Goal: Task Accomplishment & Management: Manage account settings

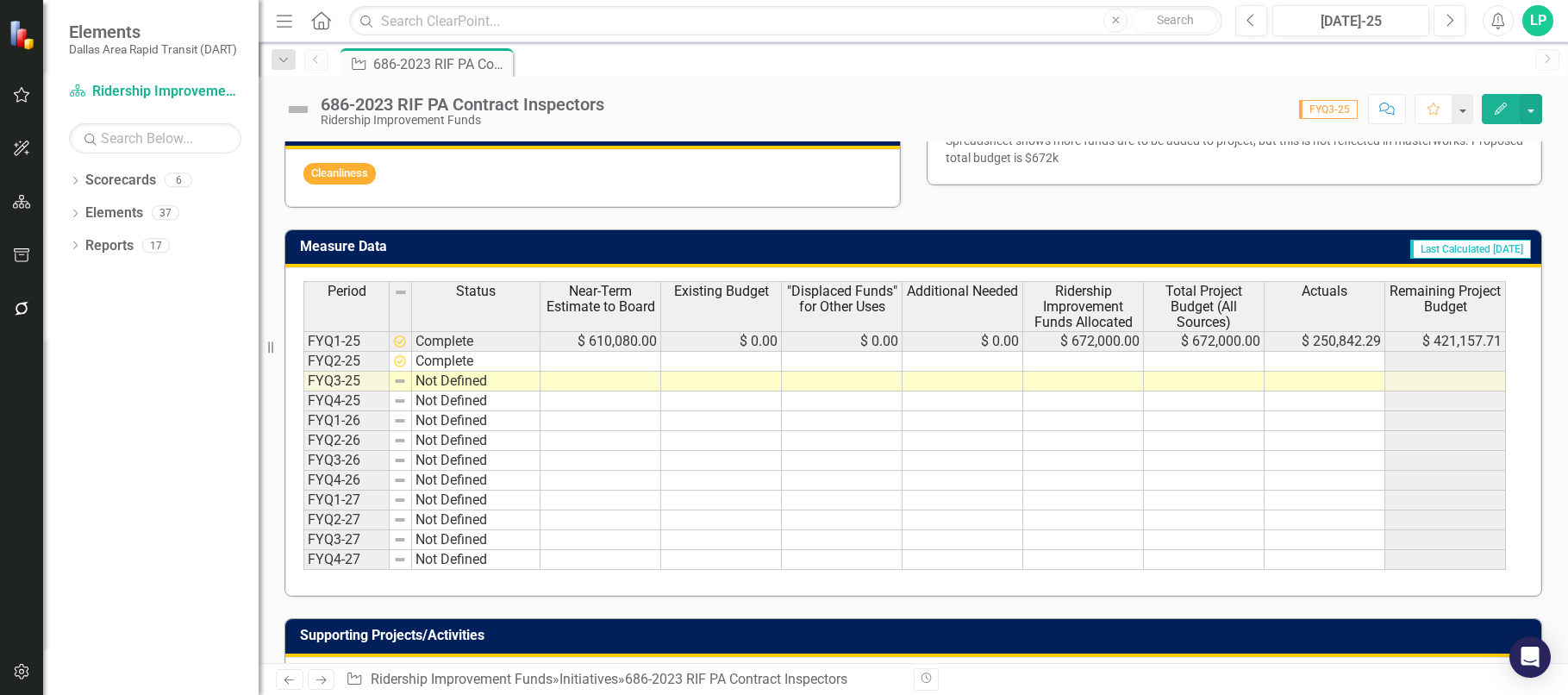
scroll to position [776, 0]
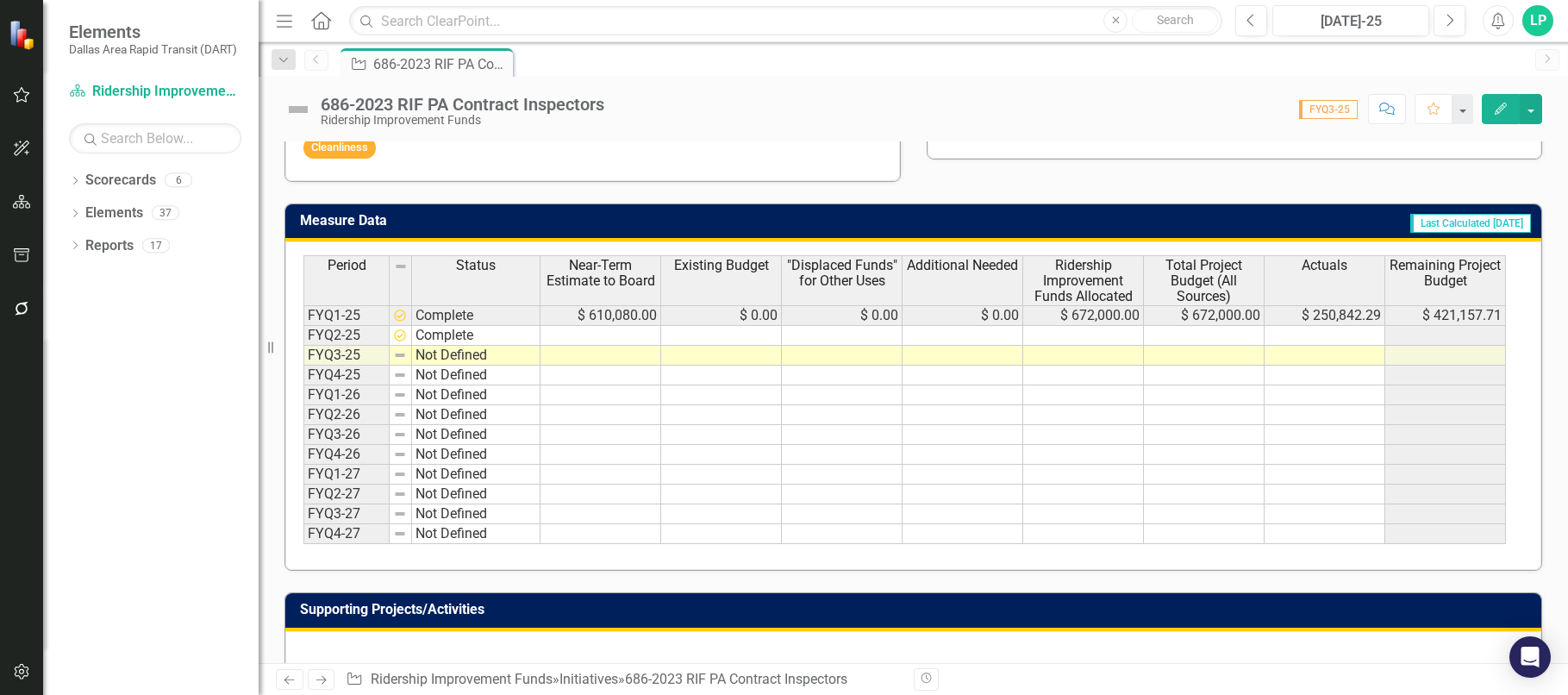
drag, startPoint x: 840, startPoint y: 388, endPoint x: 854, endPoint y: 386, distance: 14.1
click at [840, 388] on td at bounding box center [842, 396] width 121 height 20
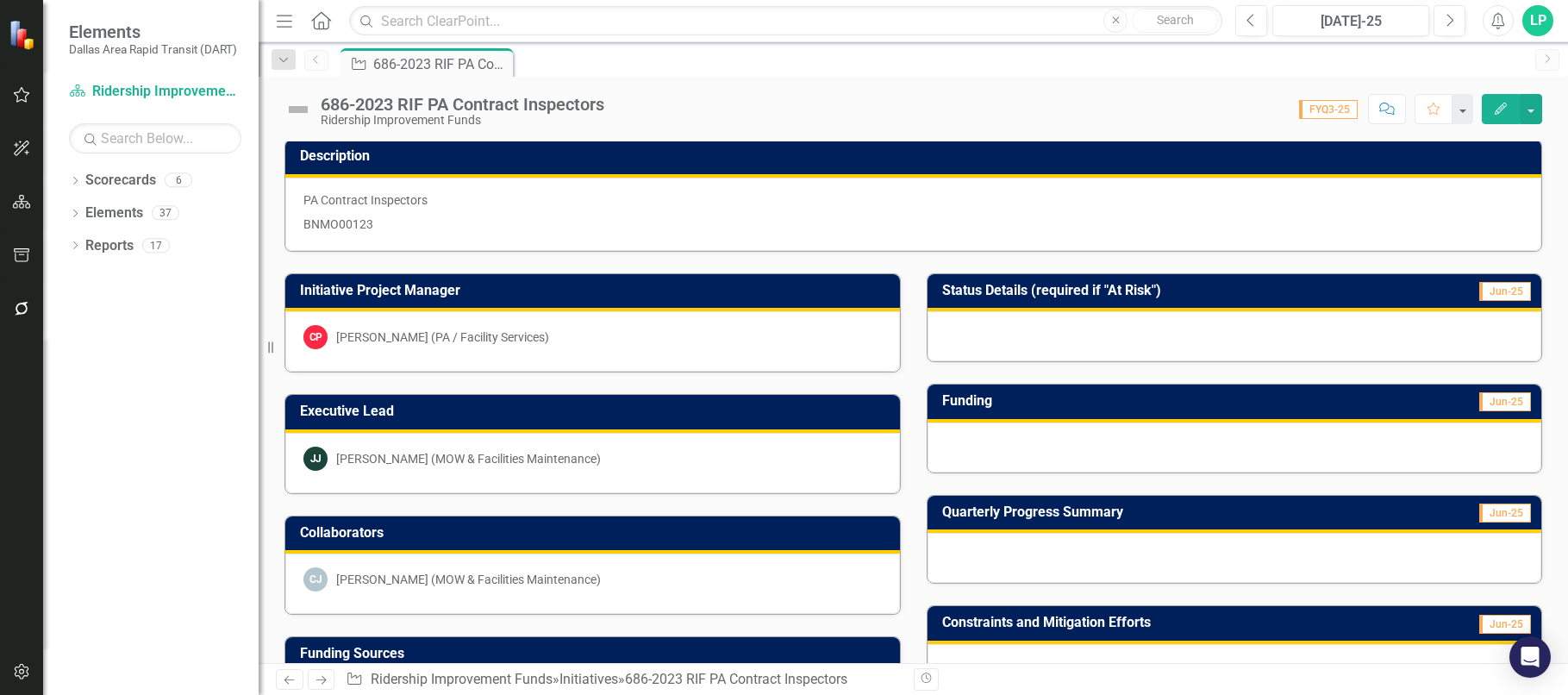
scroll to position [0, 0]
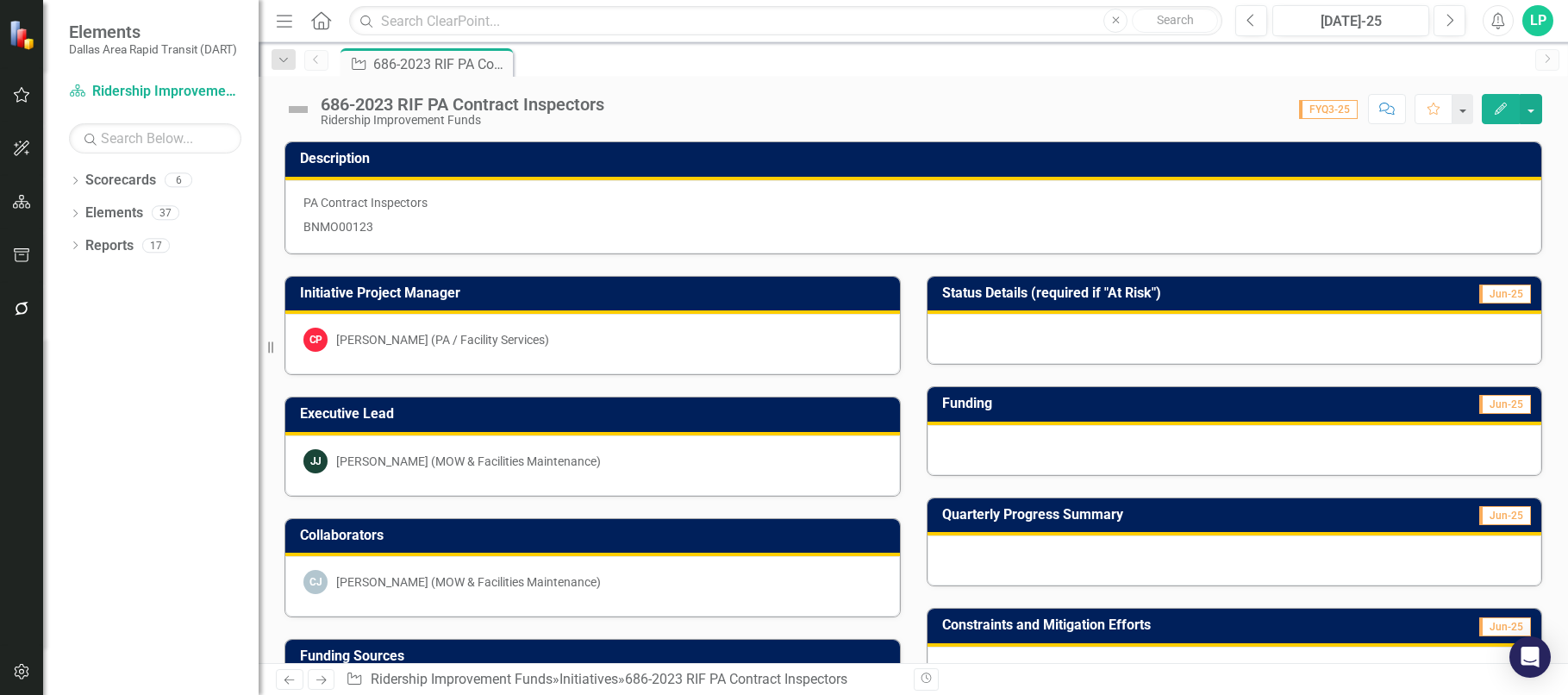
click at [1034, 186] on div "PA Contract Inspectors BNMO00123" at bounding box center [913, 217] width 1256 height 73
click at [1032, 543] on div at bounding box center [1235, 560] width 615 height 50
click at [995, 549] on div at bounding box center [1235, 560] width 615 height 50
click at [998, 550] on div at bounding box center [1235, 560] width 615 height 50
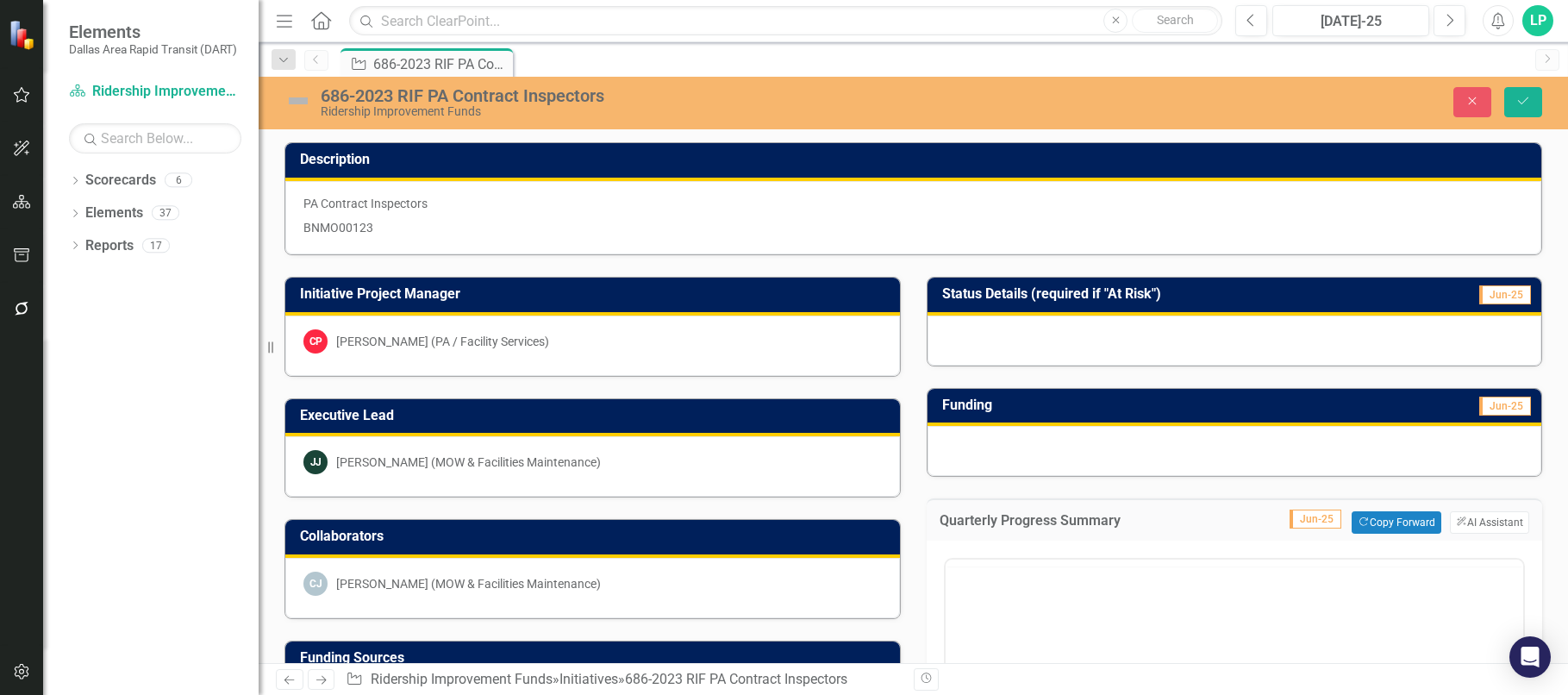
click at [987, 559] on div at bounding box center [1235, 563] width 579 height 7
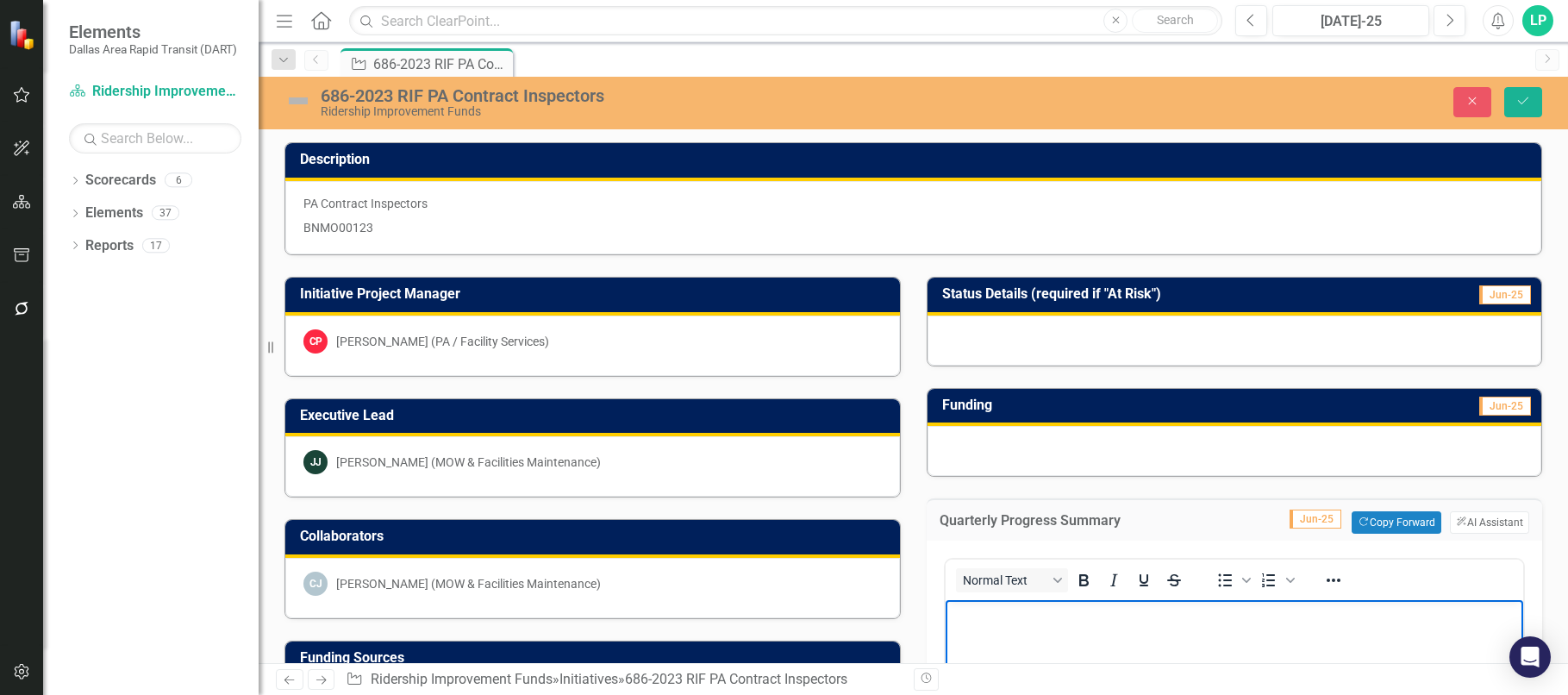
drag, startPoint x: 1022, startPoint y: 633, endPoint x: 1036, endPoint y: 628, distance: 14.9
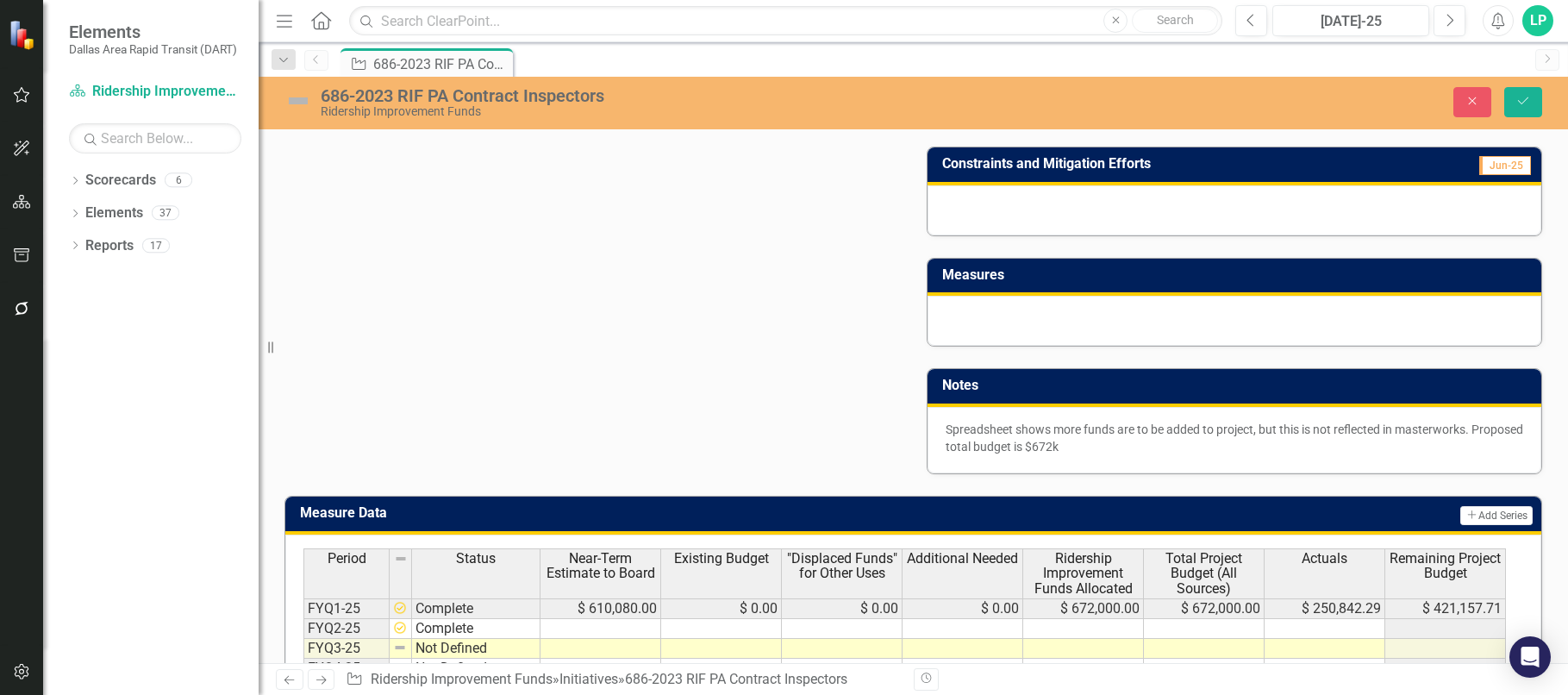
scroll to position [862, 0]
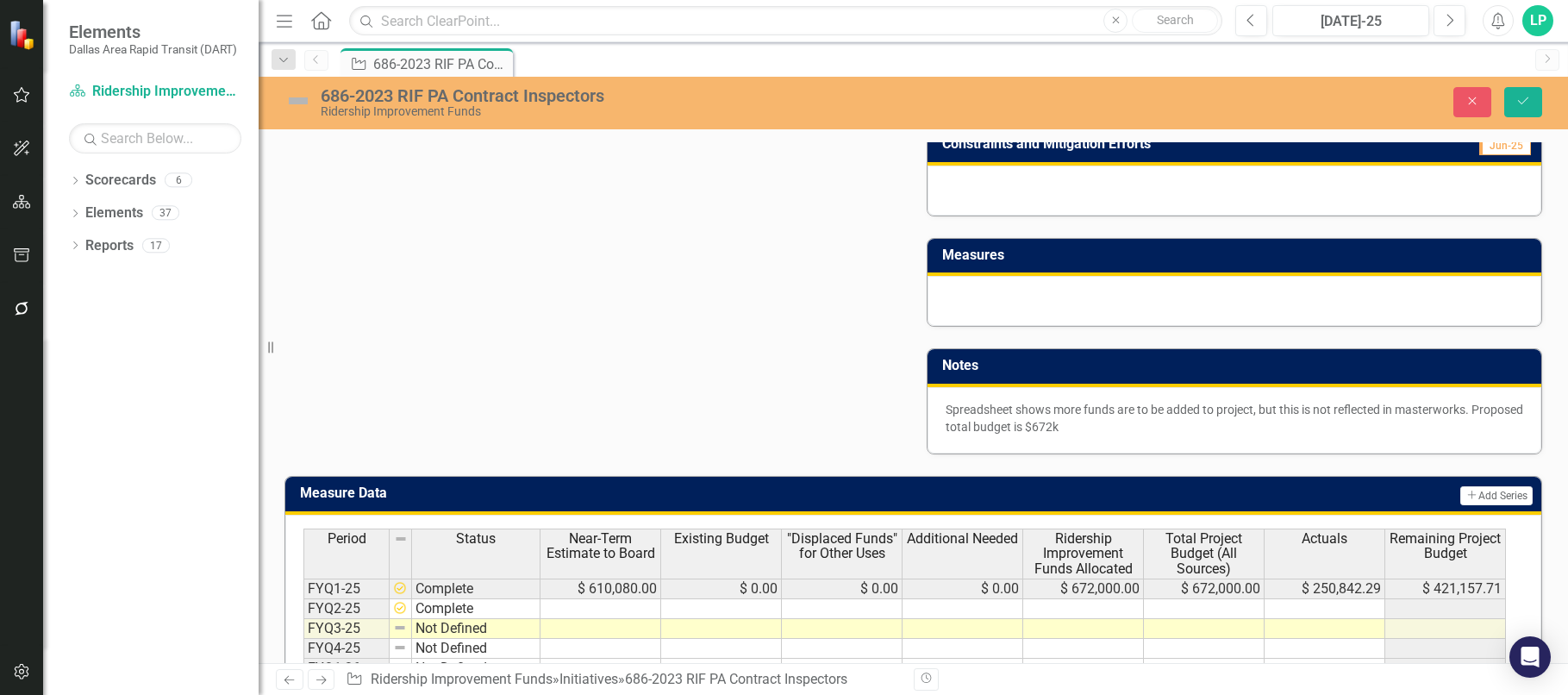
click at [928, 395] on div "Spreadsheet shows more funds are to be added to project, but this is not reflec…" at bounding box center [1235, 419] width 615 height 66
click at [946, 408] on p "Spreadsheet shows more funds are to be added to project, but this is not reflec…" at bounding box center [1235, 418] width 579 height 34
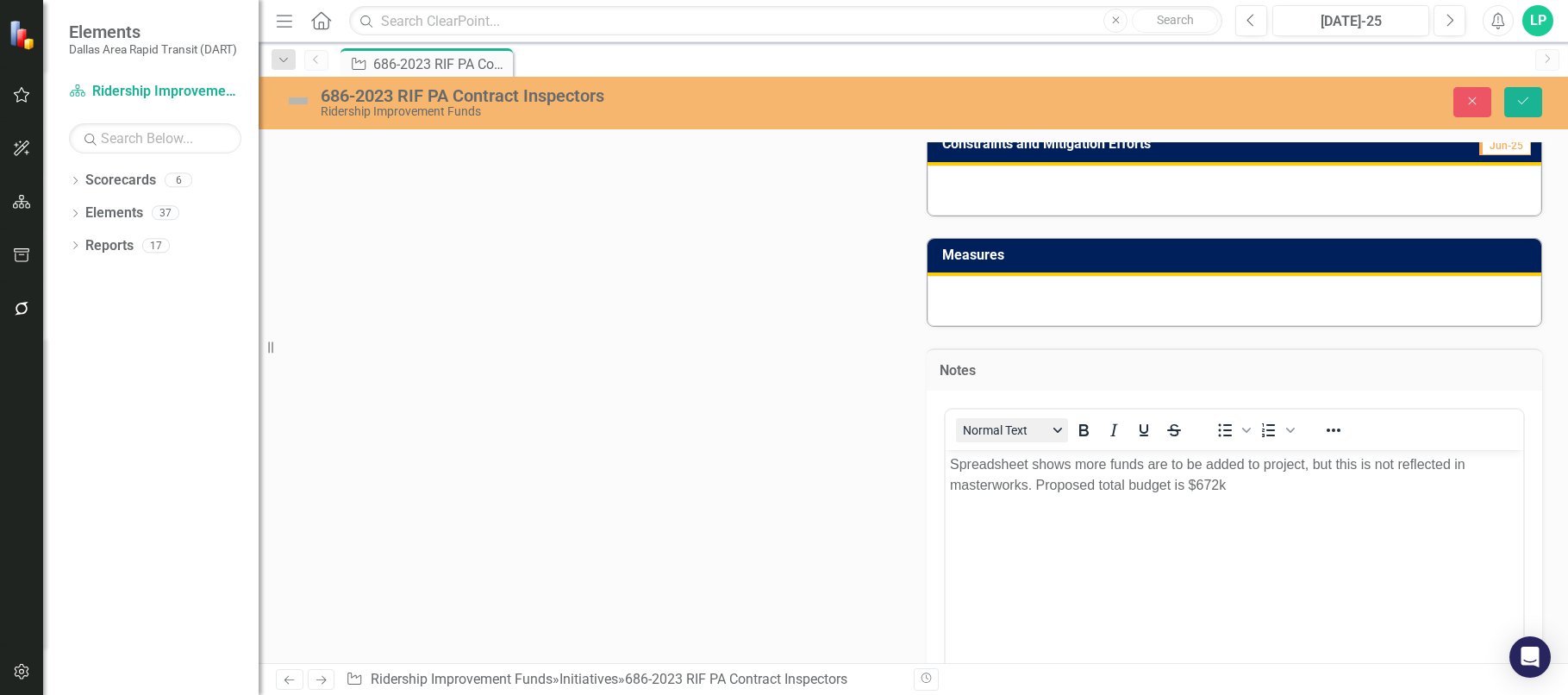
scroll to position [0, 0]
click at [951, 456] on p "Spreadsheet shows more funds are to be added to project, but this is not reflec…" at bounding box center [1234, 475] width 570 height 41
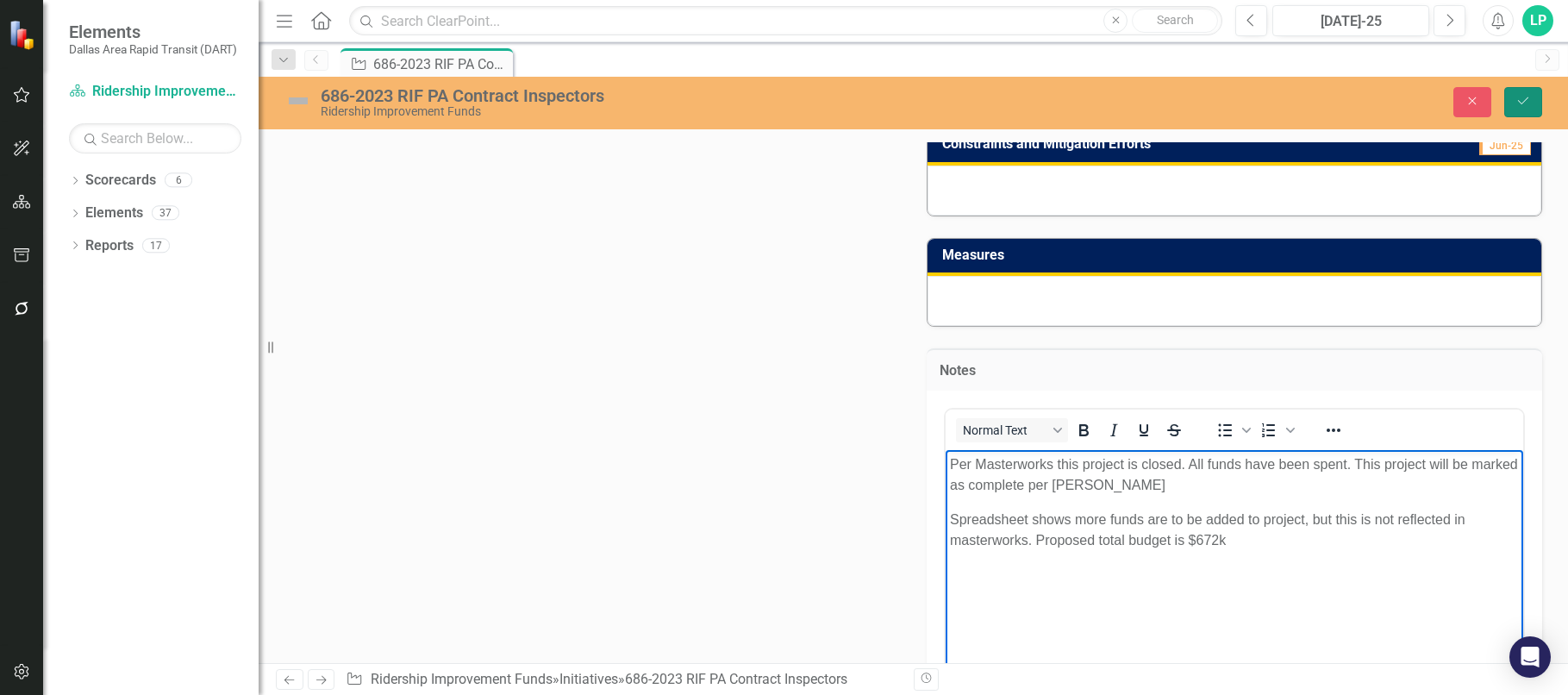
drag, startPoint x: 1522, startPoint y: 101, endPoint x: 1550, endPoint y: 115, distance: 31.3
click at [1522, 101] on icon "Save" at bounding box center [1524, 101] width 16 height 12
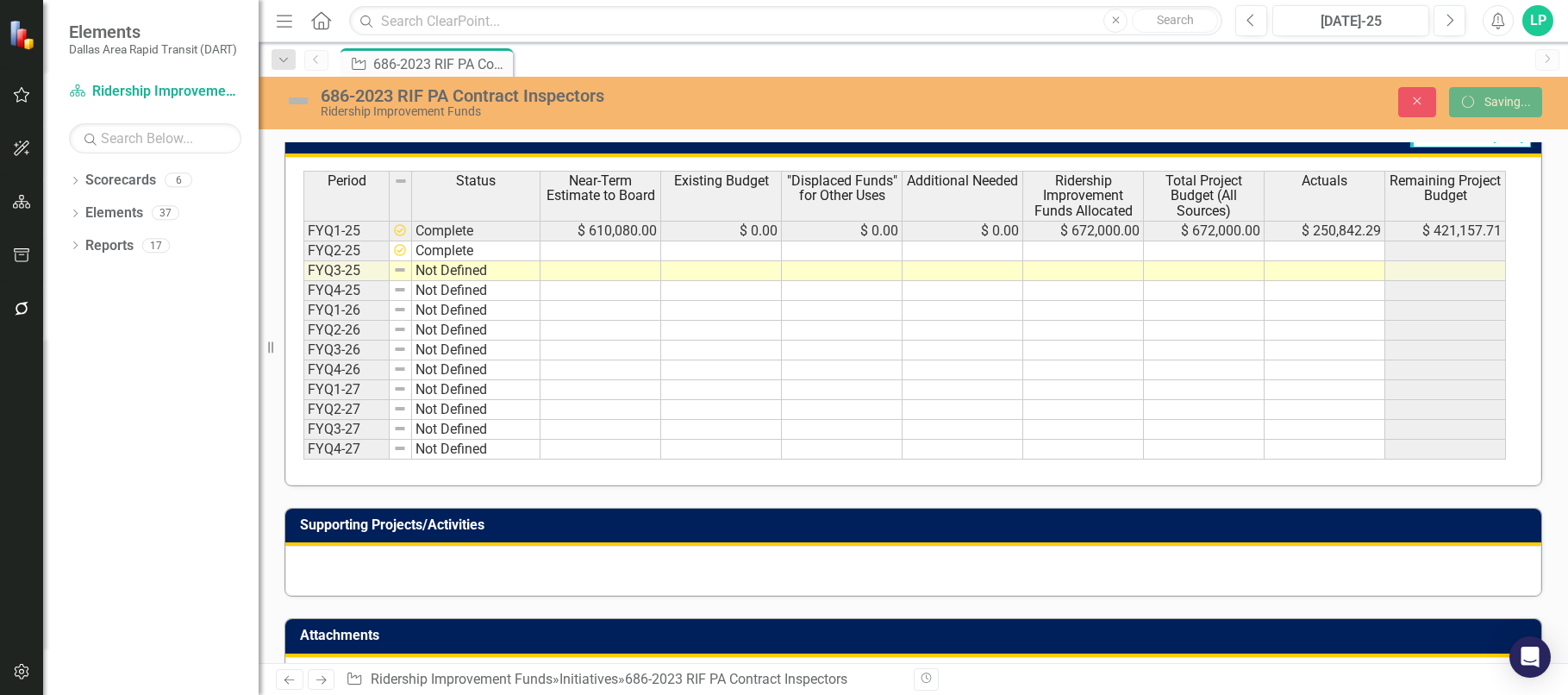
scroll to position [482, 0]
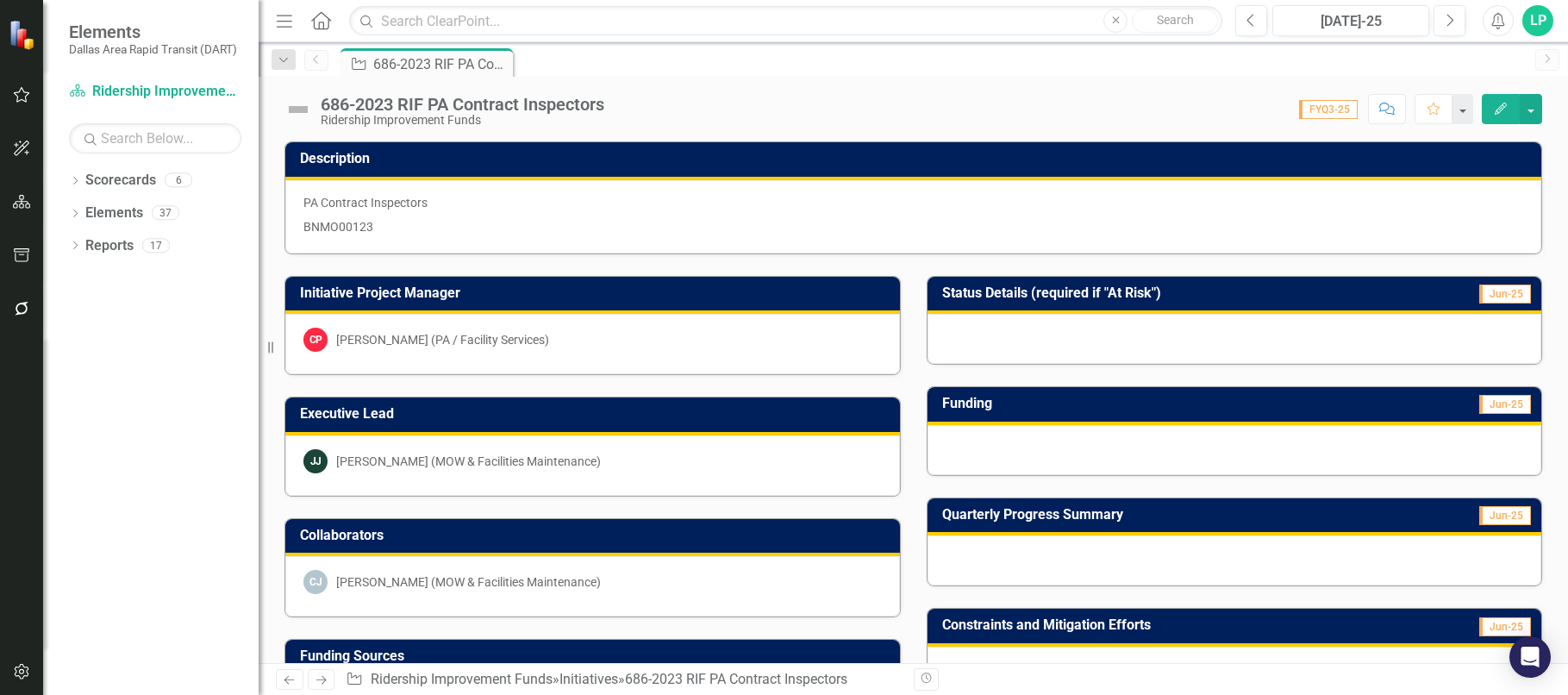
click at [298, 107] on img at bounding box center [298, 109] width 27 height 27
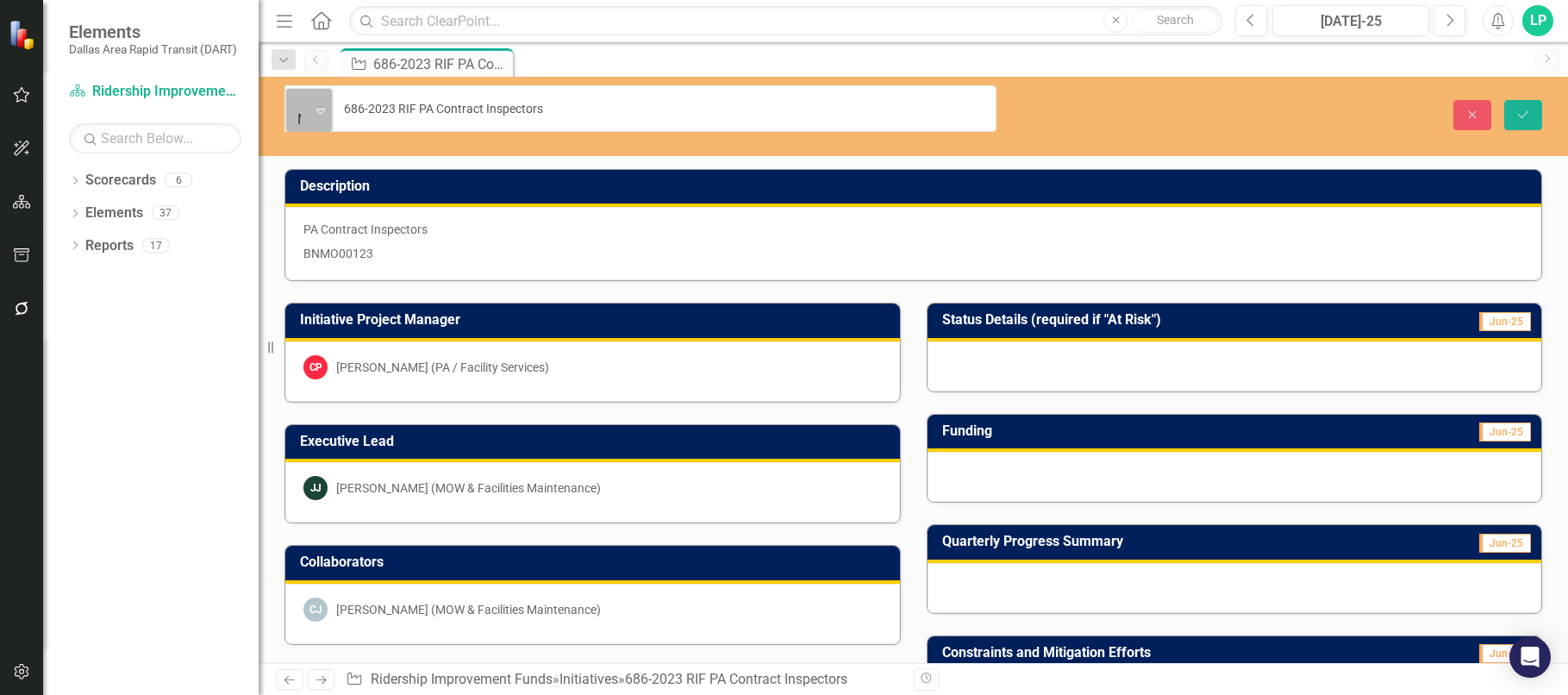
click at [318, 103] on icon "Expand" at bounding box center [321, 110] width 9 height 14
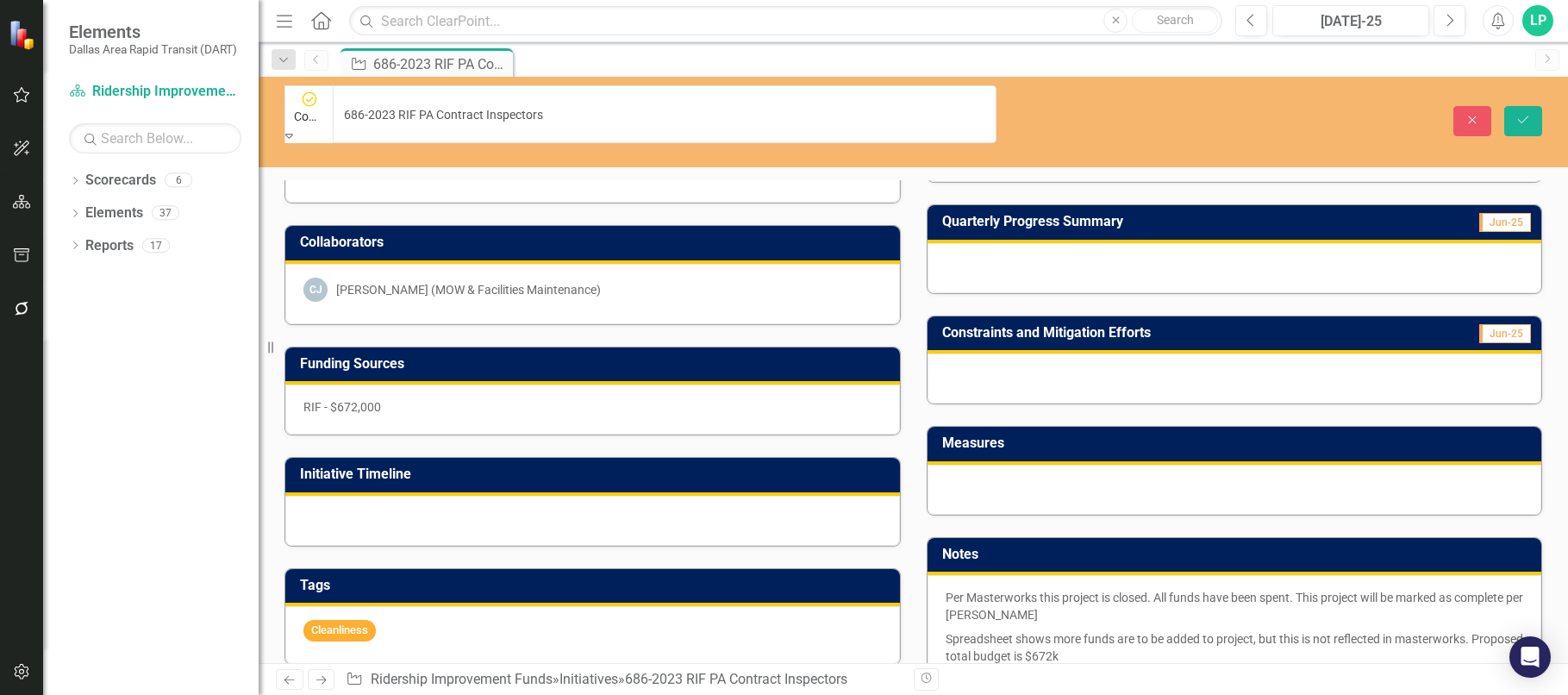
scroll to position [431, 0]
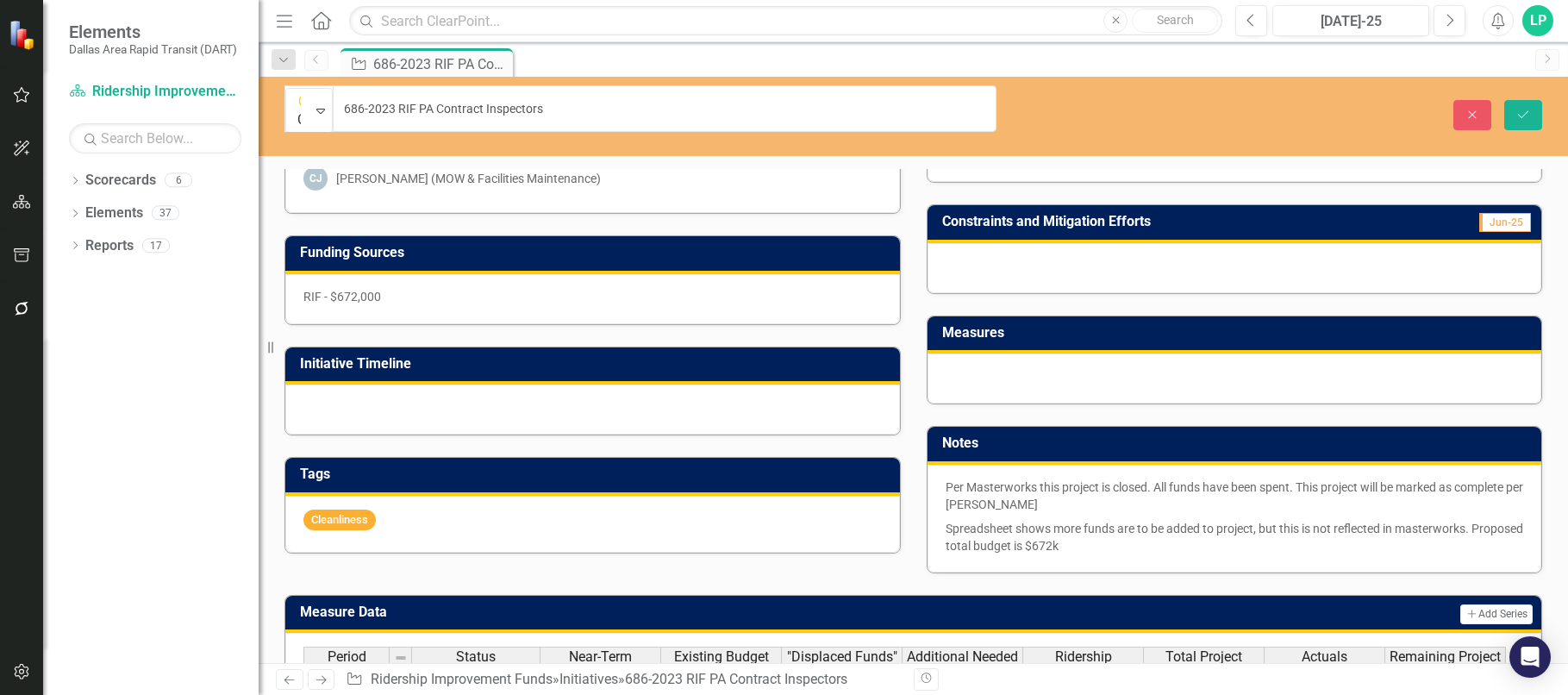
click at [1029, 478] on p "Per Masterworks this project is closed. All funds have been spent. This project…" at bounding box center [1235, 497] width 579 height 38
click at [1040, 478] on p "Per Masterworks this project is closed. All funds have been spent. This project…" at bounding box center [1235, 497] width 579 height 38
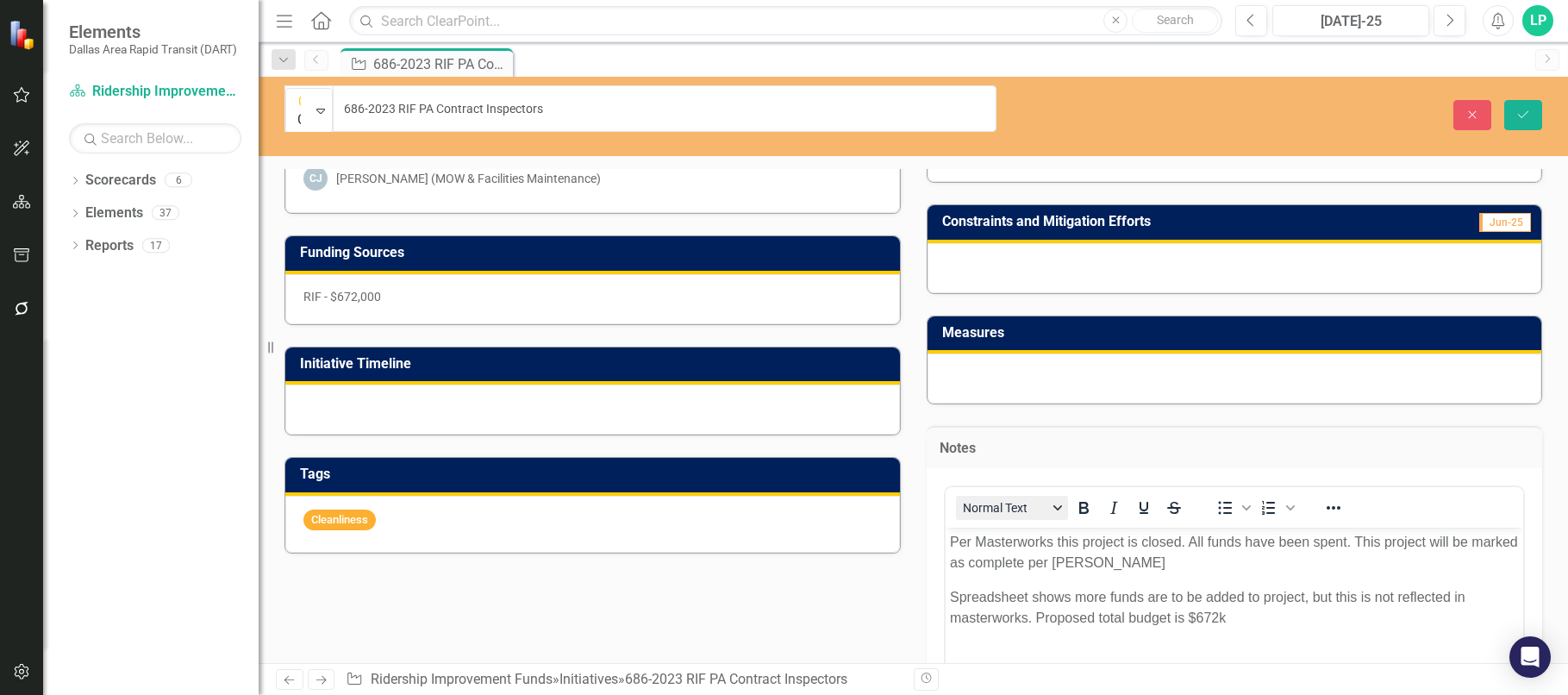
scroll to position [0, 0]
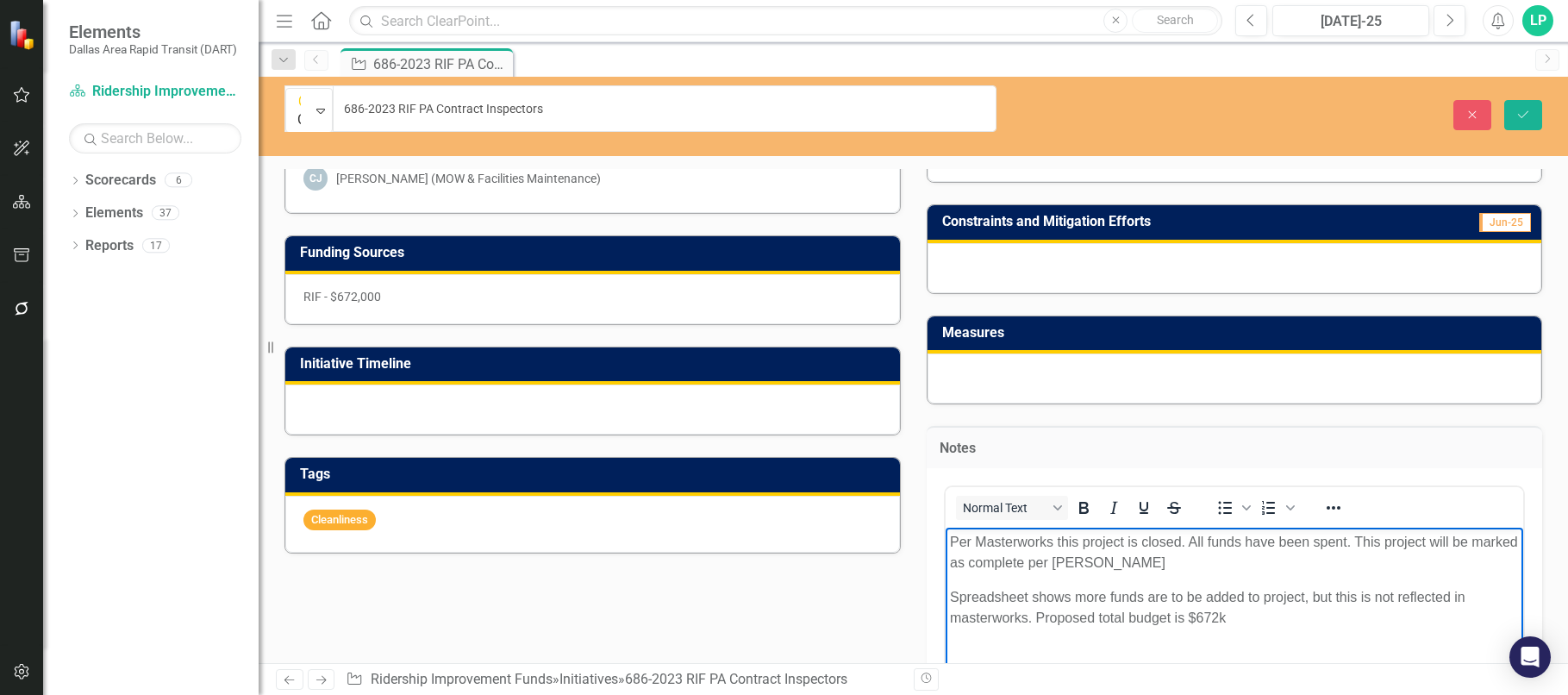
click at [1189, 560] on p "Per Masterworks this project is closed. All funds have been spent. This project…" at bounding box center [1234, 551] width 570 height 41
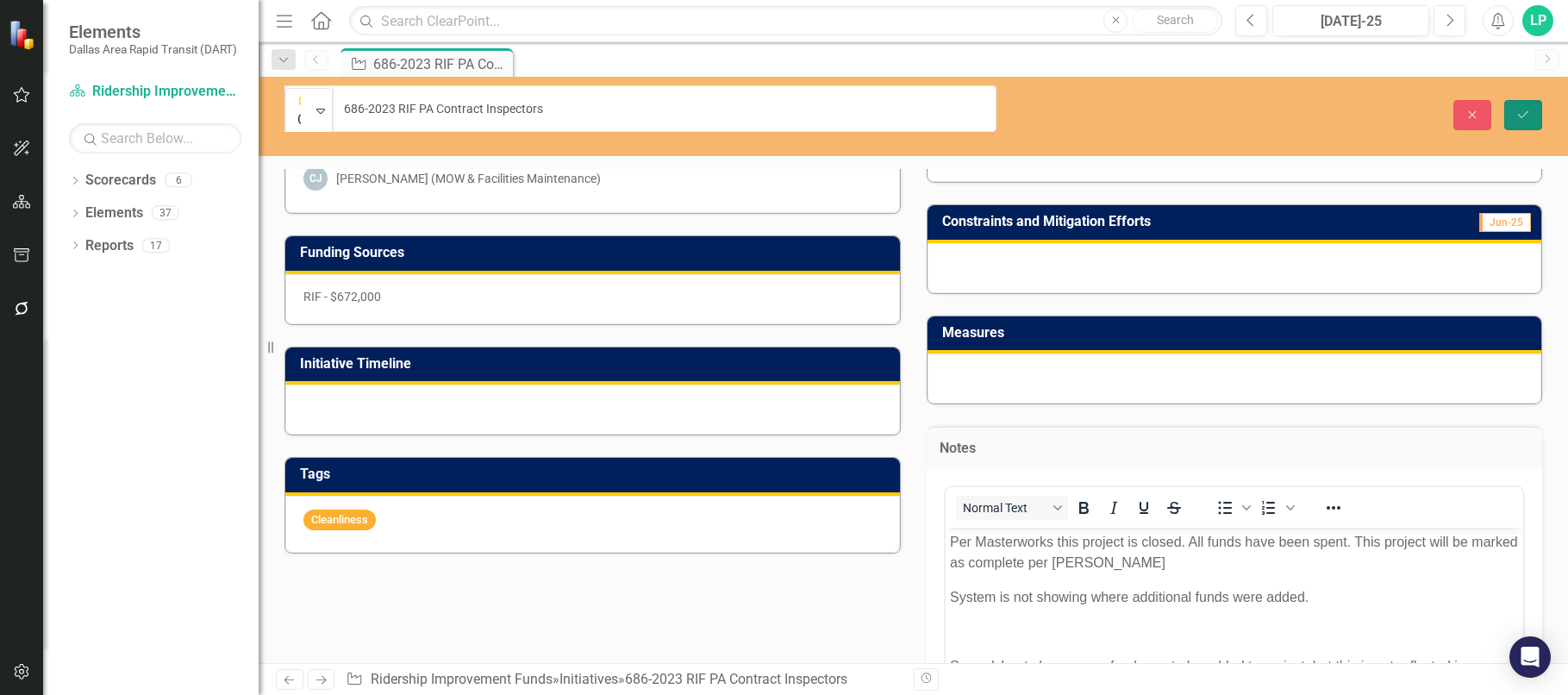
click at [1535, 100] on button "Save" at bounding box center [1523, 115] width 38 height 30
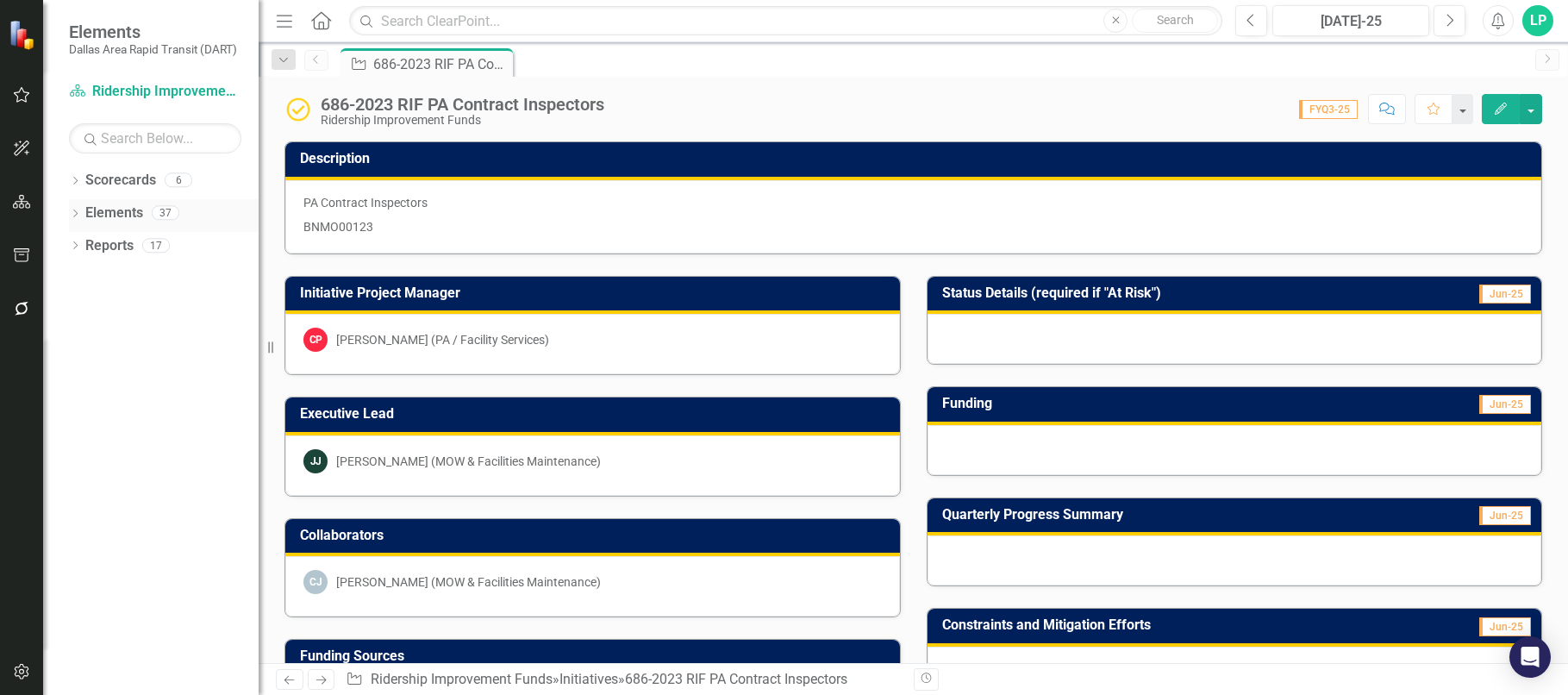
click at [106, 200] on div "Elements" at bounding box center [115, 213] width 58 height 28
drag, startPoint x: 115, startPoint y: 203, endPoint x: 126, endPoint y: 202, distance: 11.0
click at [115, 203] on link "Elements" at bounding box center [115, 213] width 58 height 20
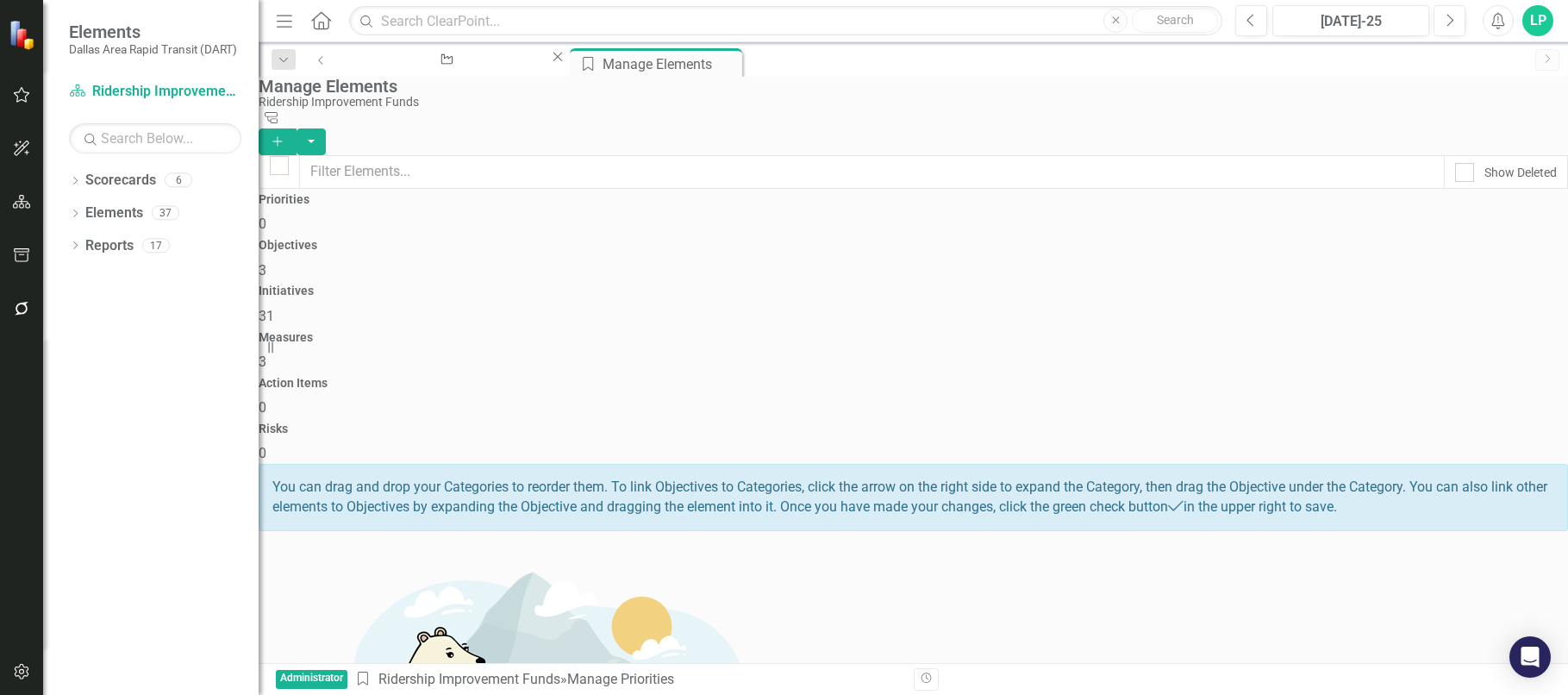
click at [274, 307] on span "31" at bounding box center [267, 315] width 16 height 17
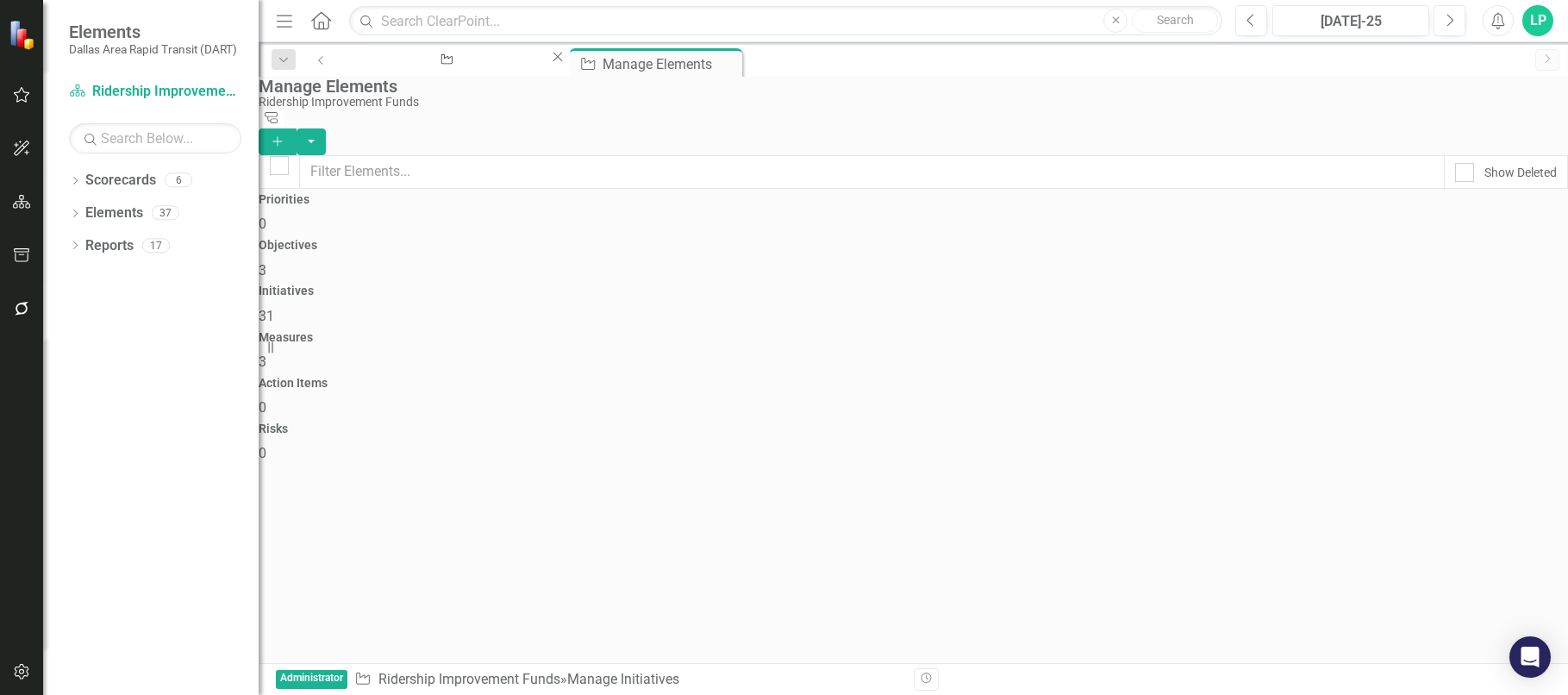
checkbox input "false"
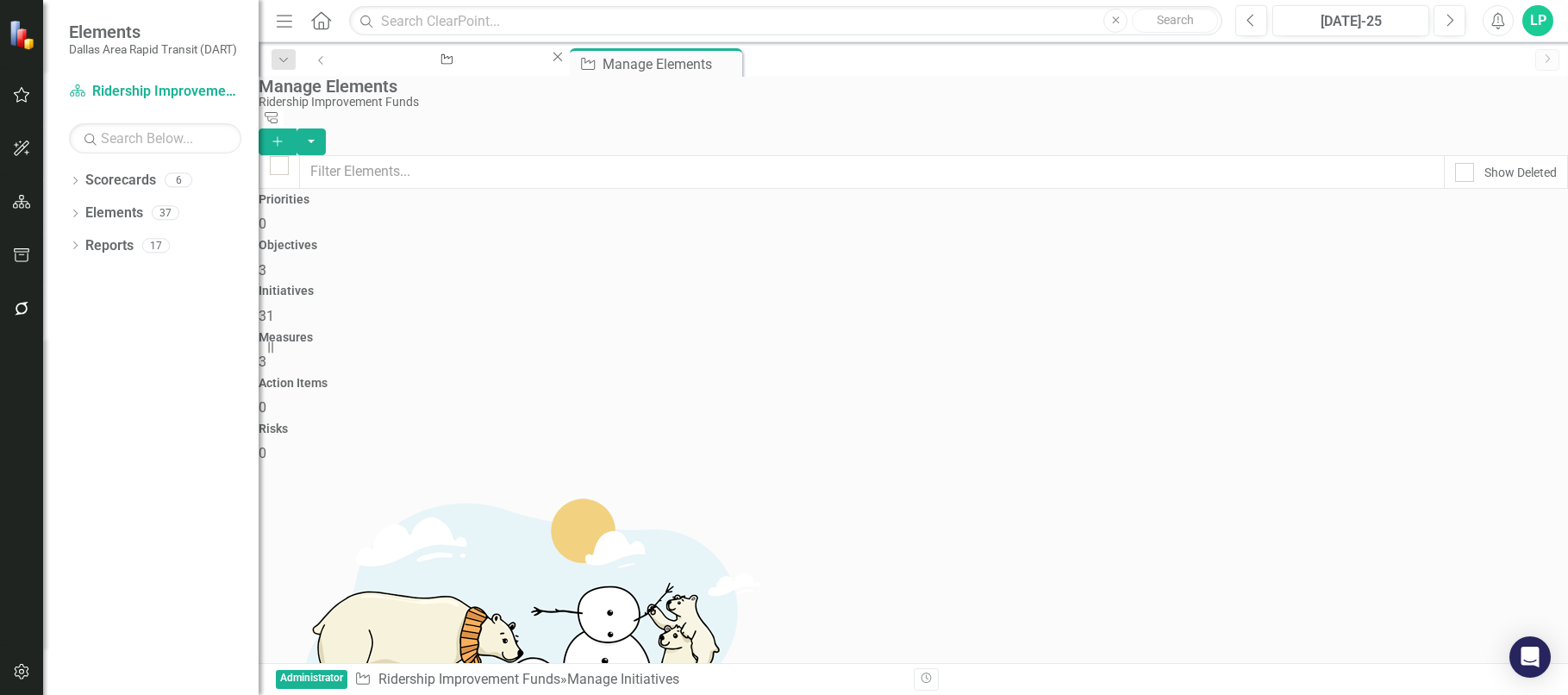
scroll to position [431, 0]
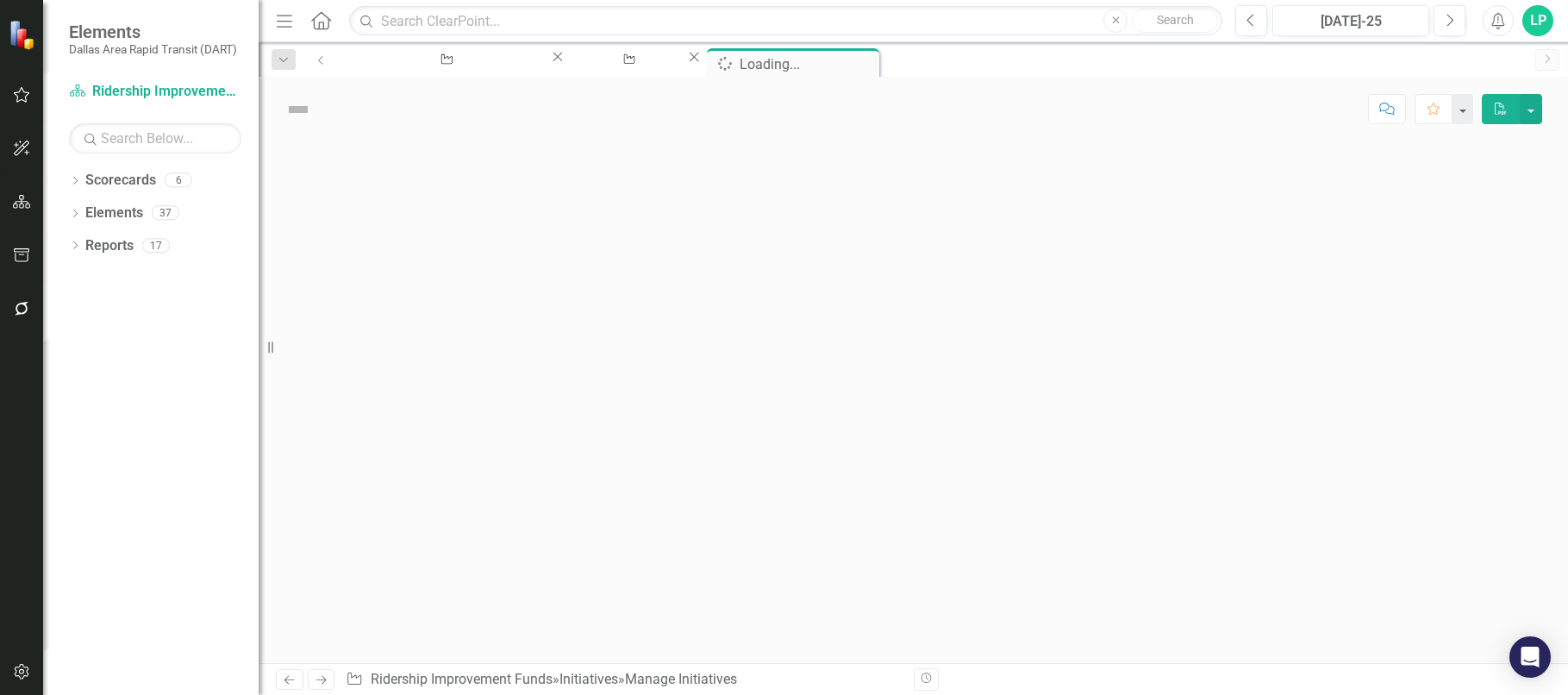
click at [609, 441] on div at bounding box center [913, 403] width 1310 height 521
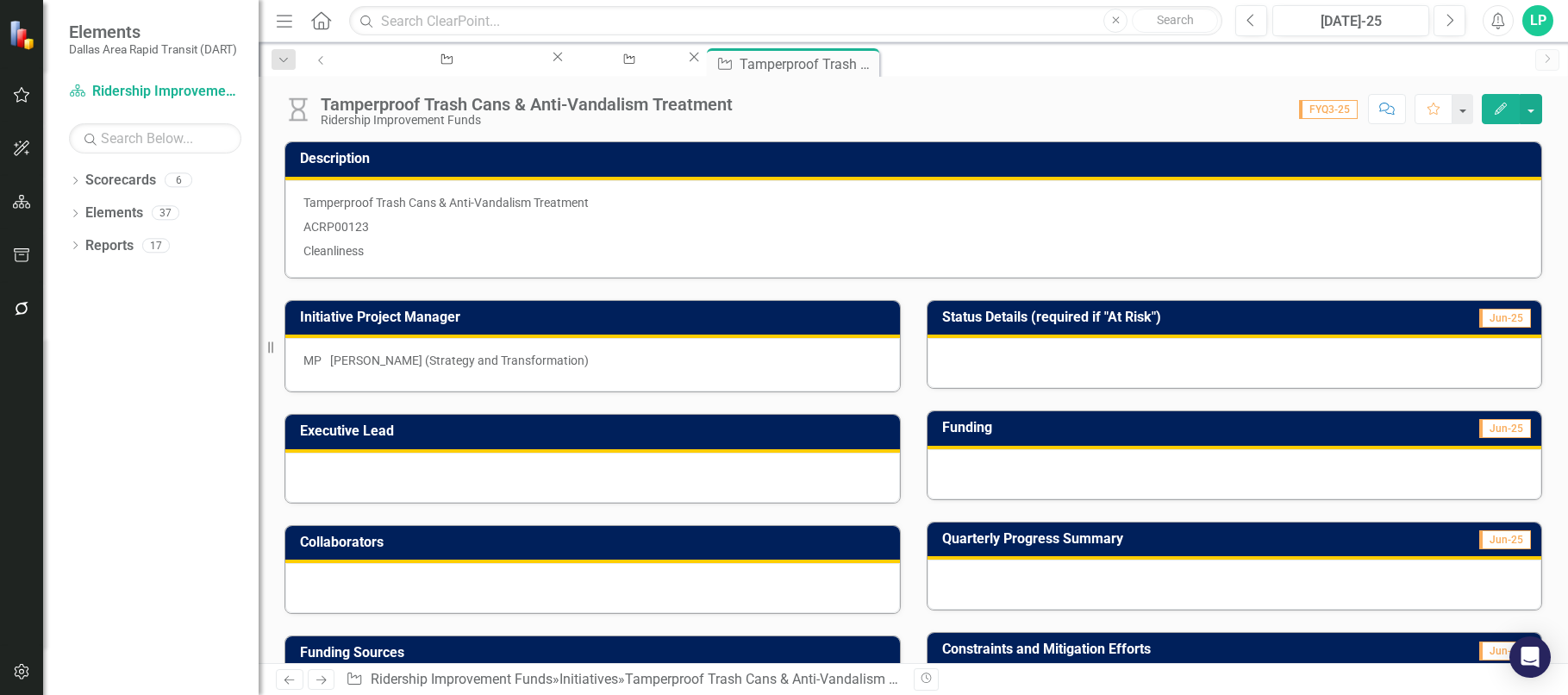
click at [295, 113] on img at bounding box center [298, 109] width 27 height 27
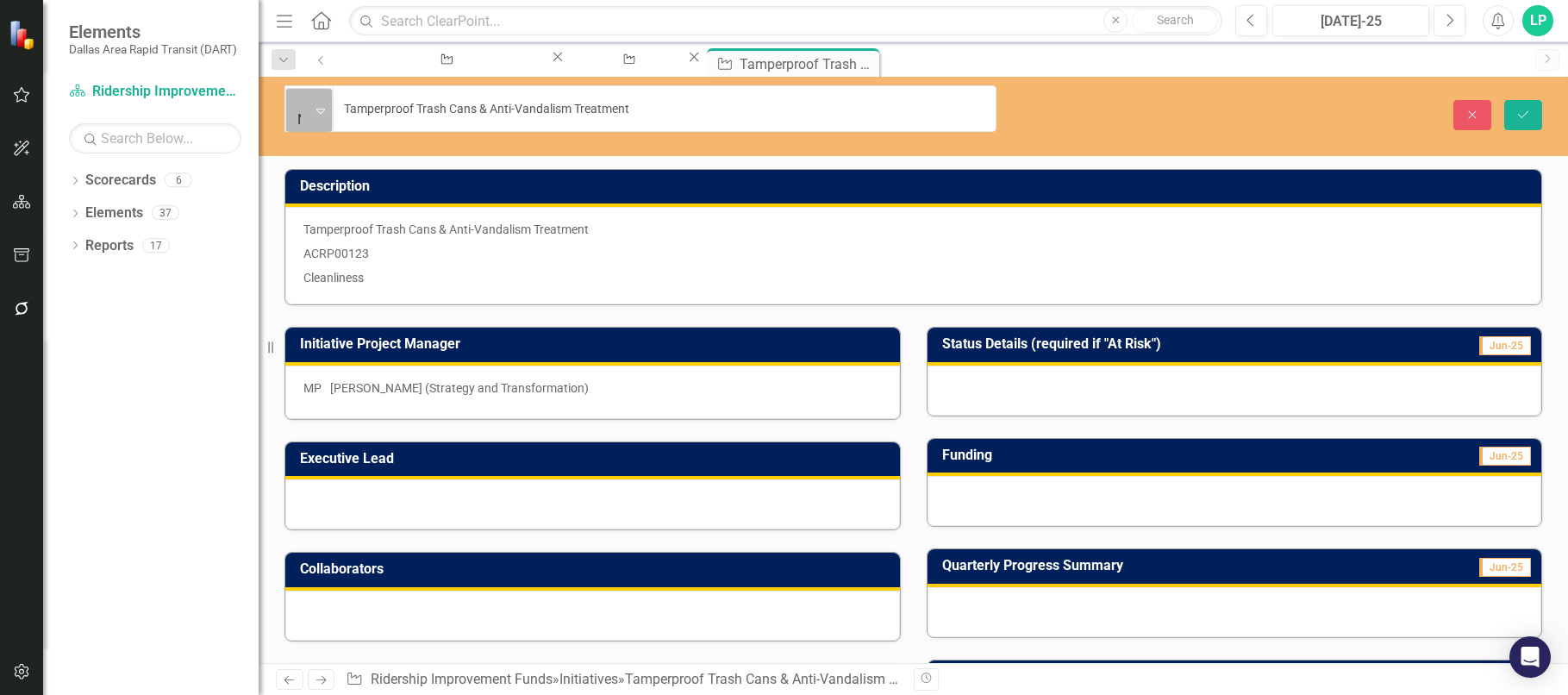
click at [322, 89] on div "Expand" at bounding box center [320, 110] width 22 height 43
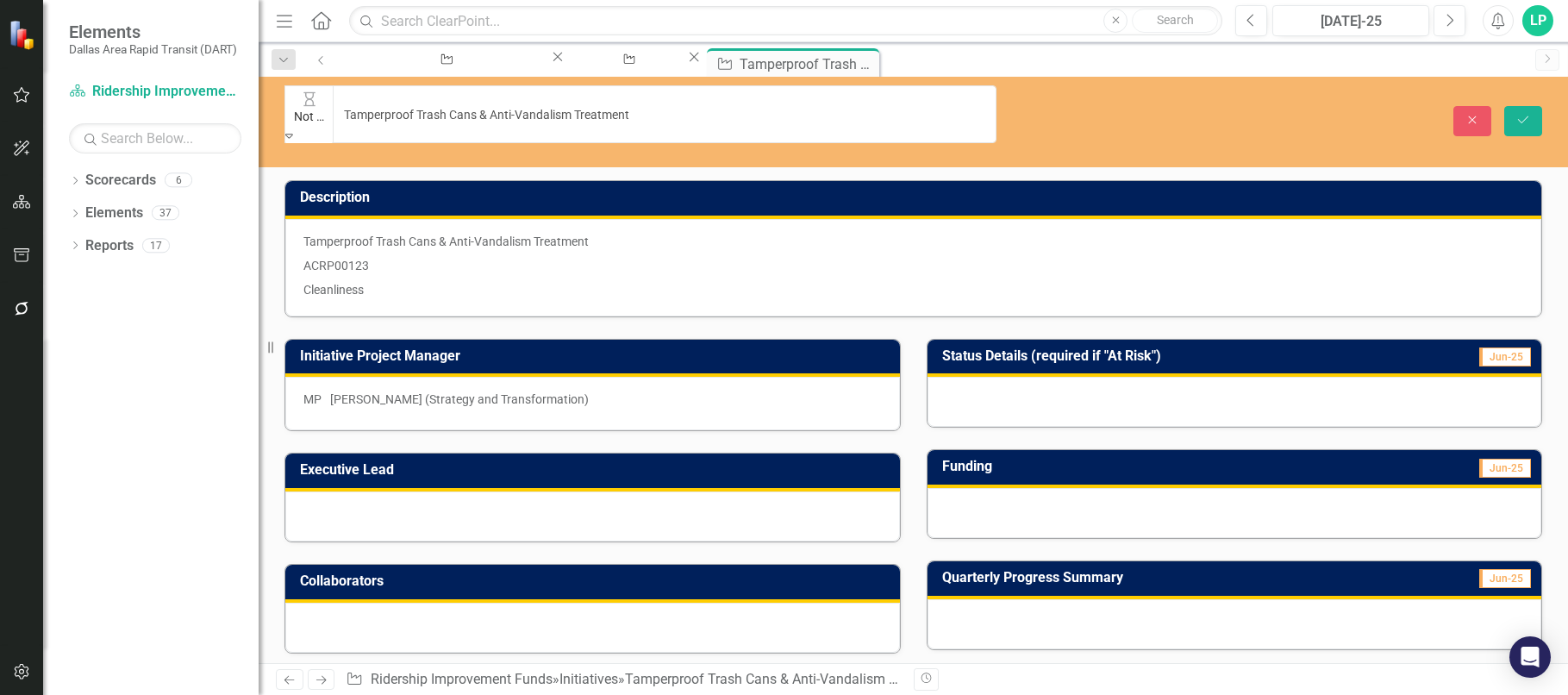
click at [1182, 233] on p "Tamperproof Trash Cans & Anti-Vandalism Treatment" at bounding box center [913, 242] width 1220 height 20
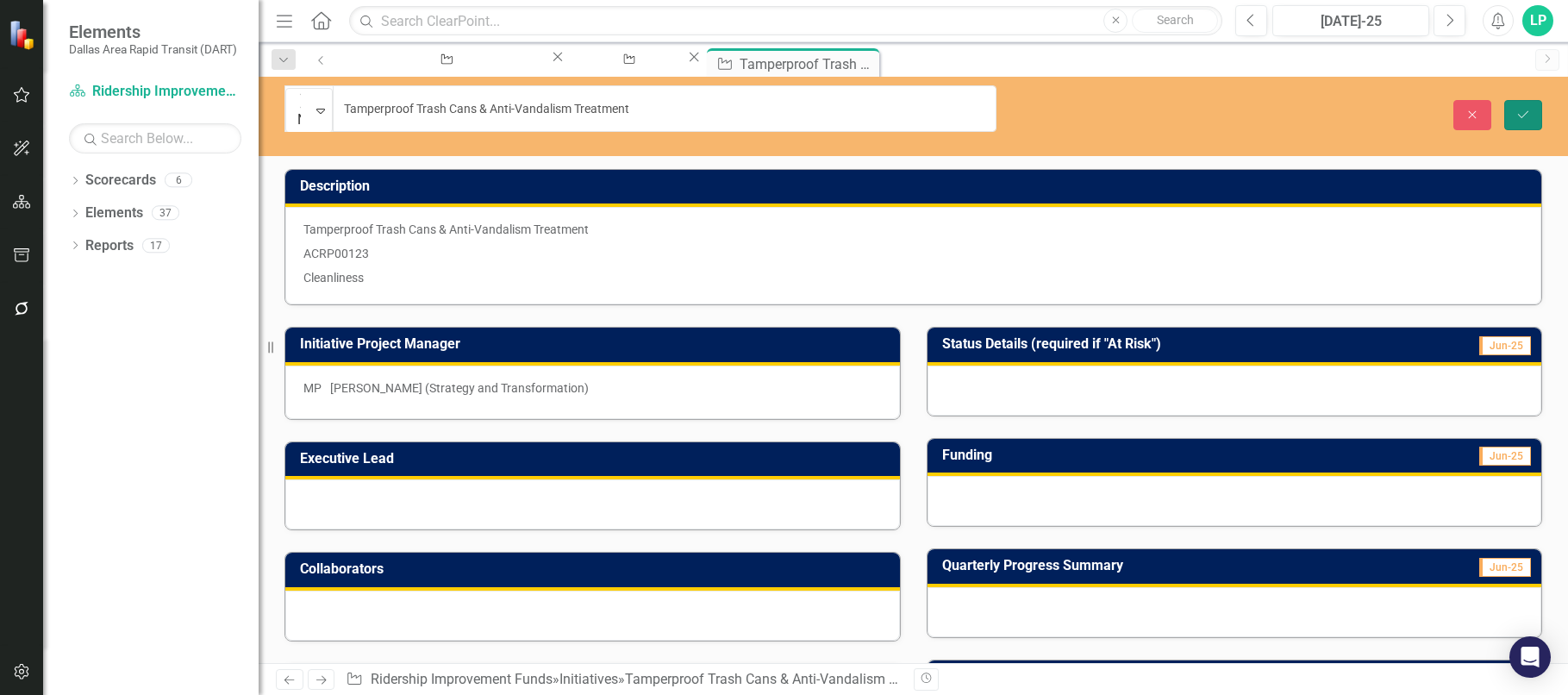
click at [1520, 108] on icon "Save" at bounding box center [1524, 115] width 16 height 12
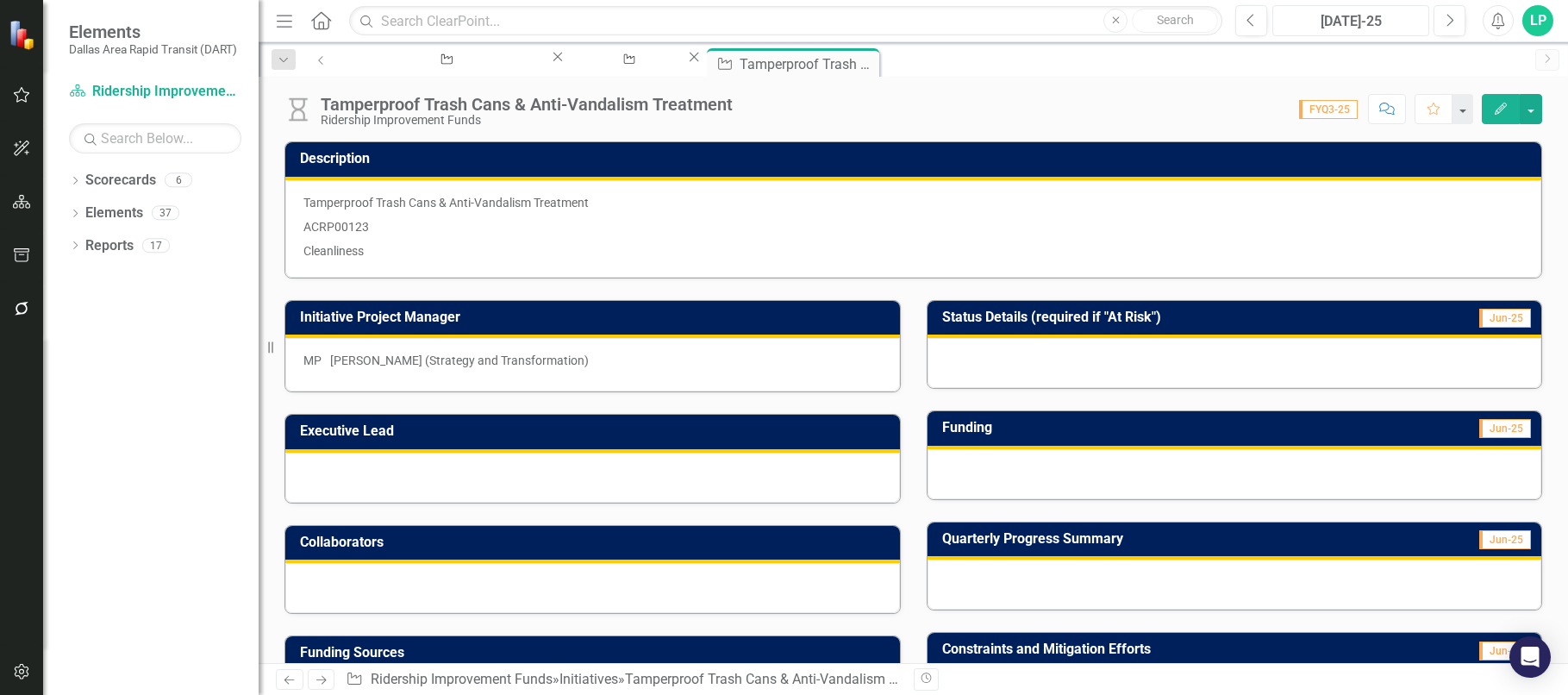
click at [1357, 10] on button "[DATE]-25" at bounding box center [1351, 20] width 157 height 31
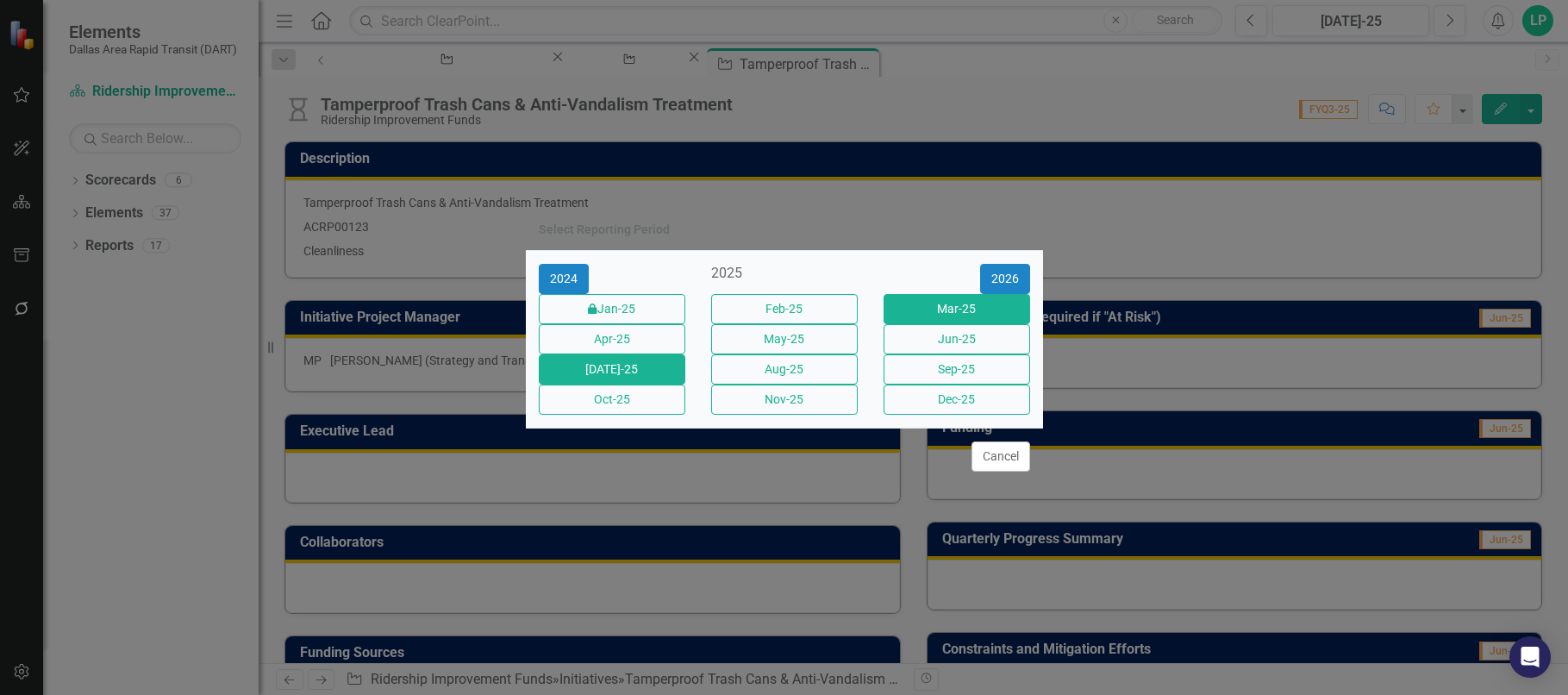
click at [973, 295] on button "Mar-25" at bounding box center [957, 309] width 146 height 30
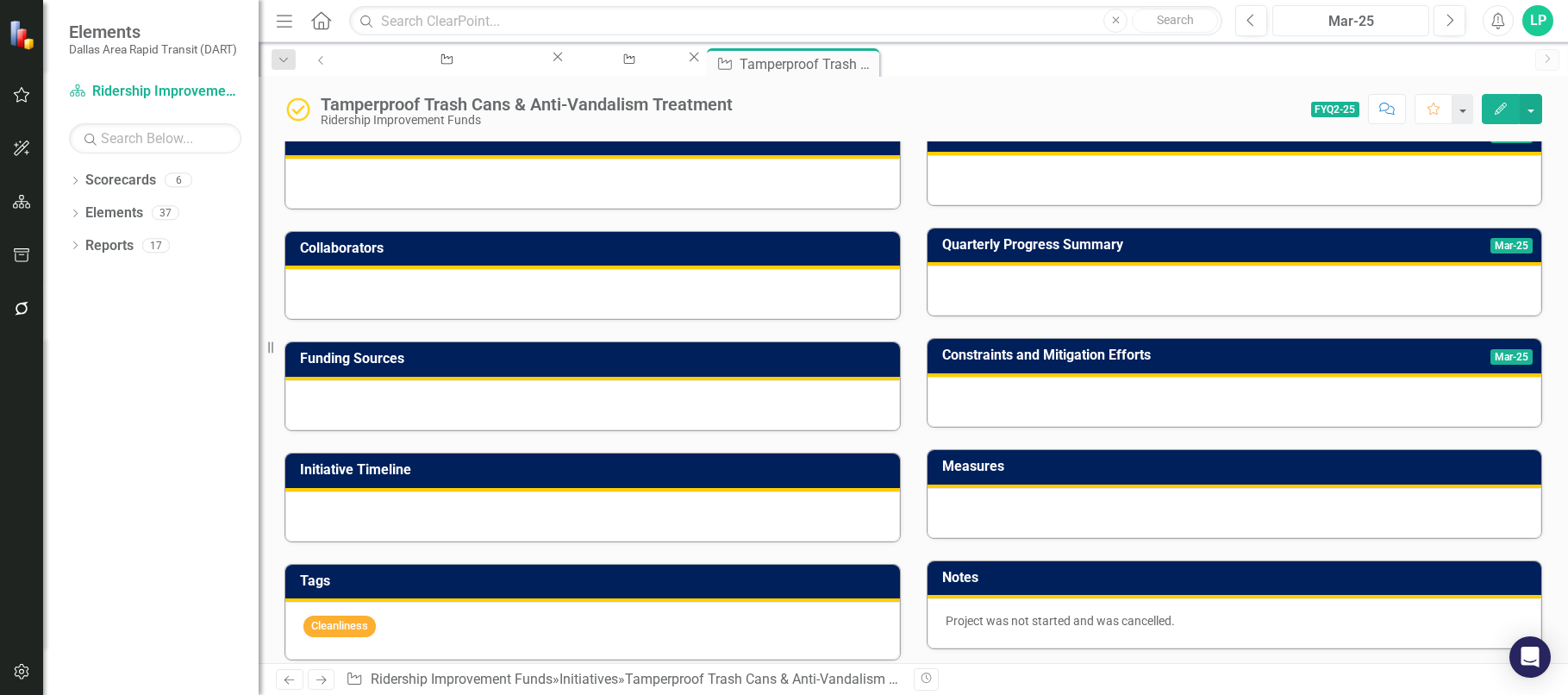
scroll to position [345, 0]
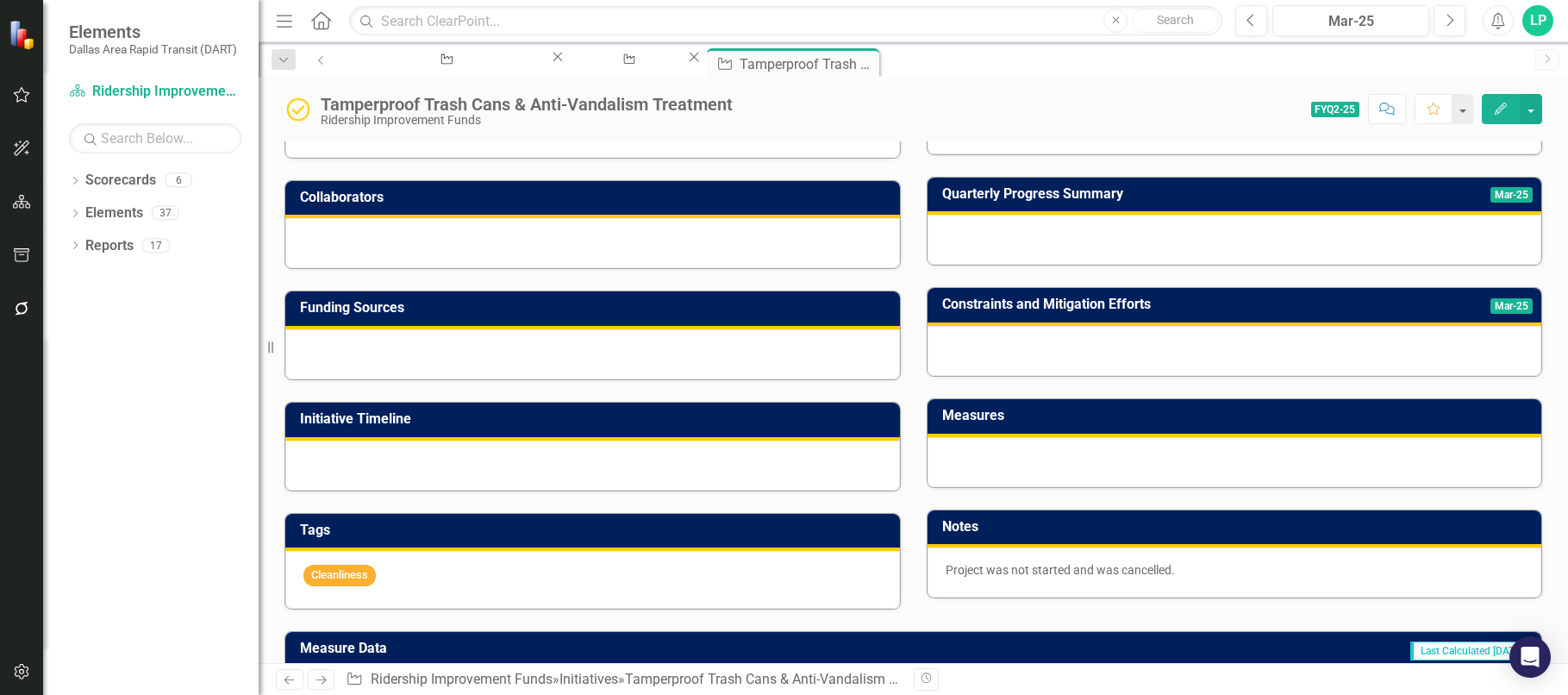
click at [1190, 572] on p "Project was not started and was cancelled." at bounding box center [1235, 570] width 579 height 18
click at [1181, 573] on p "Project was not started and was cancelled." at bounding box center [1235, 570] width 579 height 18
click at [1183, 573] on p "Project was not started and was cancelled." at bounding box center [1235, 570] width 579 height 18
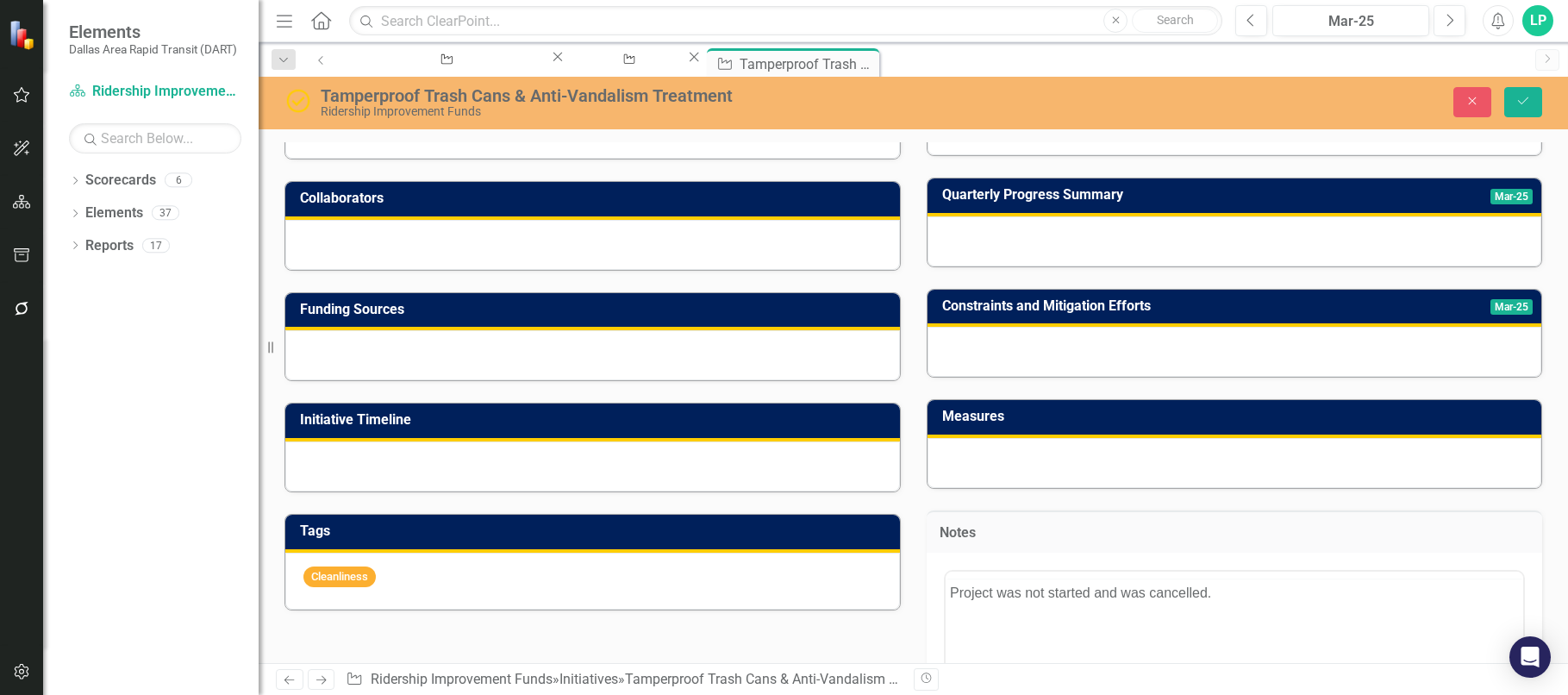
scroll to position [0, 0]
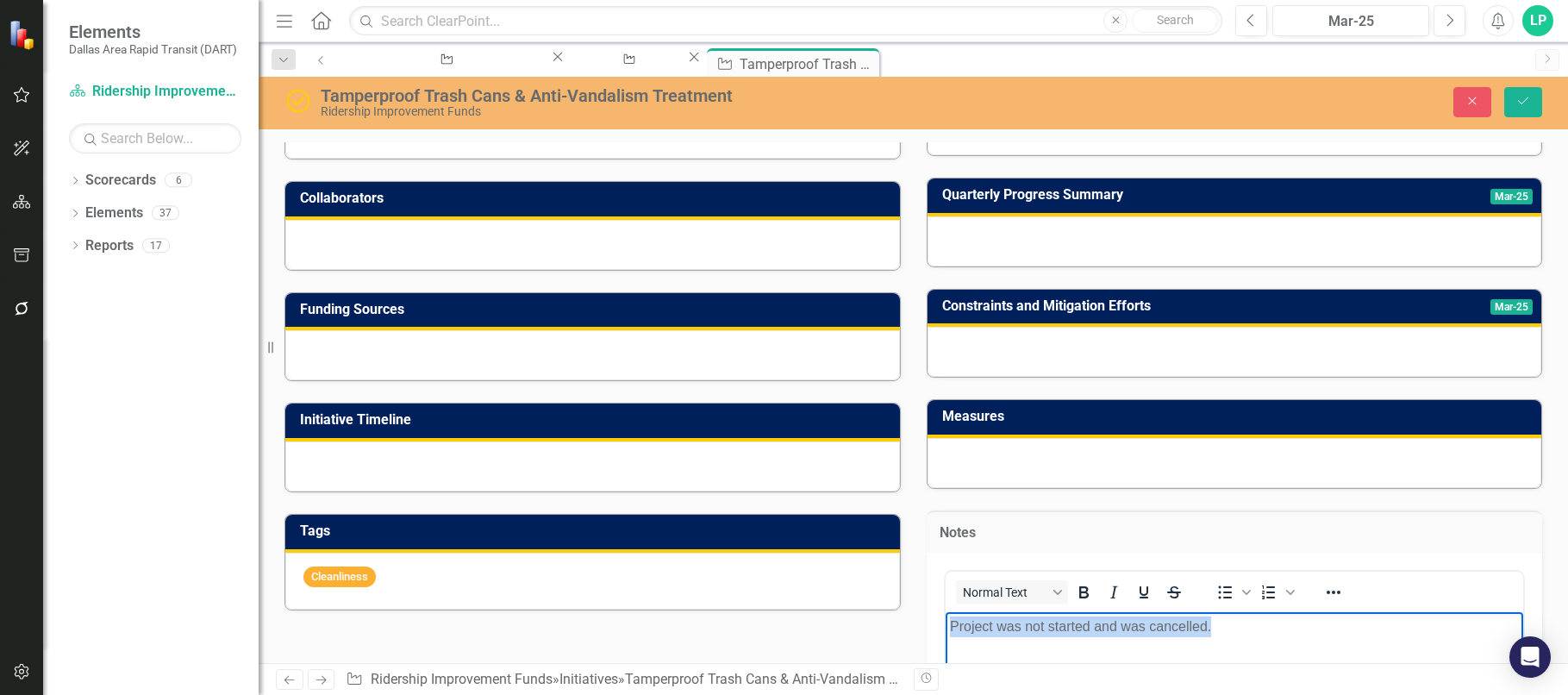
drag, startPoint x: 1226, startPoint y: 631, endPoint x: 932, endPoint y: 631, distance: 294.0
copy p "Project was not started and was cancelled."
click at [1526, 96] on icon "Save" at bounding box center [1524, 101] width 16 height 12
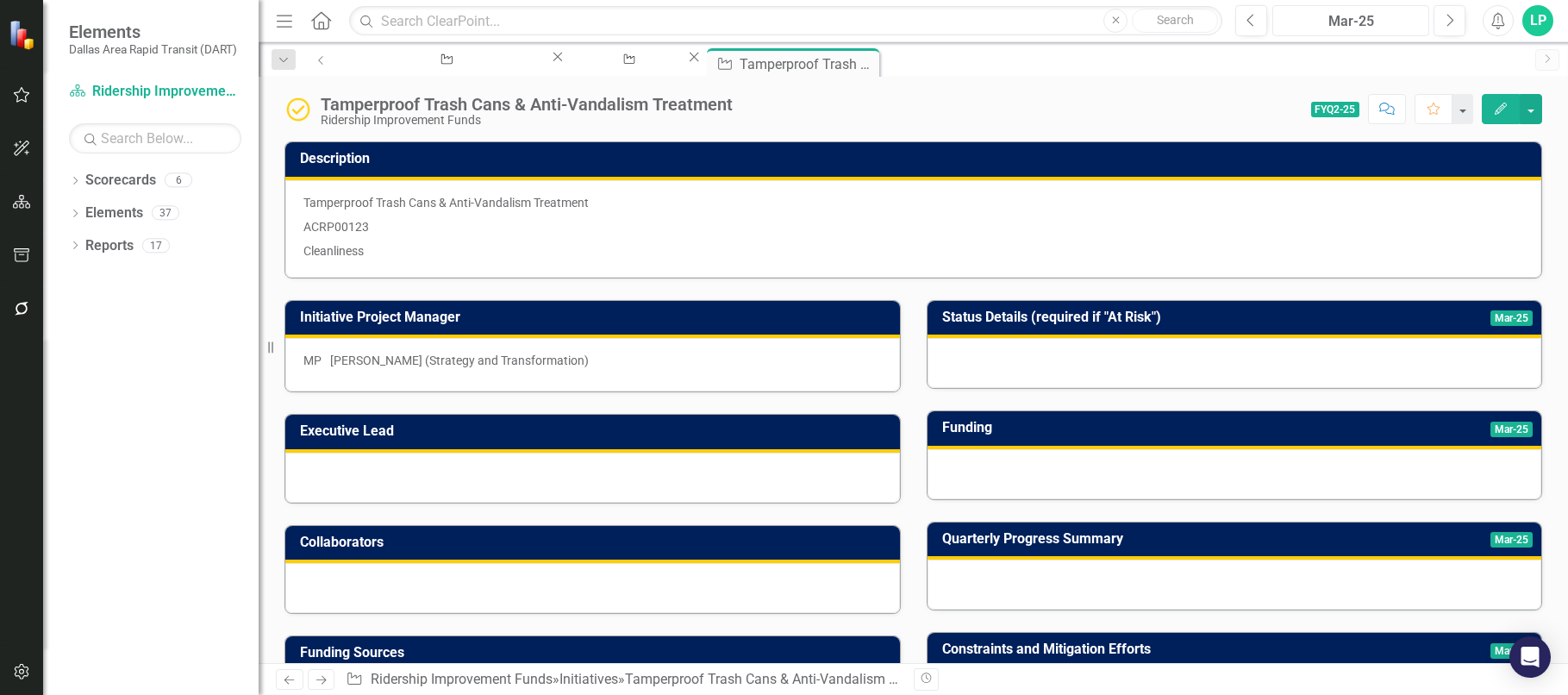
click at [1352, 13] on div "Mar-25" at bounding box center [1351, 21] width 144 height 20
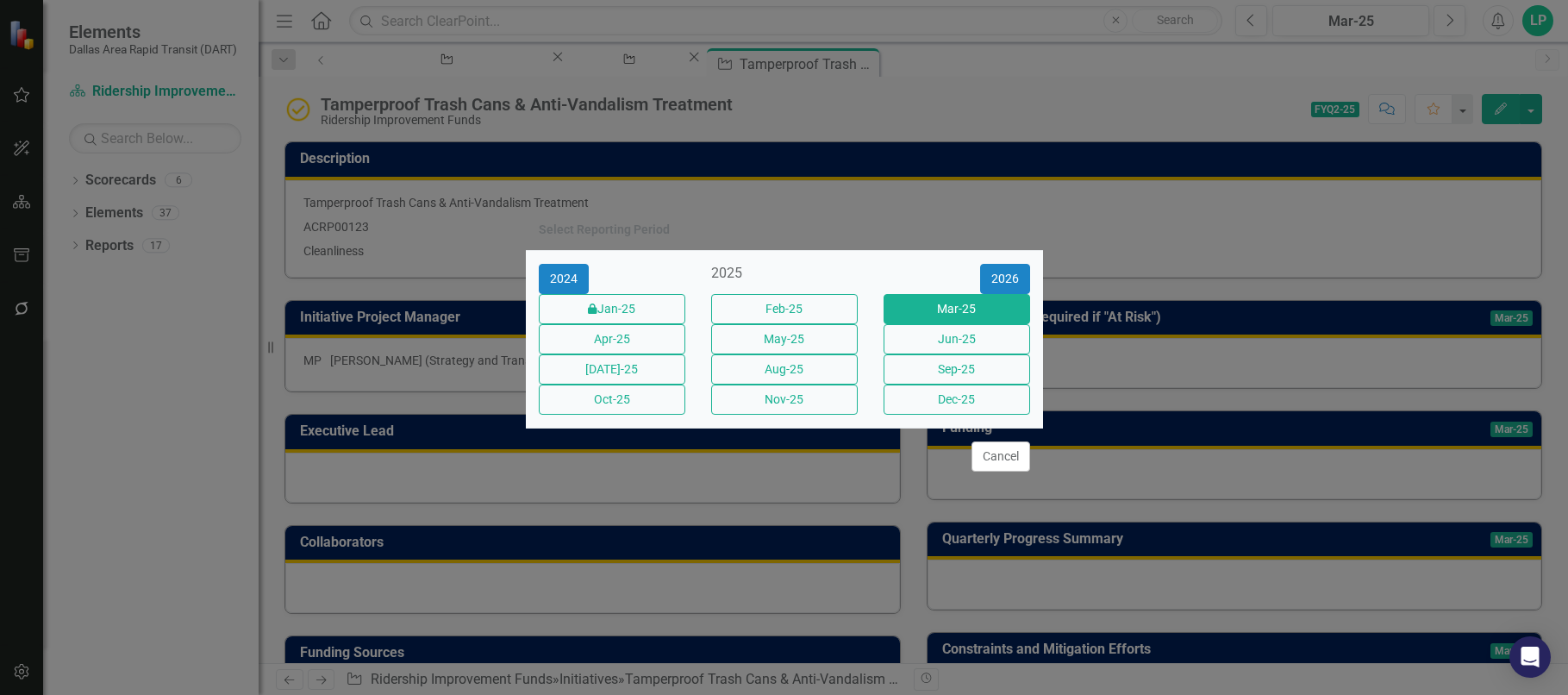
drag, startPoint x: 638, startPoint y: 373, endPoint x: 792, endPoint y: 390, distance: 154.9
click at [639, 373] on button "[DATE]-25" at bounding box center [612, 369] width 146 height 30
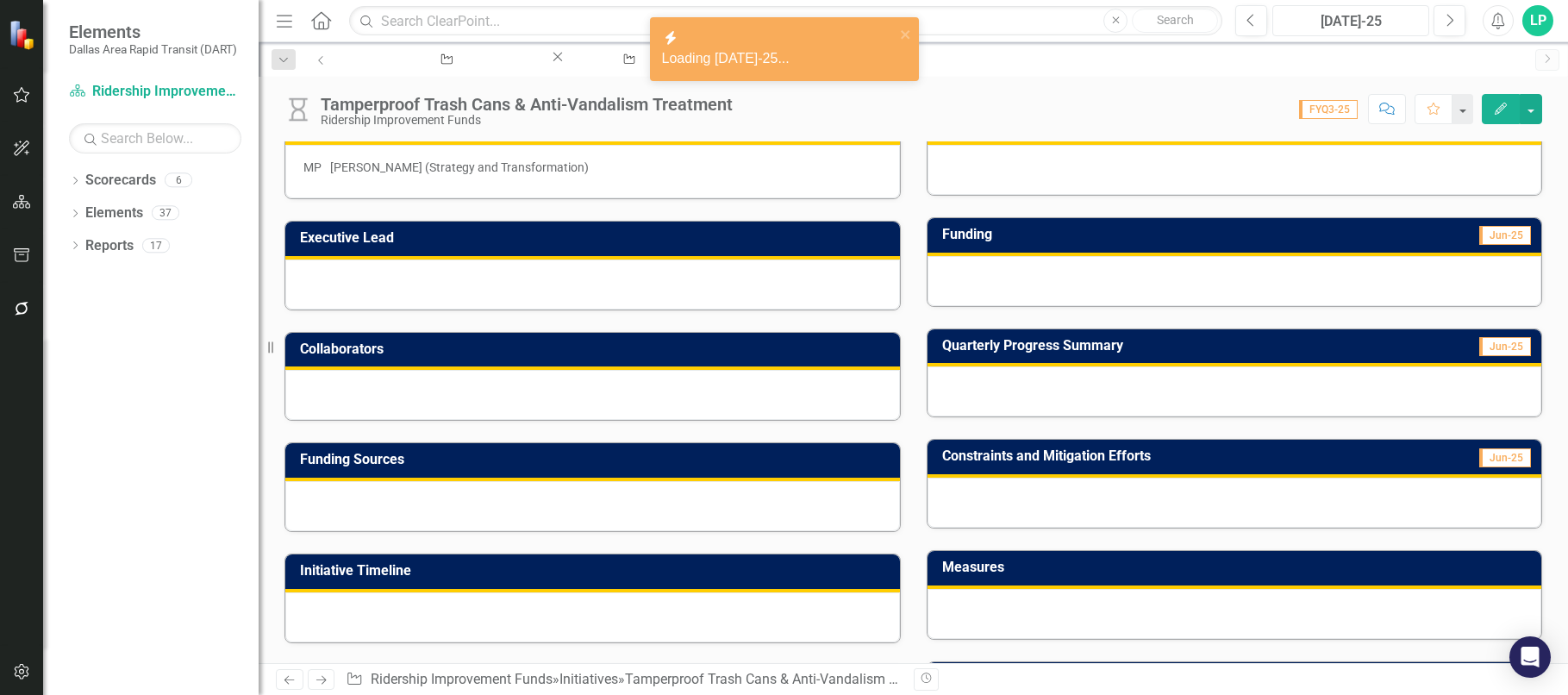
scroll to position [259, 0]
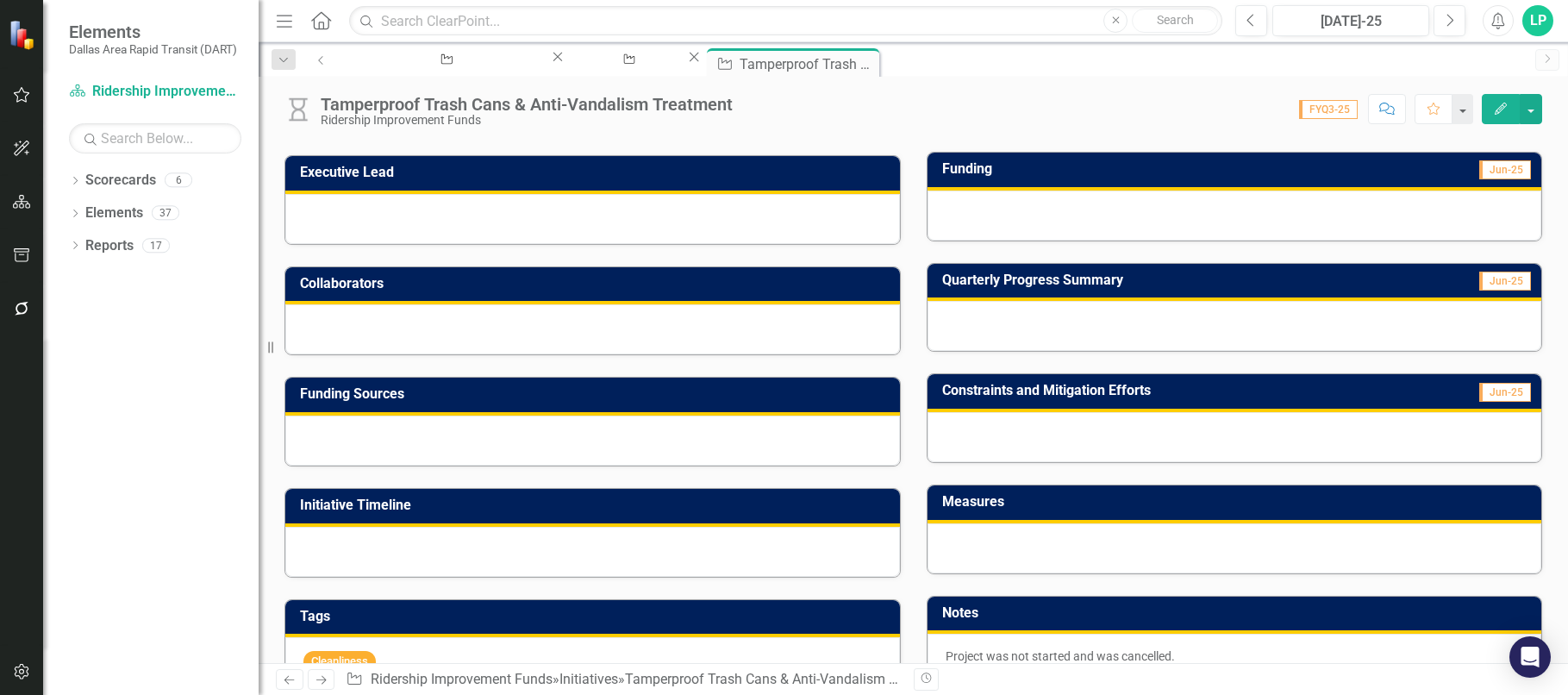
click at [1032, 322] on div at bounding box center [1235, 326] width 615 height 50
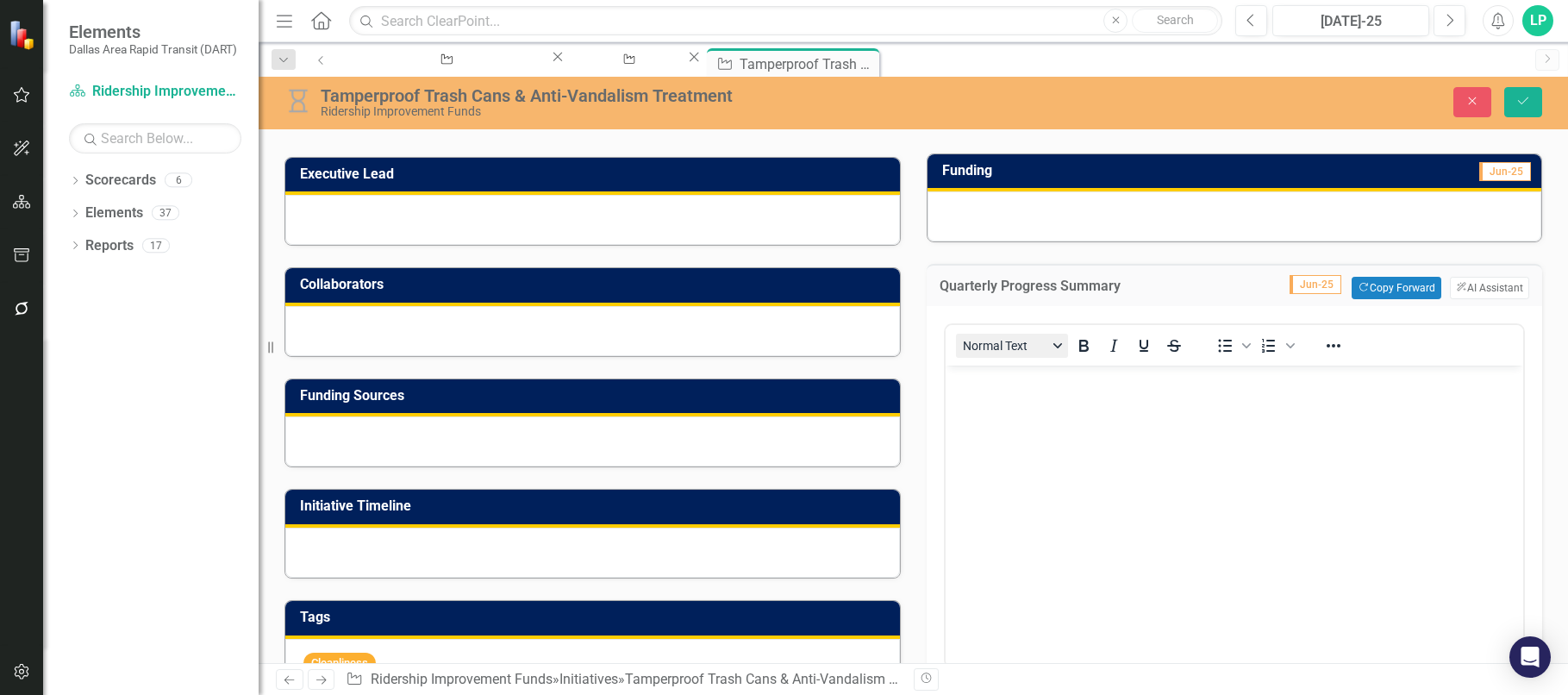
scroll to position [0, 0]
click at [996, 424] on body "Rich Text Area. Press ALT-0 for help." at bounding box center [1234, 495] width 579 height 259
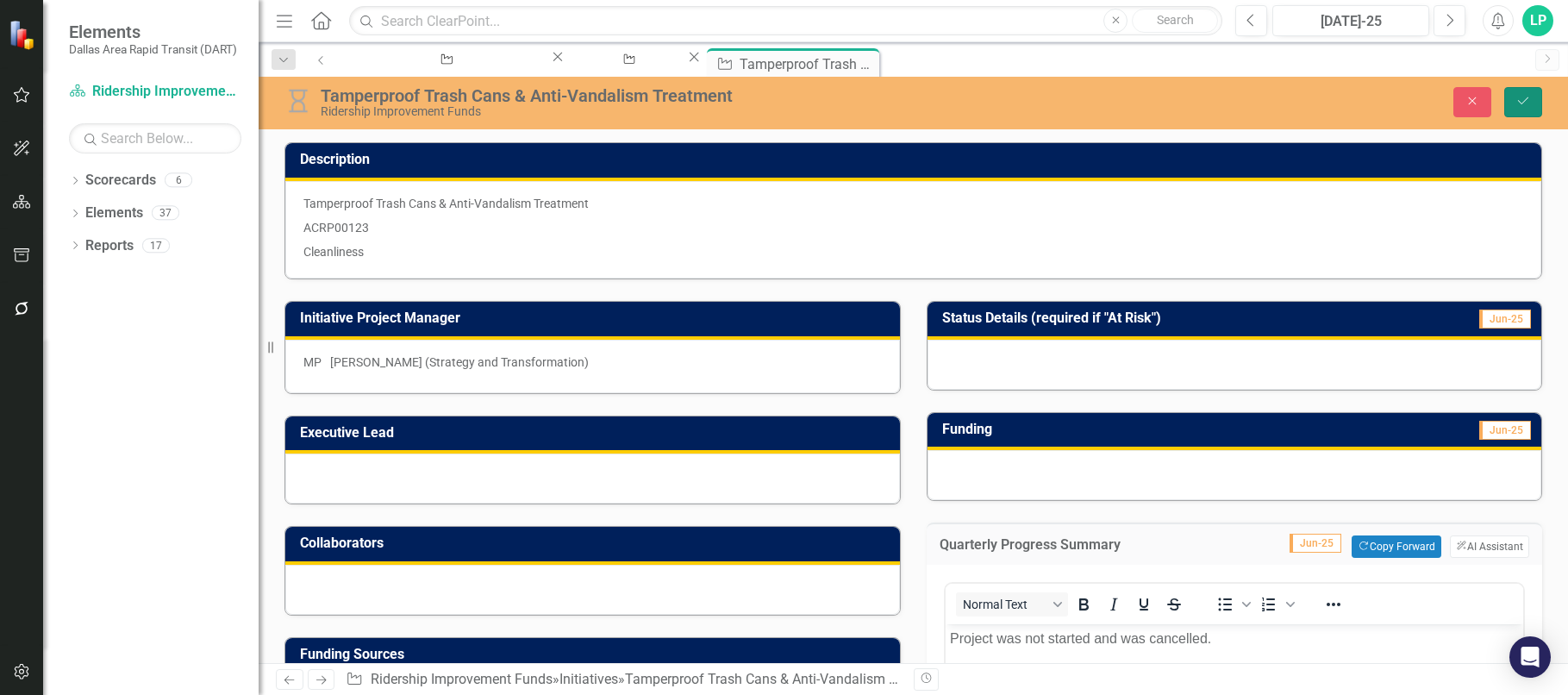
click at [1520, 102] on icon "Save" at bounding box center [1524, 101] width 16 height 12
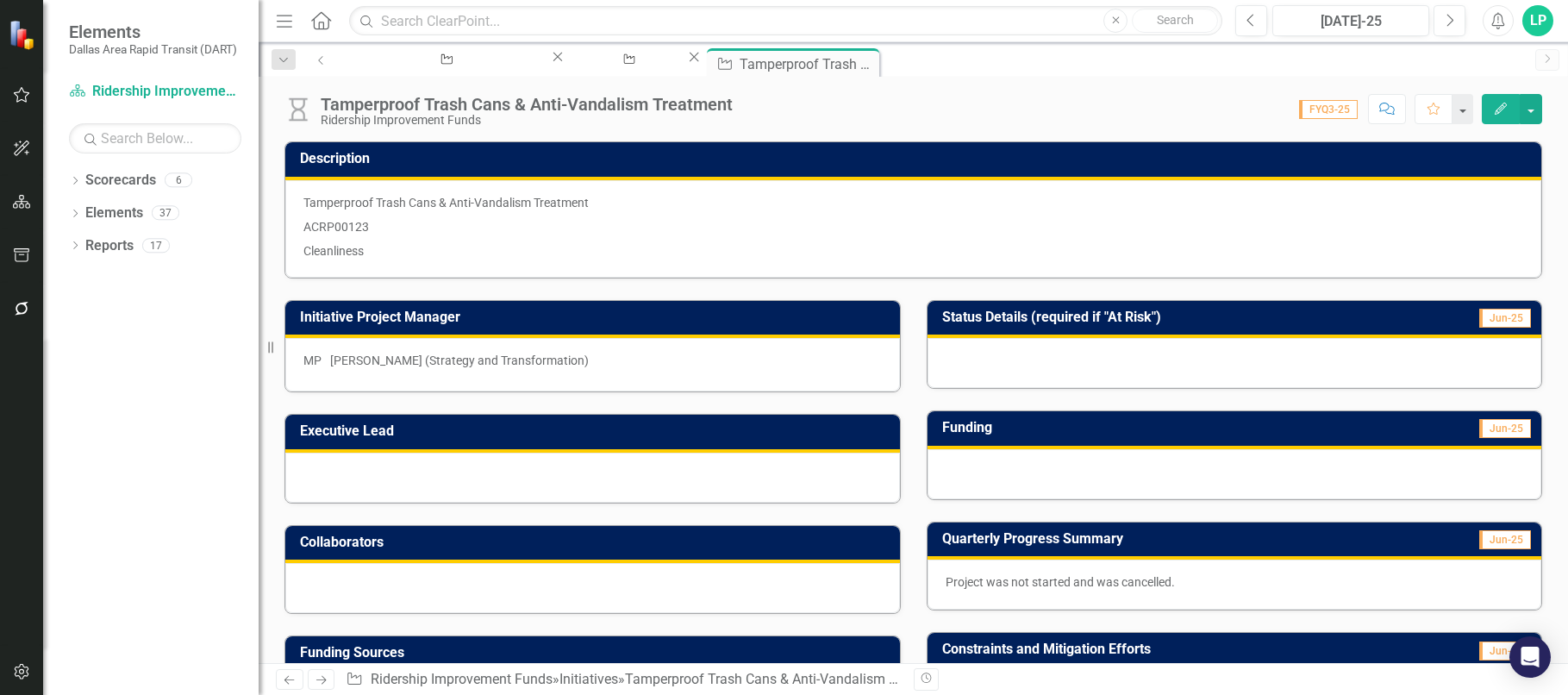
click at [298, 109] on img at bounding box center [298, 109] width 27 height 27
click at [299, 109] on img at bounding box center [298, 109] width 27 height 27
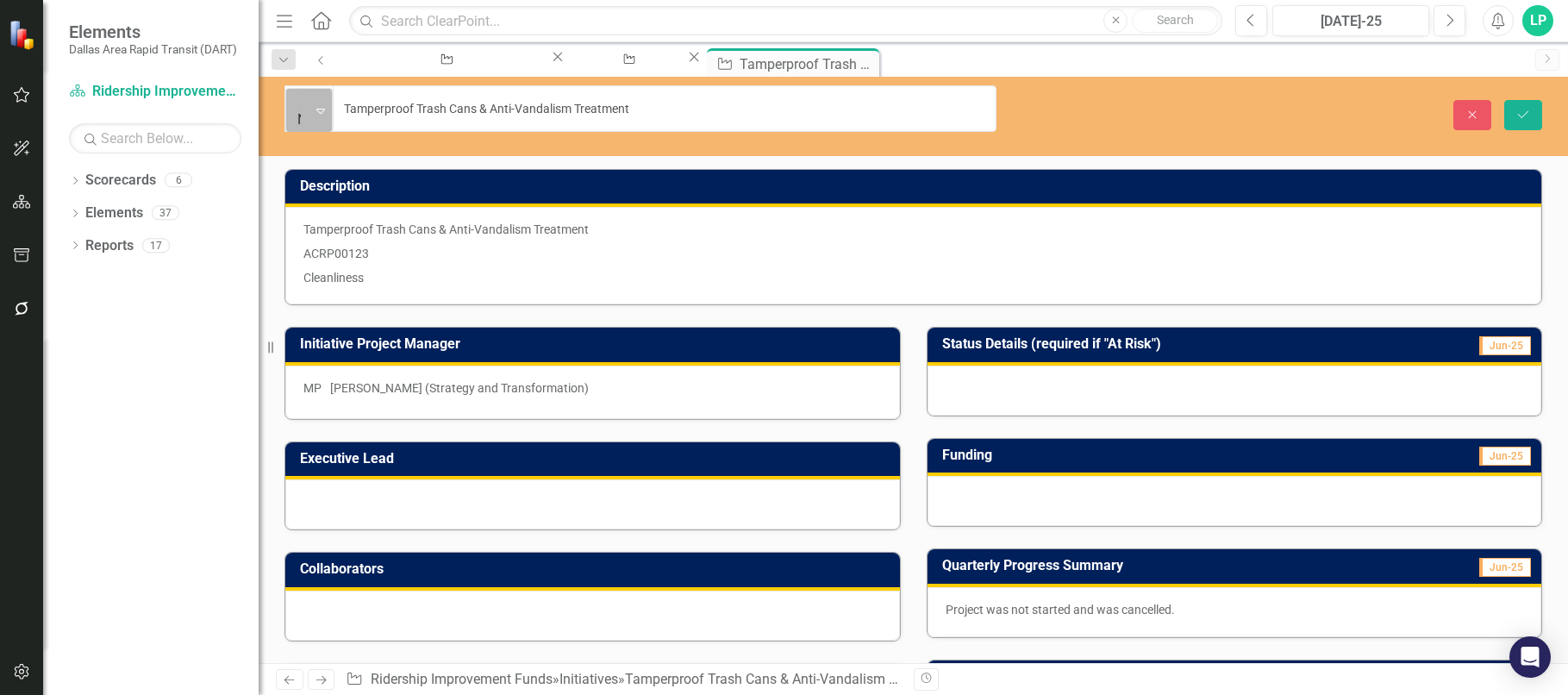
click at [323, 103] on icon "Expand" at bounding box center [321, 110] width 9 height 14
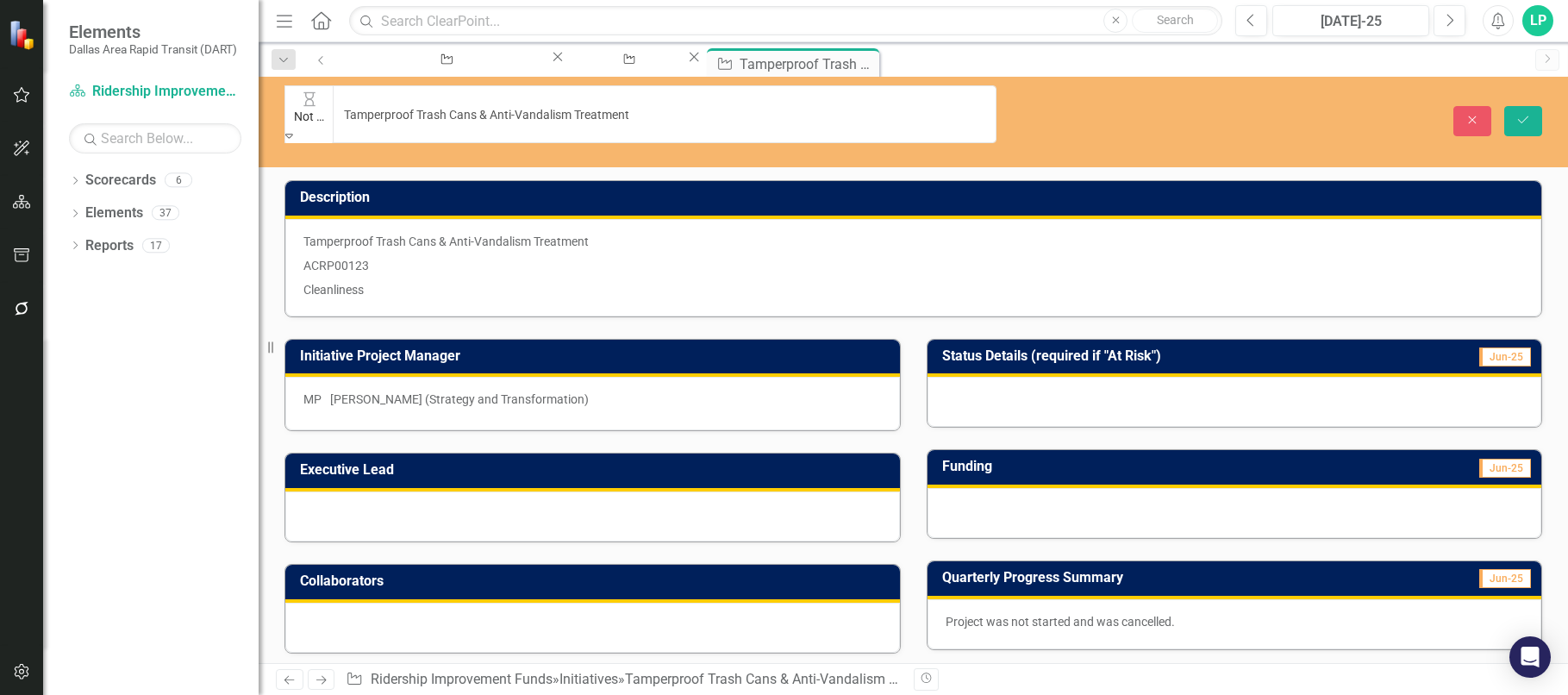
click at [1538, 106] on button "Save" at bounding box center [1523, 121] width 38 height 30
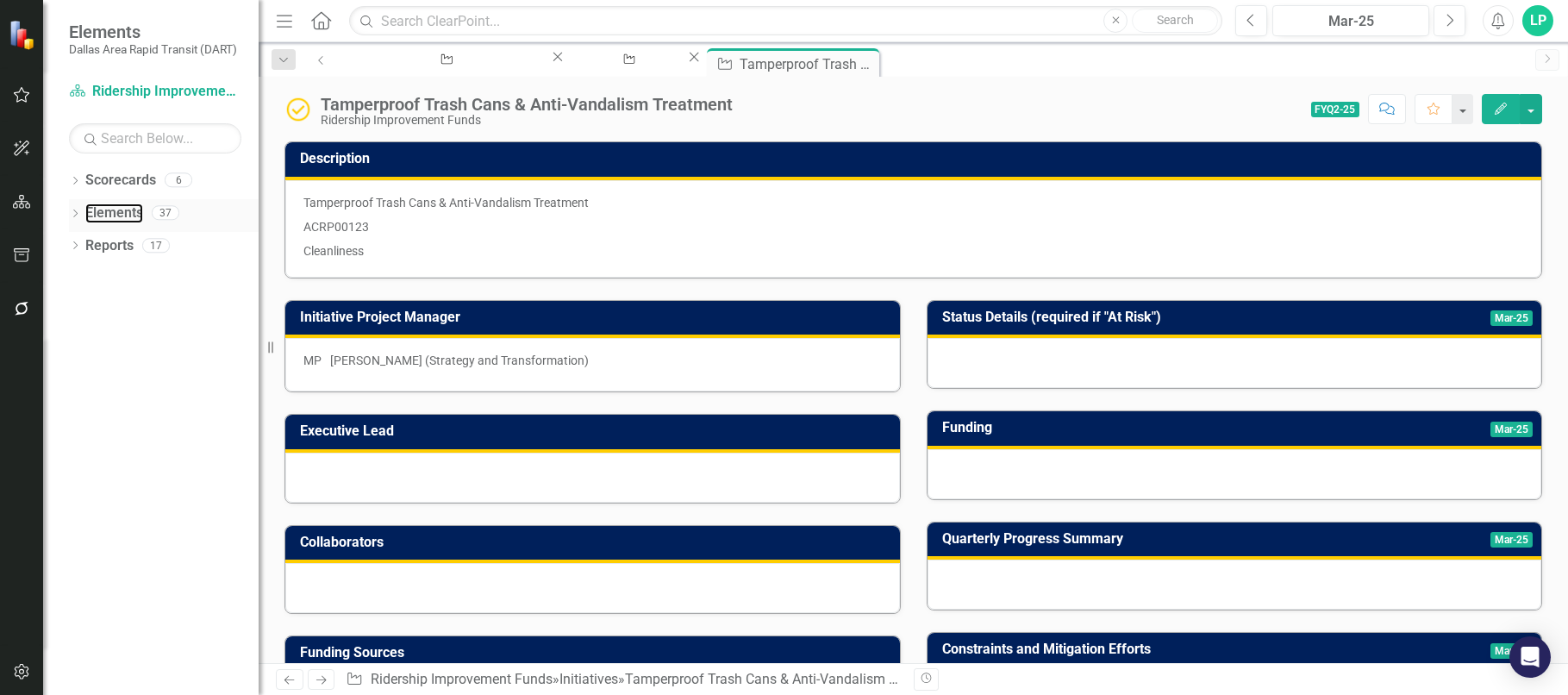
drag, startPoint x: 120, startPoint y: 207, endPoint x: 189, endPoint y: 203, distance: 69.1
click at [120, 207] on link "Elements" at bounding box center [115, 213] width 58 height 20
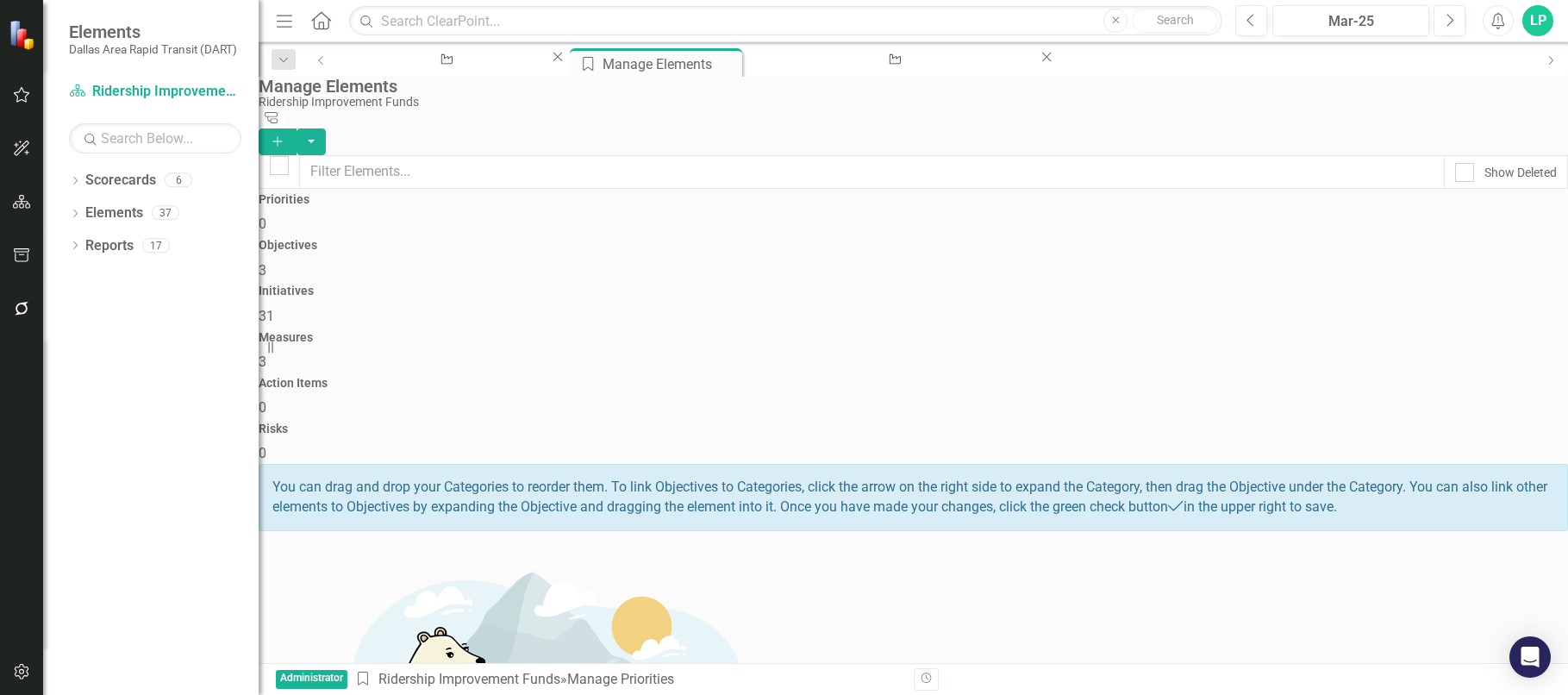
click at [274, 307] on span "31" at bounding box center [267, 315] width 16 height 17
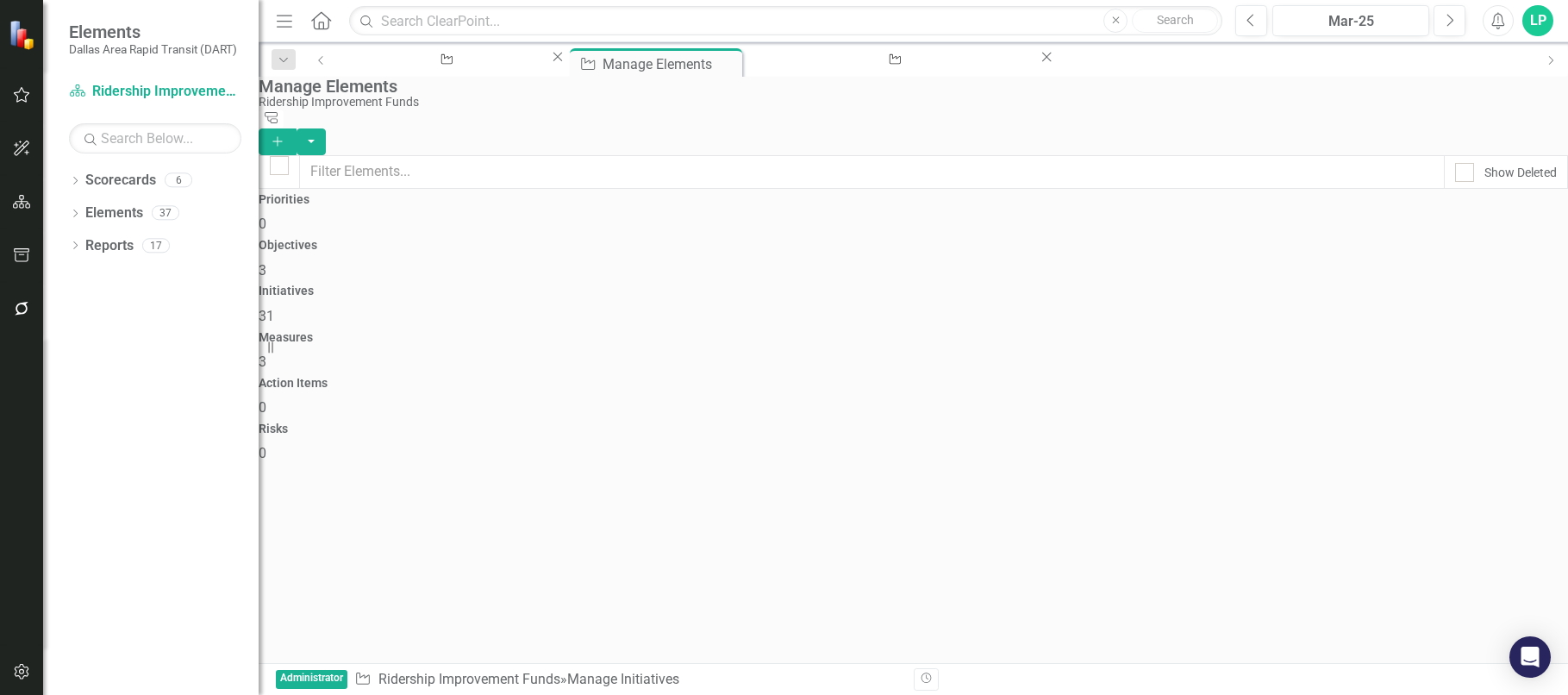
checkbox input "false"
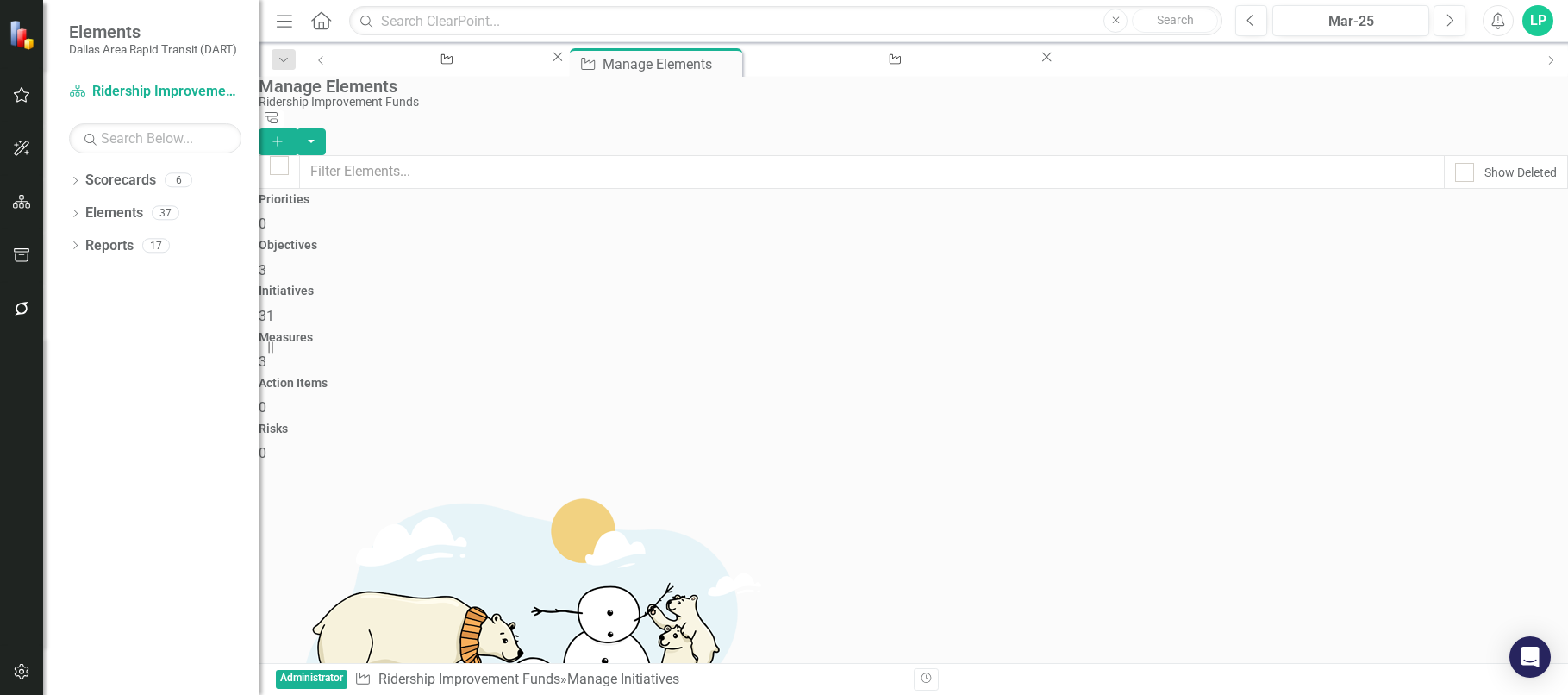
scroll to position [1120, 0]
click at [122, 90] on link "Scorecard Ridership Improvement Funds" at bounding box center [155, 92] width 173 height 20
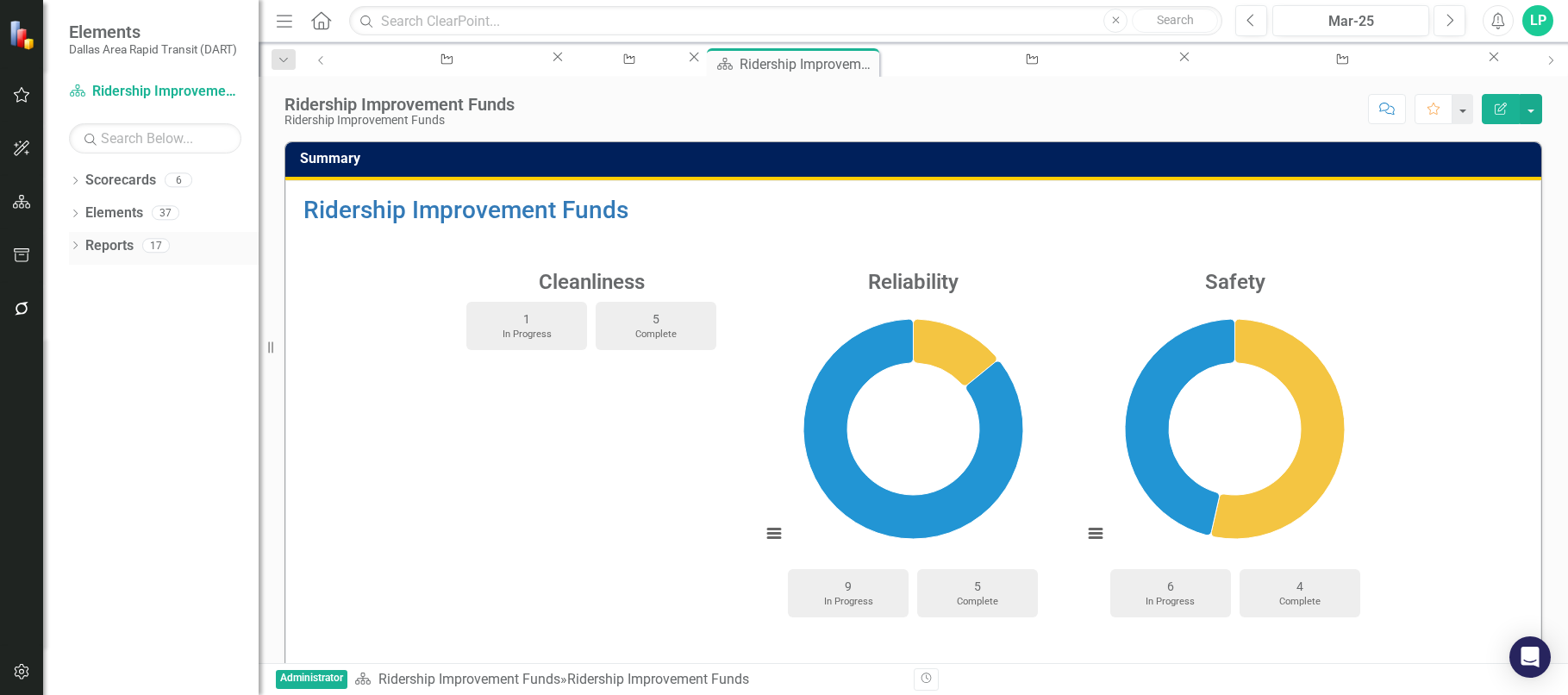
click at [70, 242] on icon "Dropdown" at bounding box center [75, 247] width 12 height 10
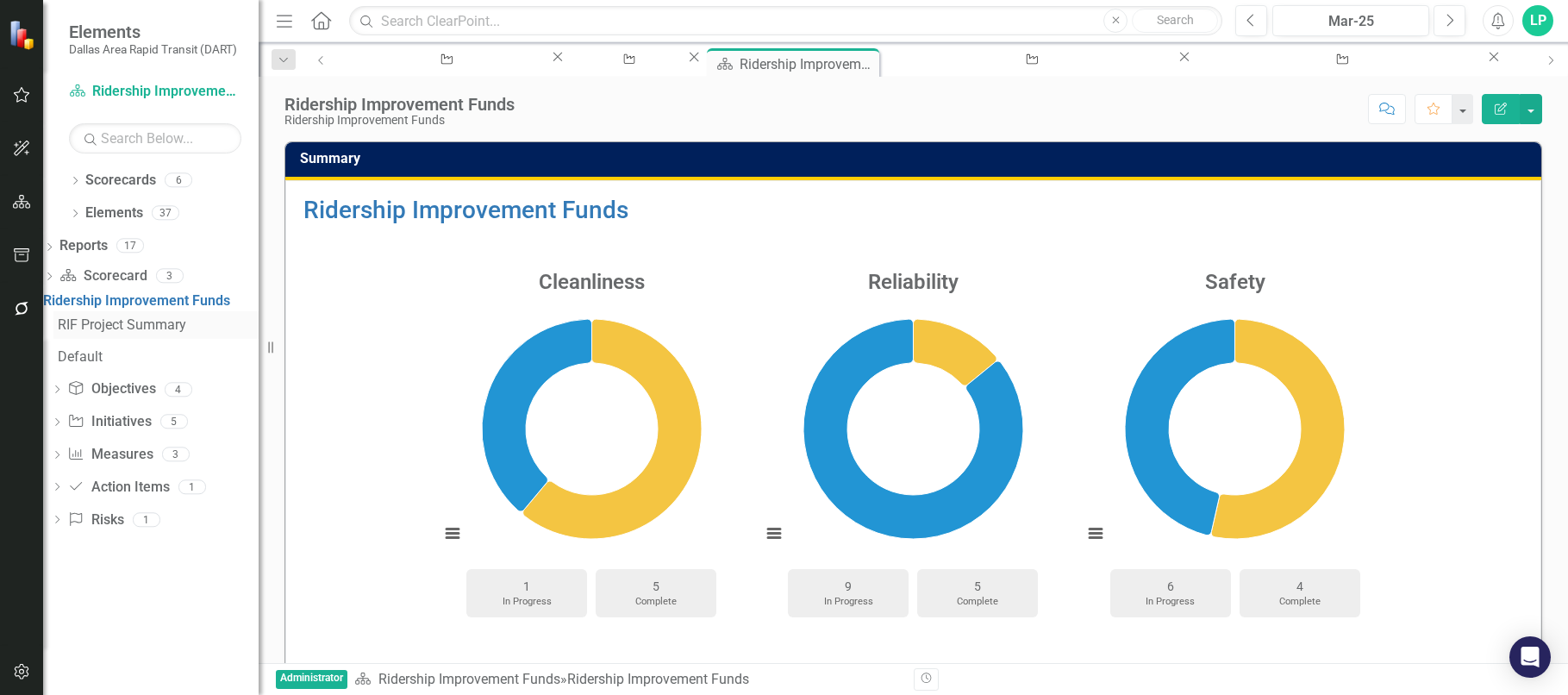
click at [129, 329] on div "RIF Project Summary" at bounding box center [159, 325] width 201 height 16
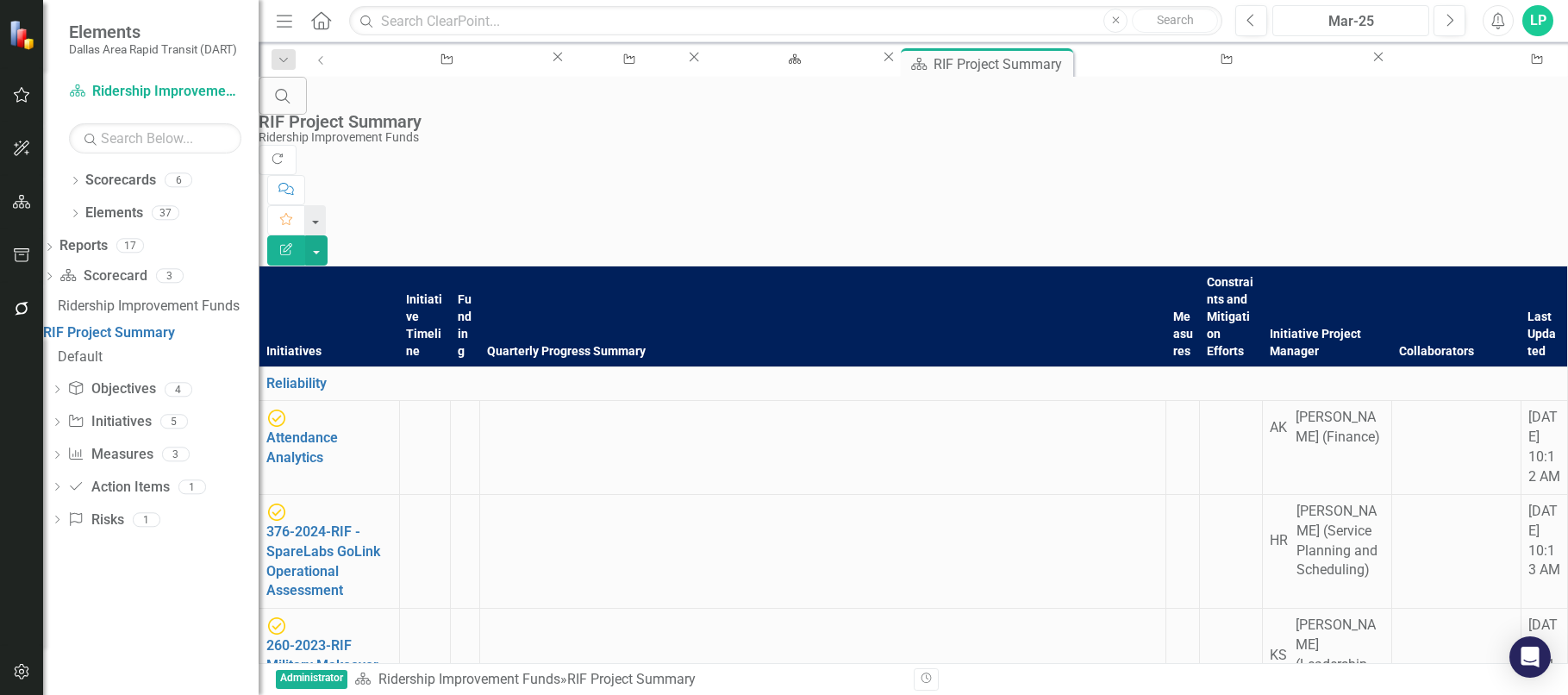
click at [1367, 14] on div "Mar-25" at bounding box center [1351, 21] width 144 height 20
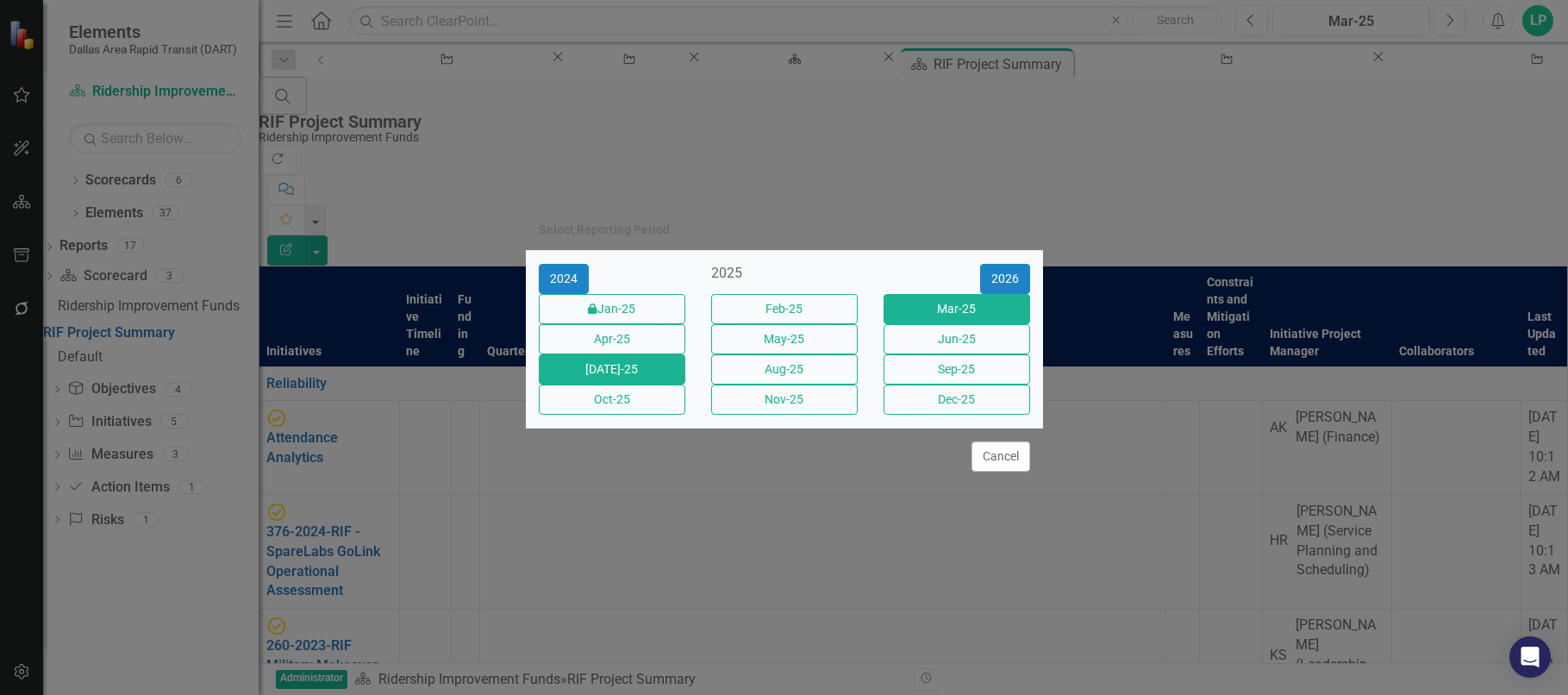
click at [621, 368] on button "[DATE]-25" at bounding box center [612, 369] width 146 height 30
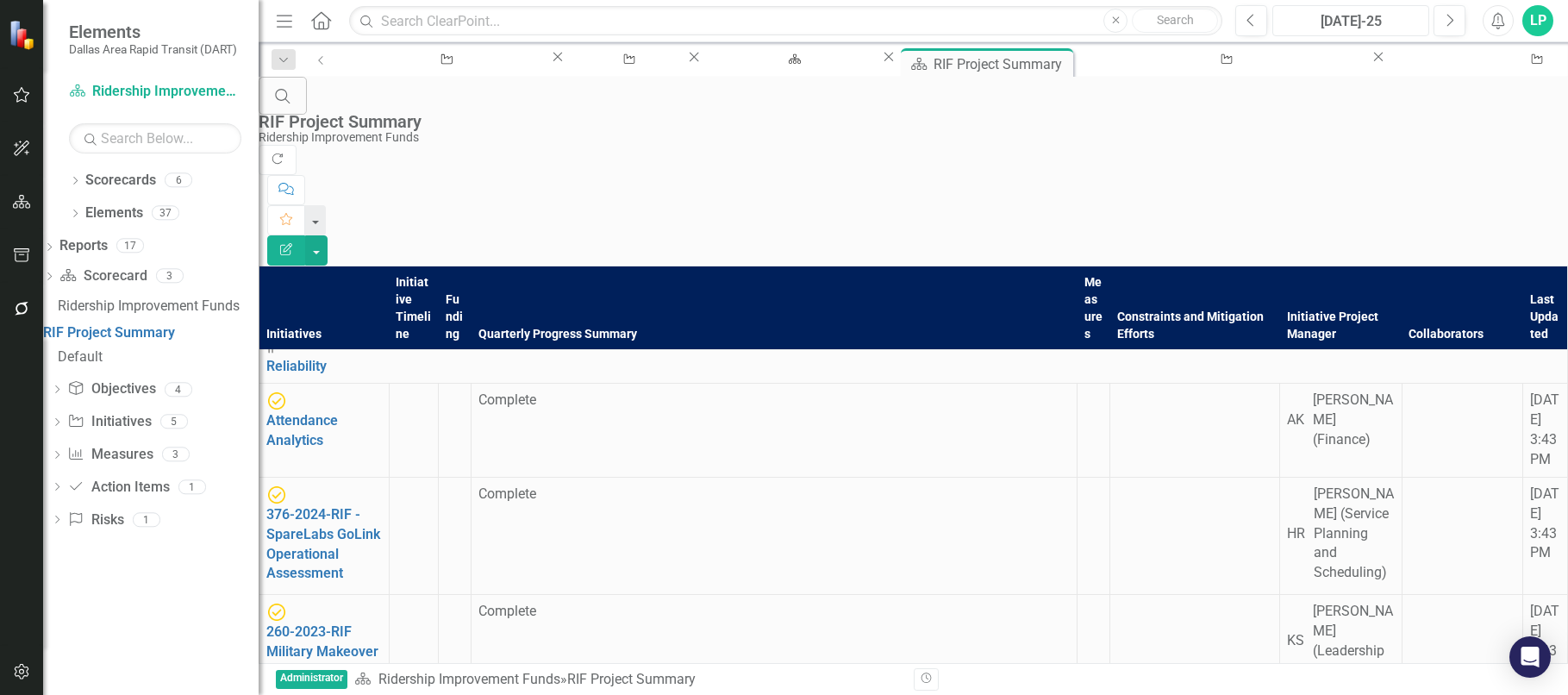
scroll to position [517, 0]
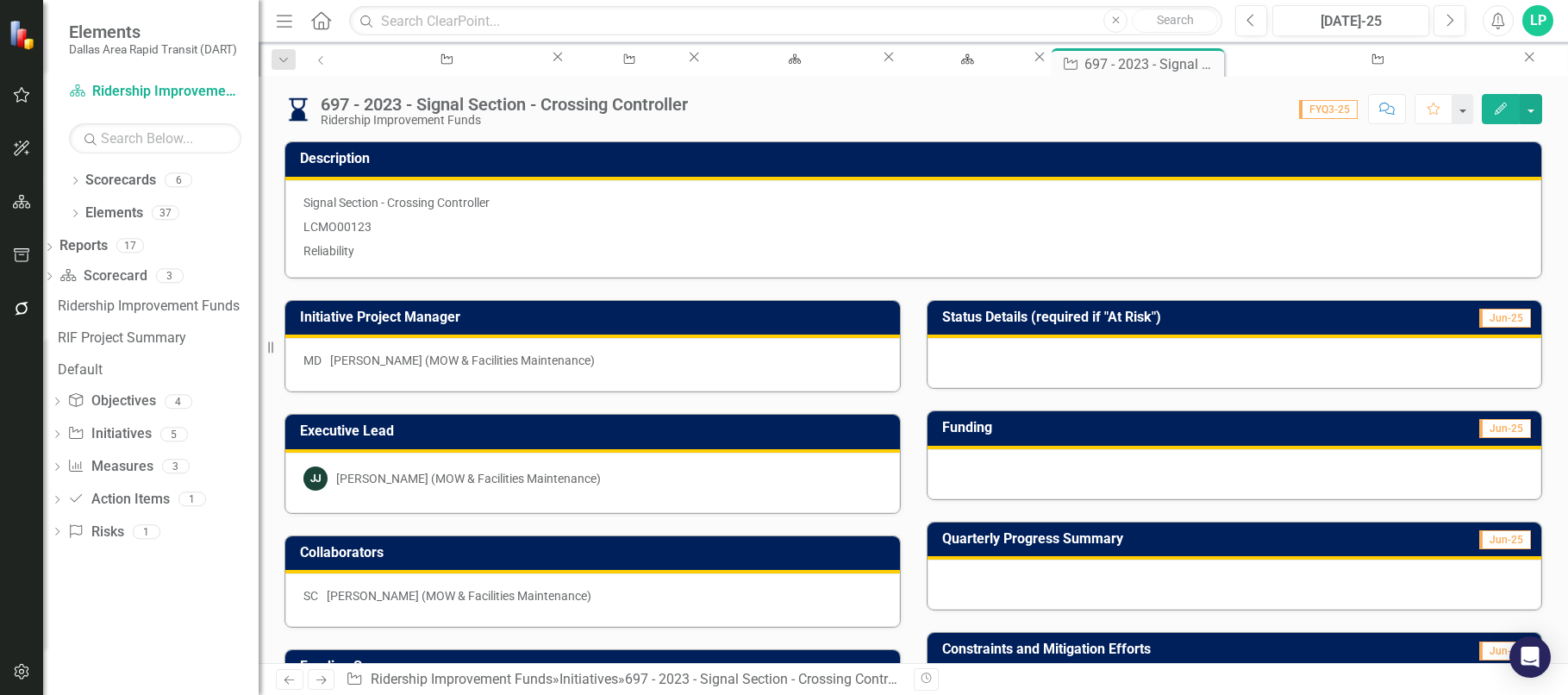
click at [373, 222] on p "LCMO00123" at bounding box center [913, 226] width 1220 height 24
click at [373, 221] on p "LCMO00123" at bounding box center [913, 226] width 1220 height 24
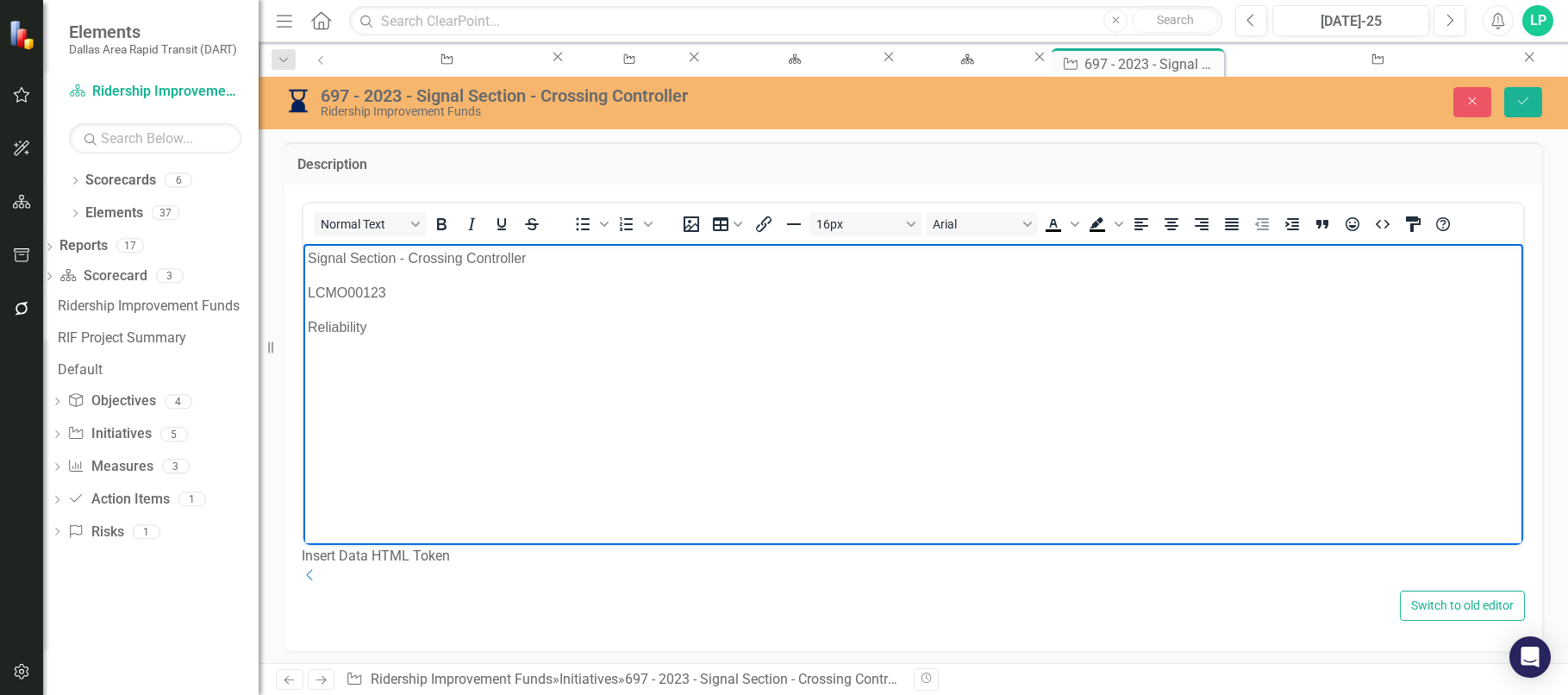
drag, startPoint x: 676, startPoint y: 464, endPoint x: 381, endPoint y: 282, distance: 346.6
click at [381, 282] on p "LCMO00123" at bounding box center [913, 292] width 1211 height 20
click at [309, 298] on p "LCMO00123" at bounding box center [913, 292] width 1211 height 20
copy p "LCMO00123"
click at [1529, 99] on icon "Save" at bounding box center [1524, 101] width 16 height 12
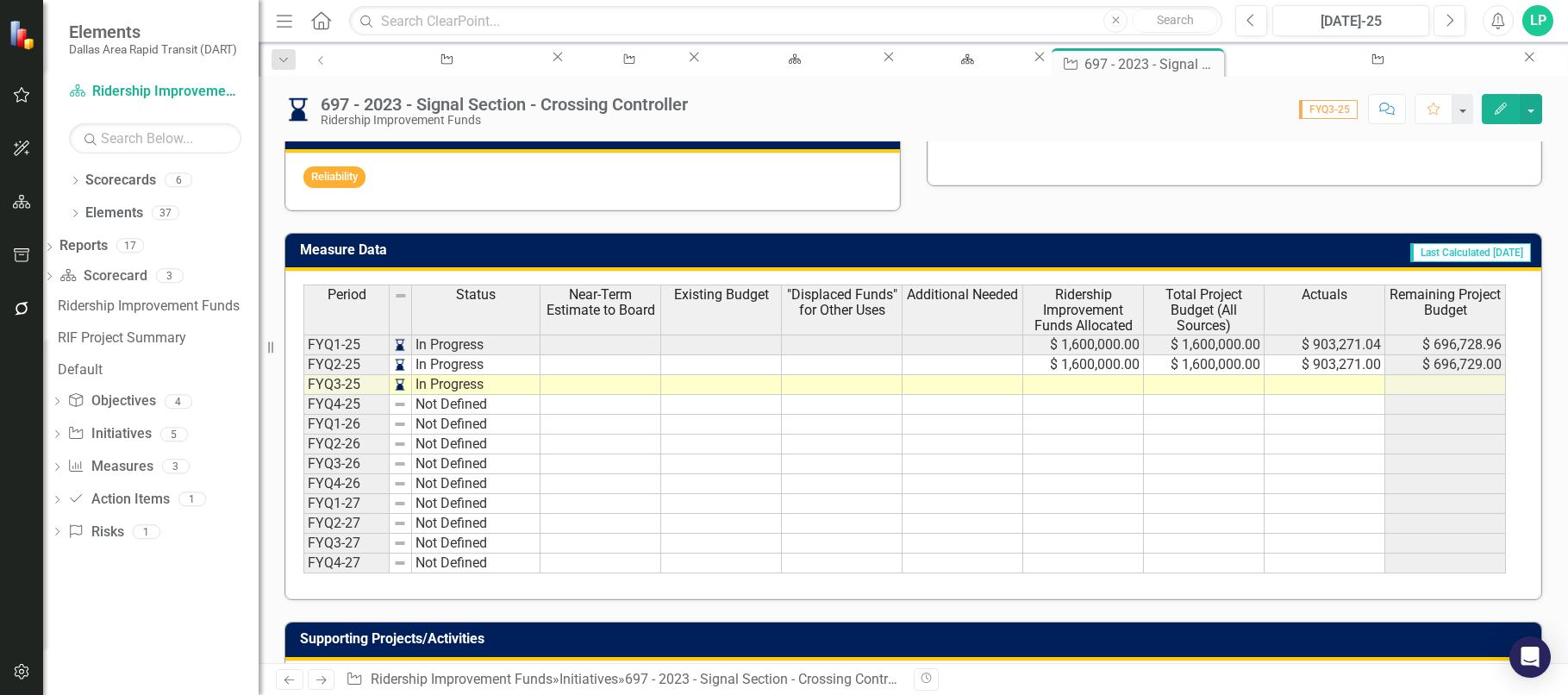
scroll to position [776, 0]
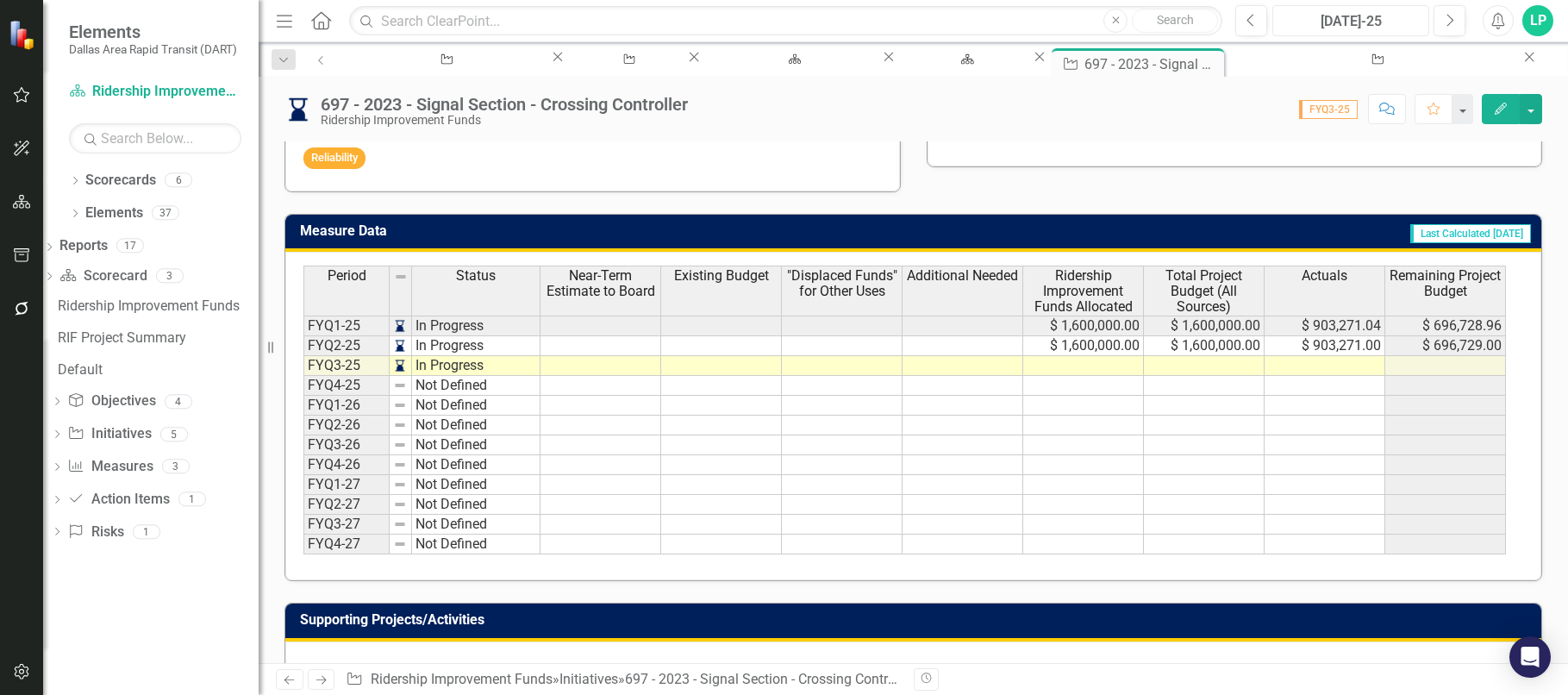
click at [1349, 18] on div "[DATE]-25" at bounding box center [1351, 21] width 144 height 20
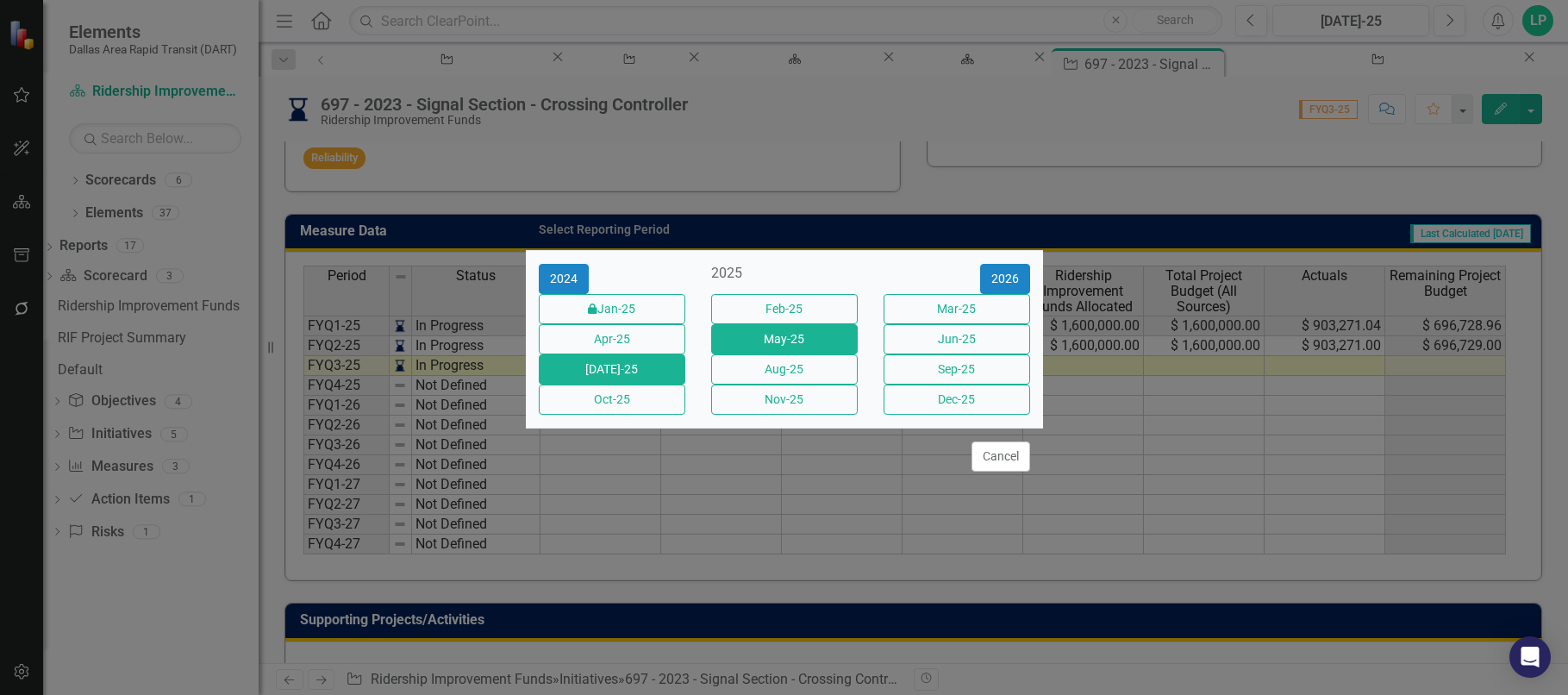
click at [785, 329] on button "May-25" at bounding box center [785, 339] width 146 height 30
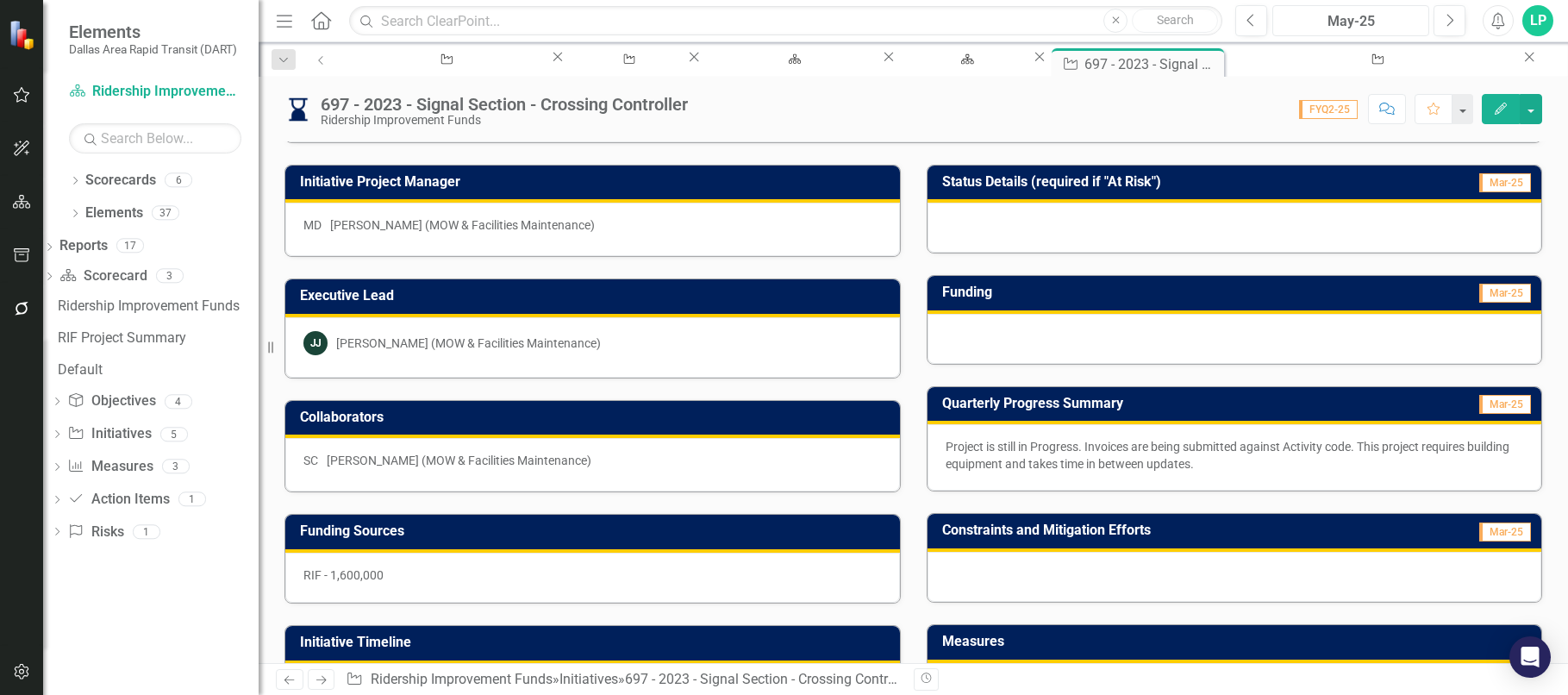
scroll to position [173, 0]
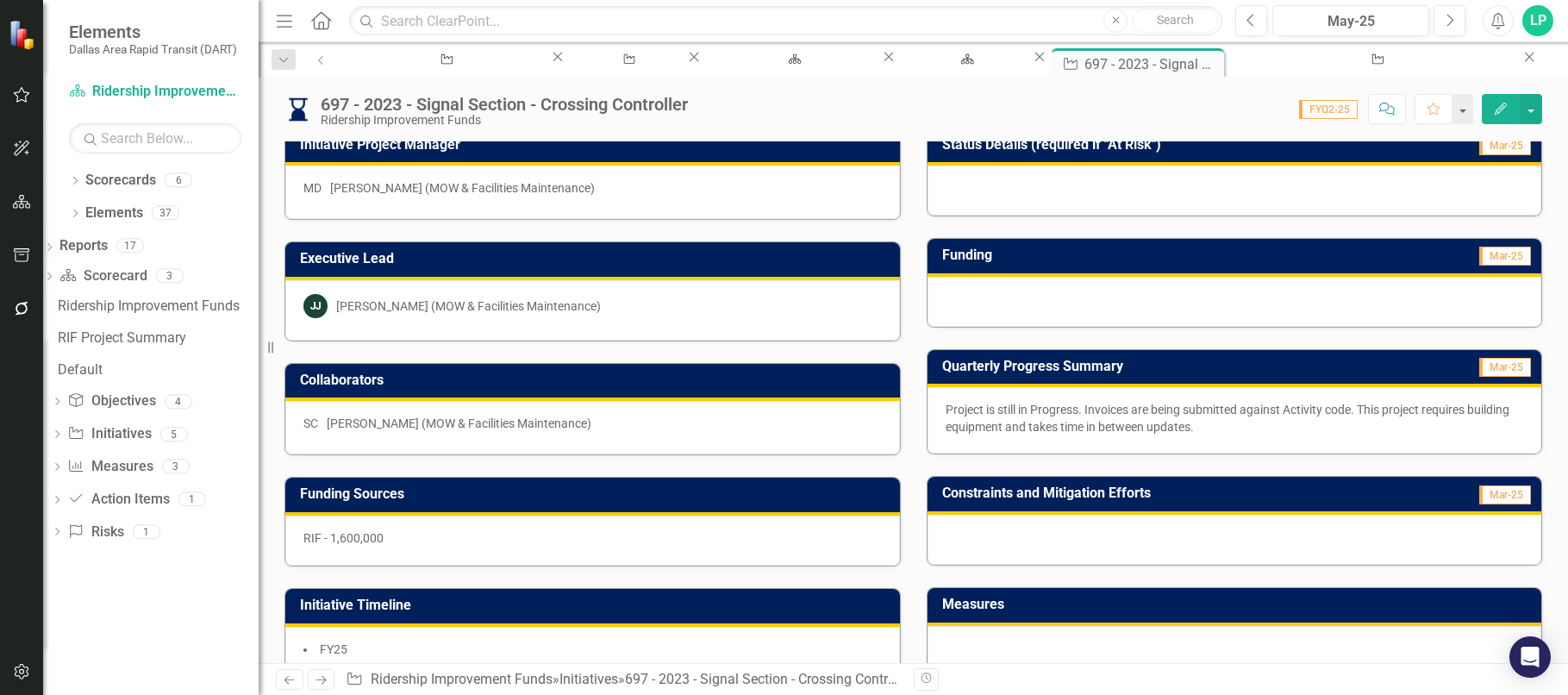
click at [1054, 425] on p "Project is still in Progress. Invoices are being submitted against Activity cod…" at bounding box center [1235, 418] width 579 height 34
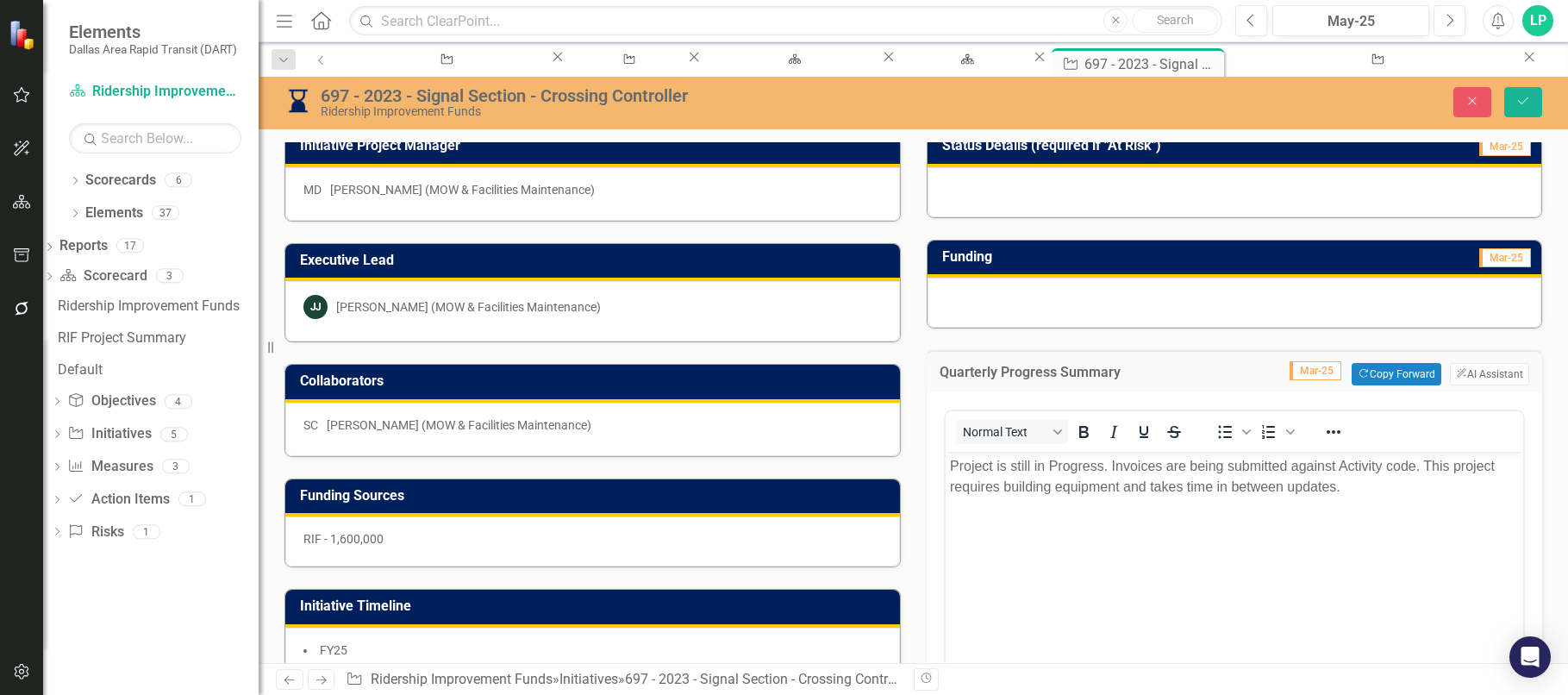
scroll to position [0, 0]
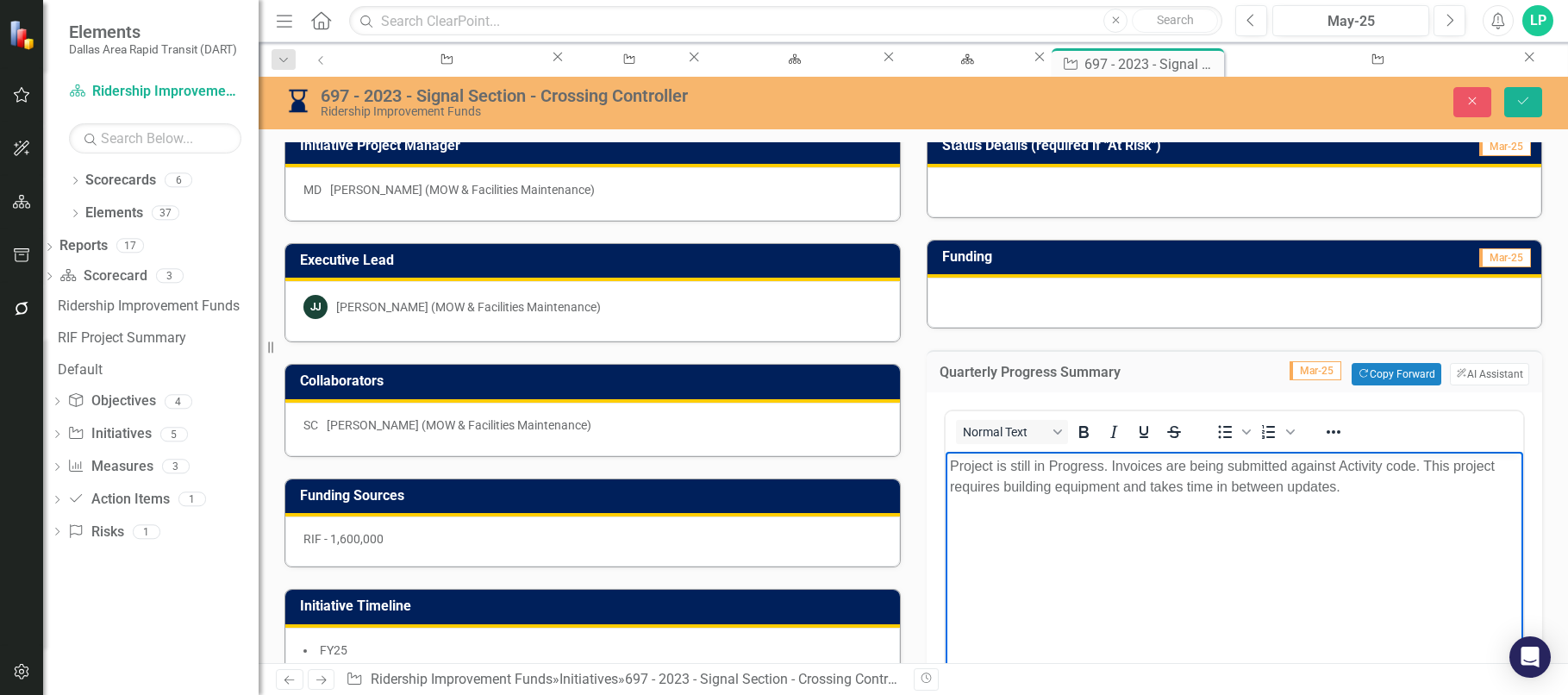
drag, startPoint x: 947, startPoint y: 462, endPoint x: 1356, endPoint y: 488, distance: 409.8
click at [1356, 488] on body "Project is still in Progress. Invoices are being submitted against Activity cod…" at bounding box center [1234, 581] width 579 height 259
copy p "Project is still in Progress. Invoices are being submitted against Activity cod…"
click at [1527, 97] on icon "Save" at bounding box center [1524, 101] width 16 height 12
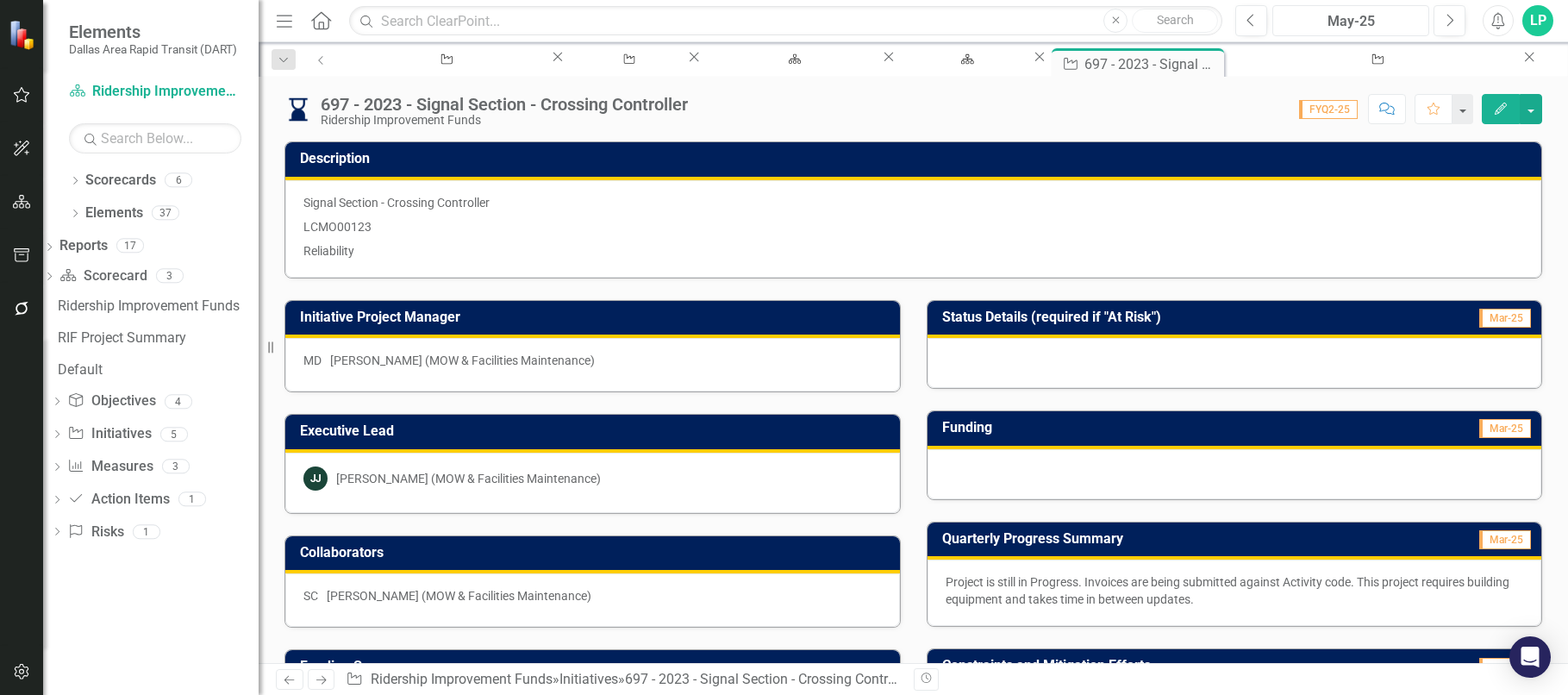
click at [1353, 19] on div "May-25" at bounding box center [1351, 21] width 144 height 20
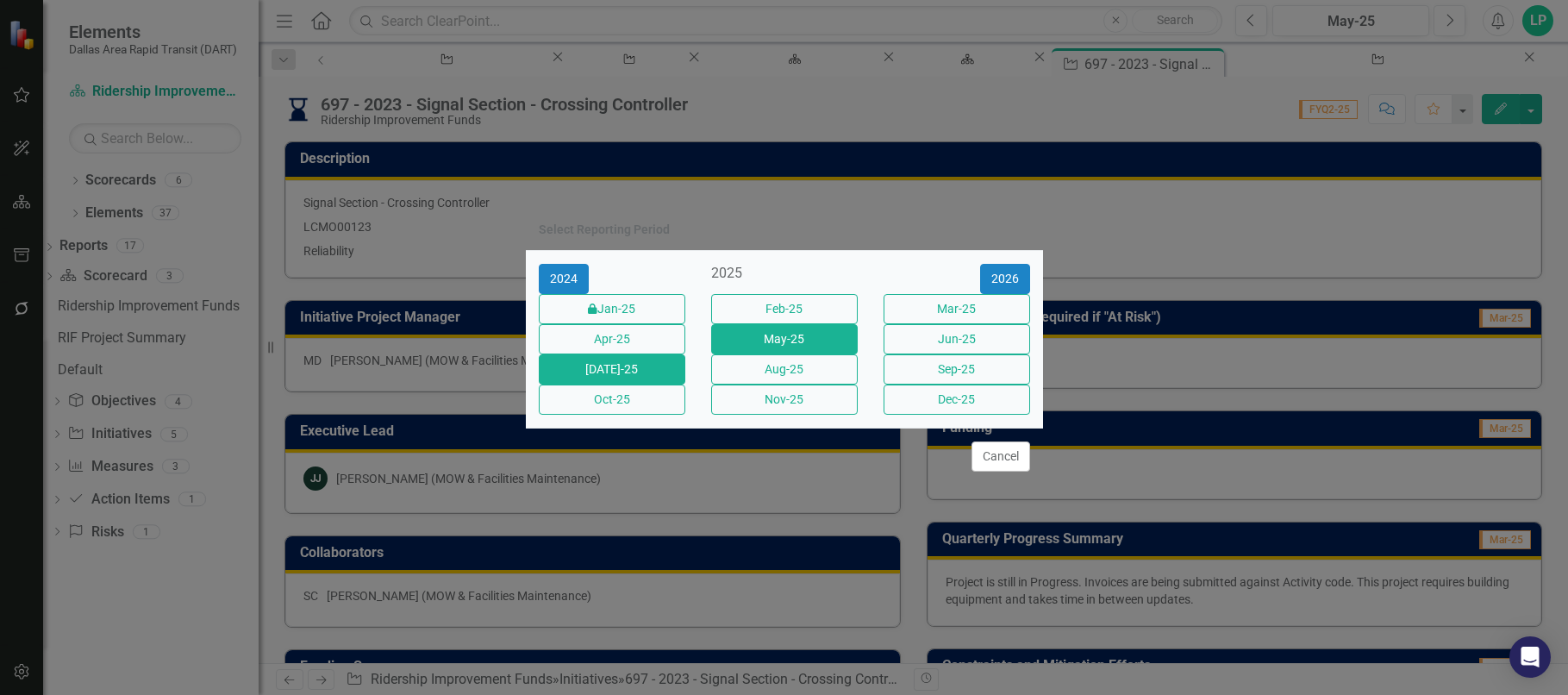
click at [633, 373] on button "[DATE]-25" at bounding box center [612, 369] width 146 height 30
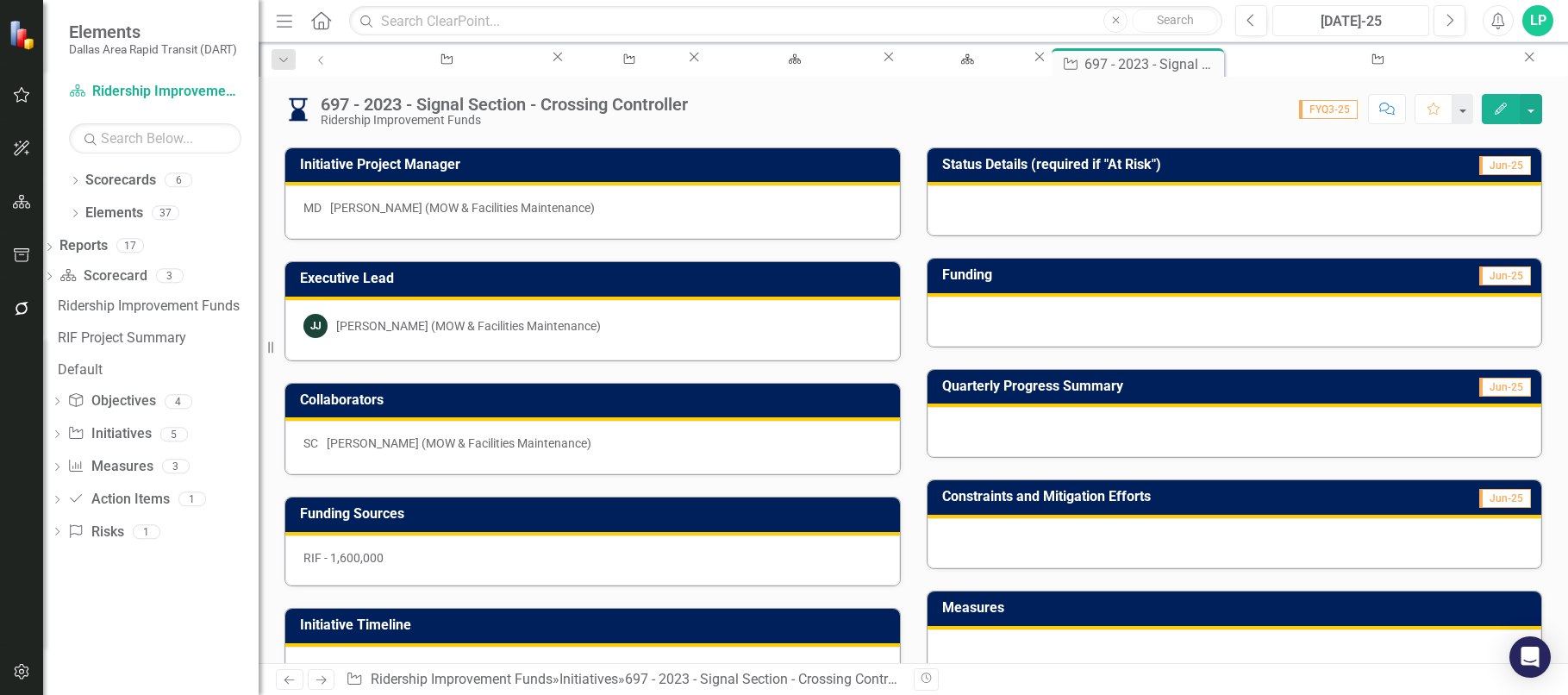
scroll to position [173, 0]
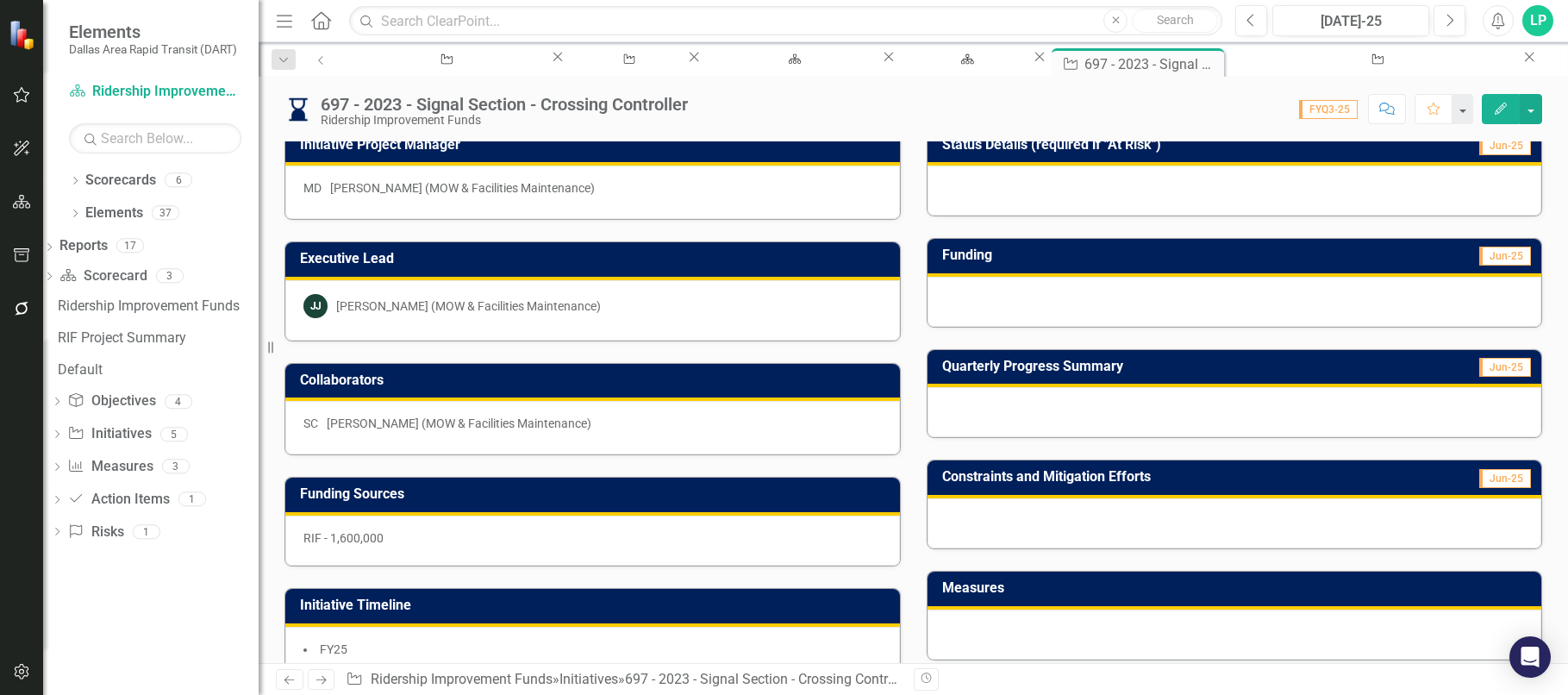
click at [1019, 415] on div at bounding box center [1235, 411] width 615 height 50
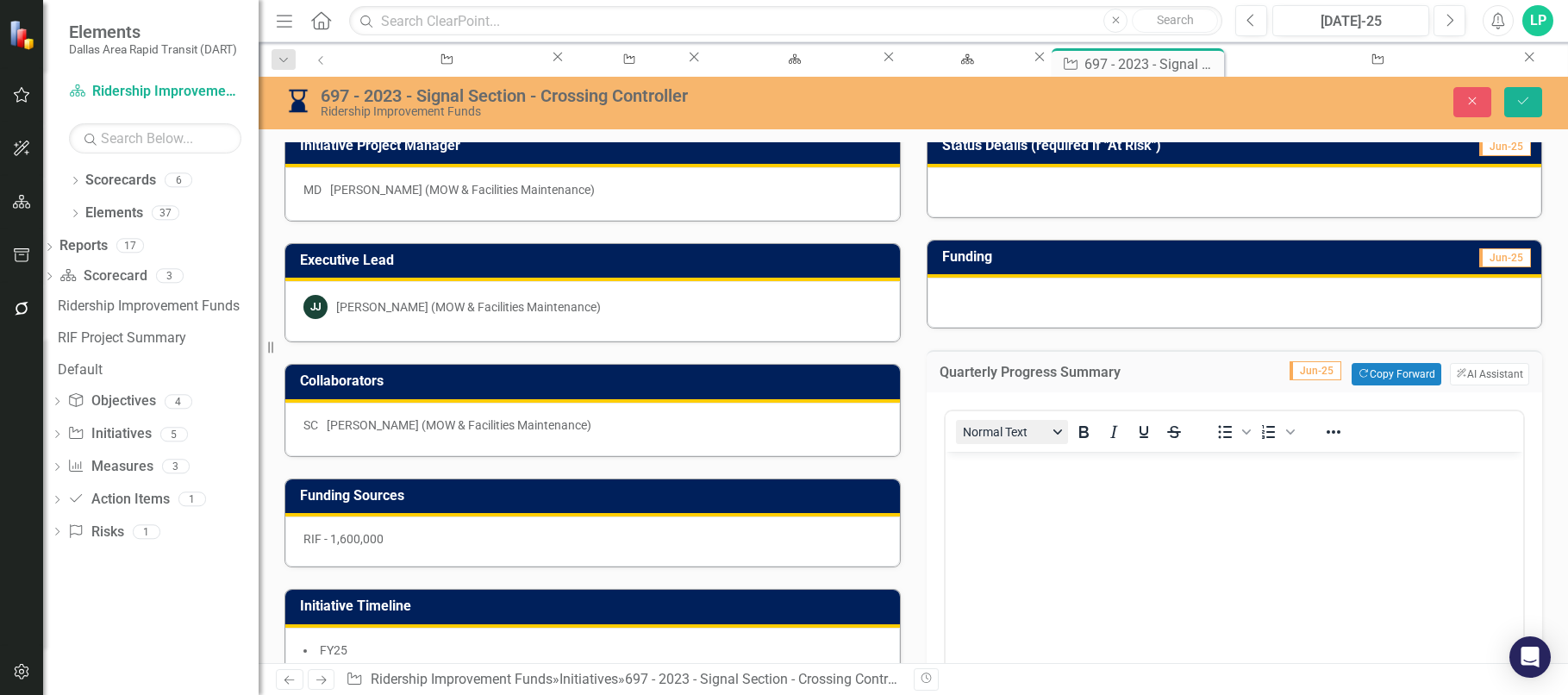
scroll to position [0, 0]
click at [988, 475] on p "Rich Text Area. Press ALT-0 for help." at bounding box center [1234, 466] width 570 height 20
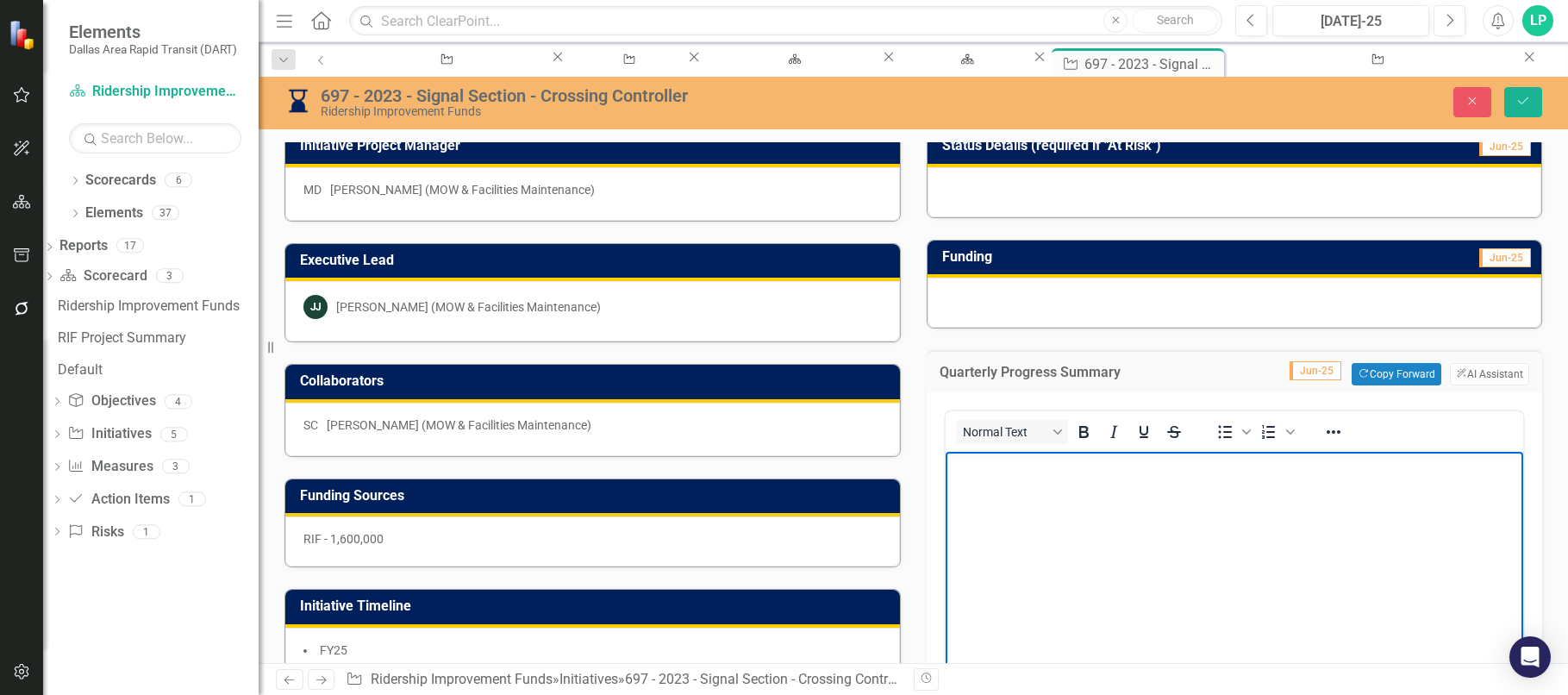
click at [1010, 503] on body "Rich Text Area. Press ALT-0 for help." at bounding box center [1234, 581] width 579 height 259
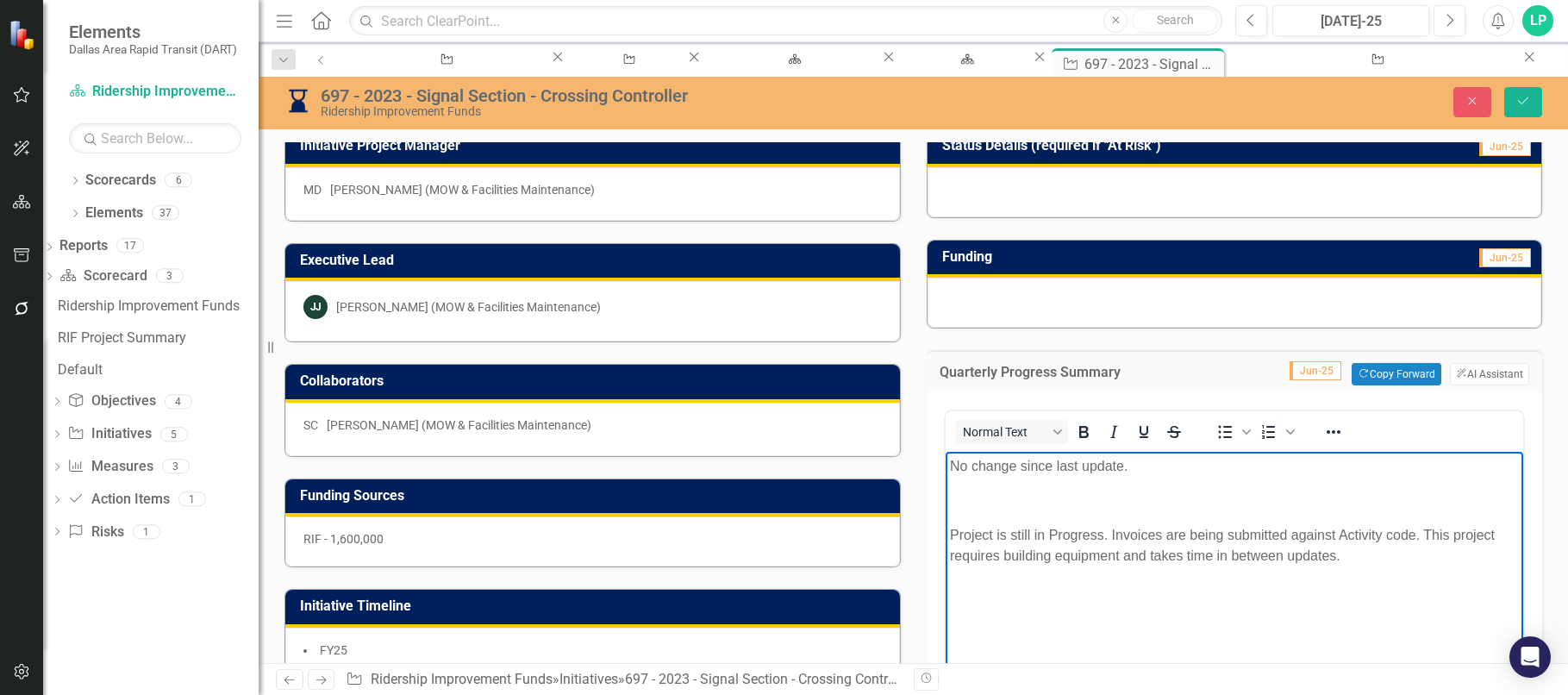
click at [965, 501] on p "Rich Text Area. Press ALT-0 for help." at bounding box center [1234, 500] width 570 height 20
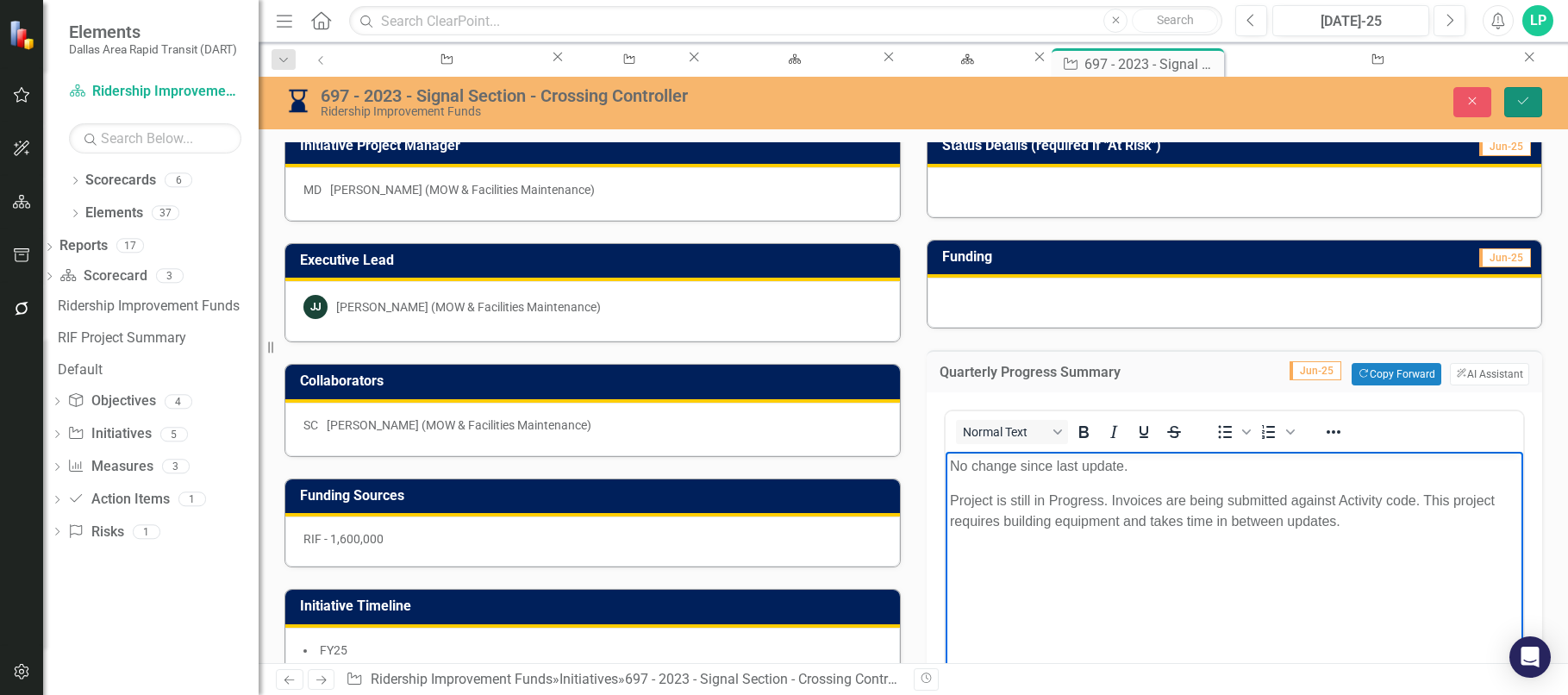
click at [1522, 93] on button "Save" at bounding box center [1523, 102] width 38 height 30
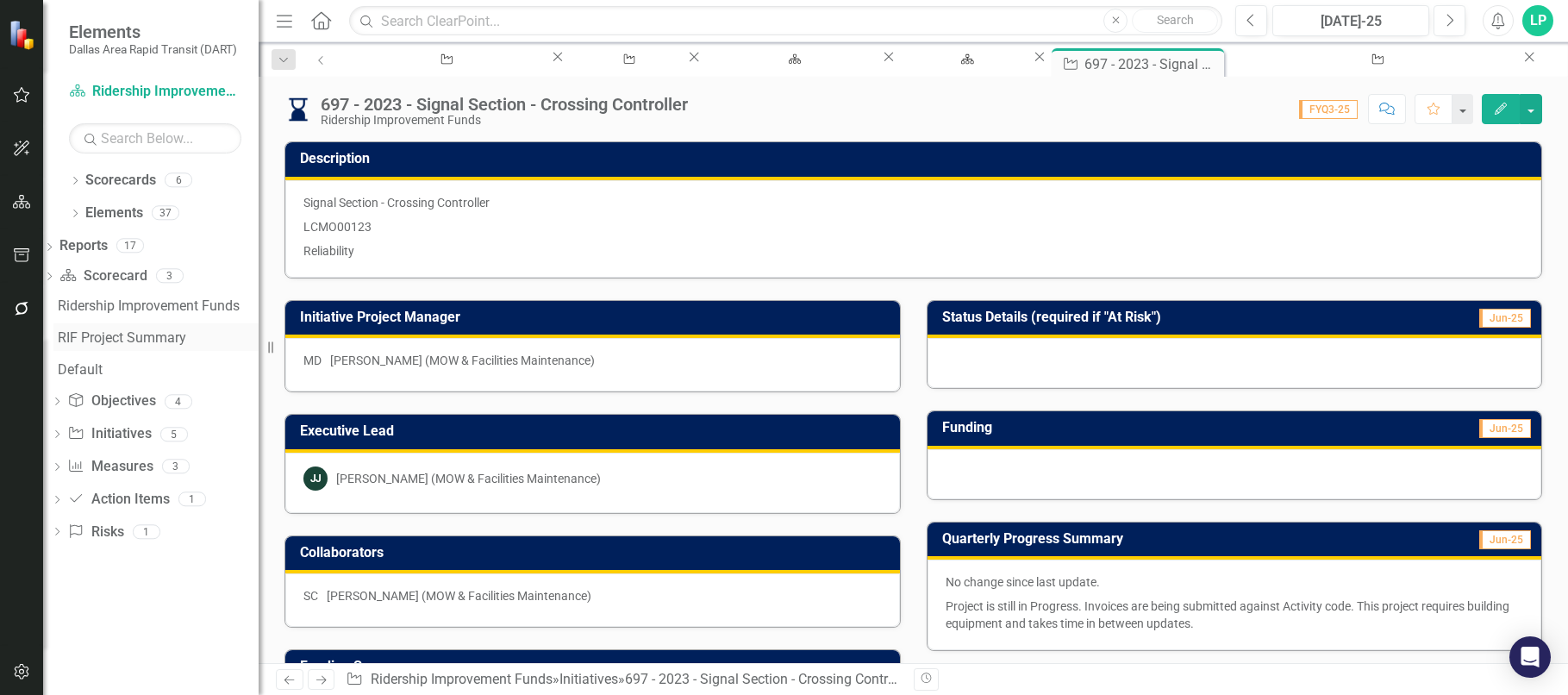
click at [178, 329] on link "RIF Project Summary" at bounding box center [156, 336] width 205 height 27
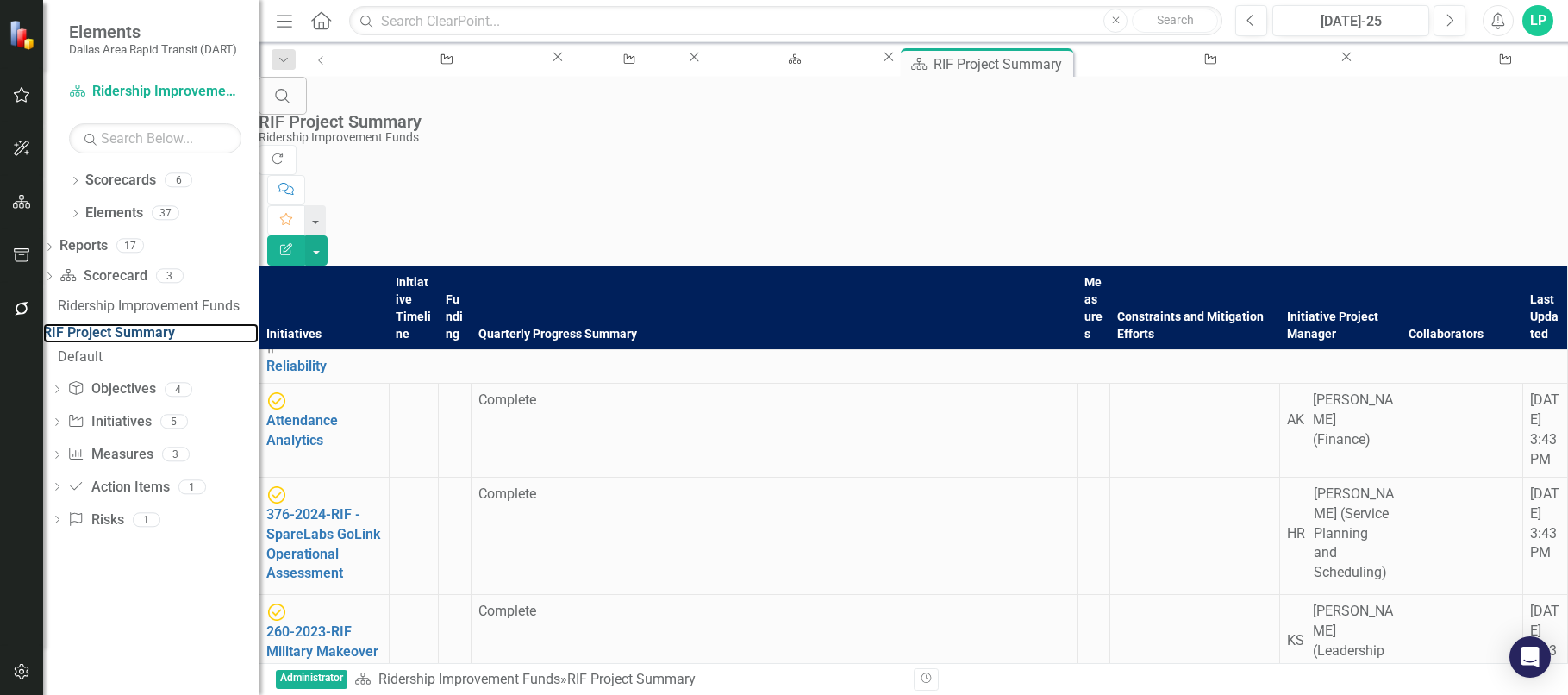
scroll to position [259, 0]
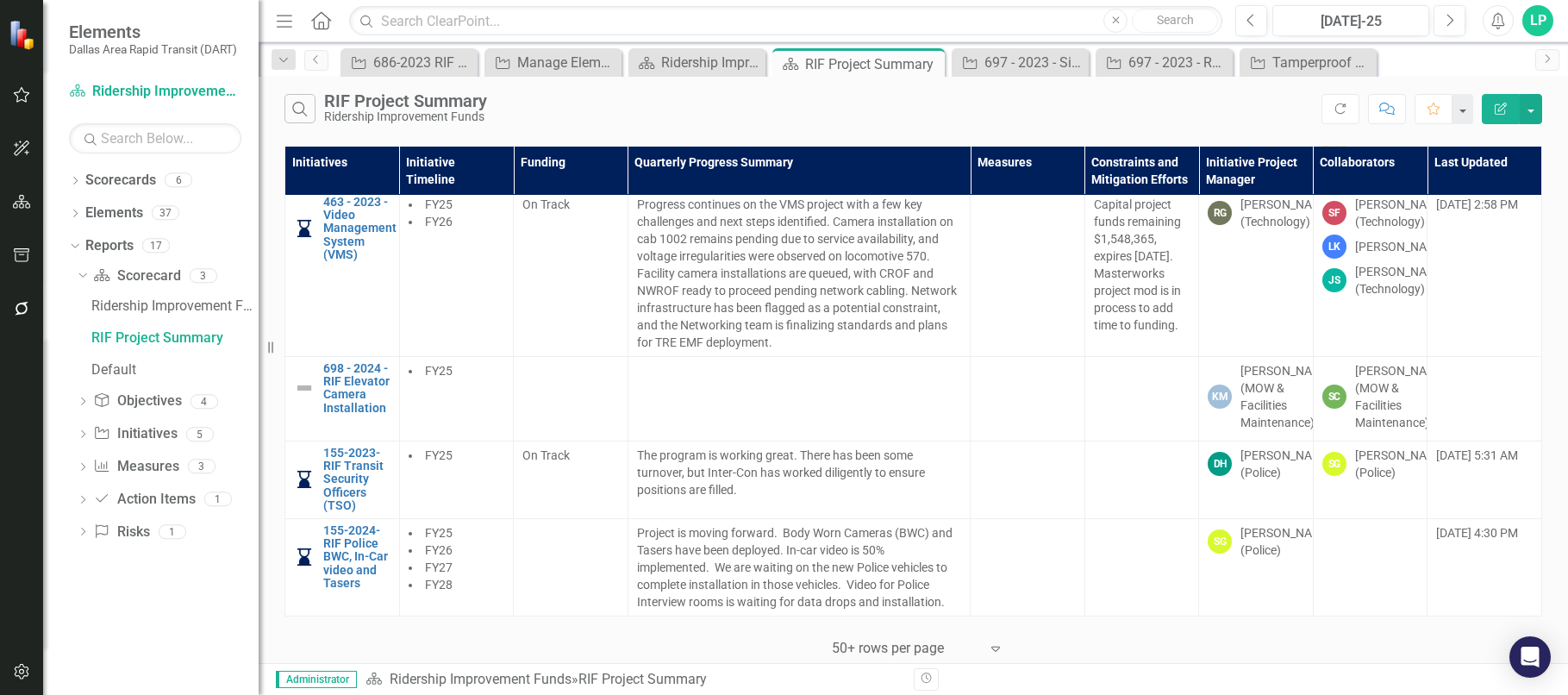
scroll to position [3298, 0]
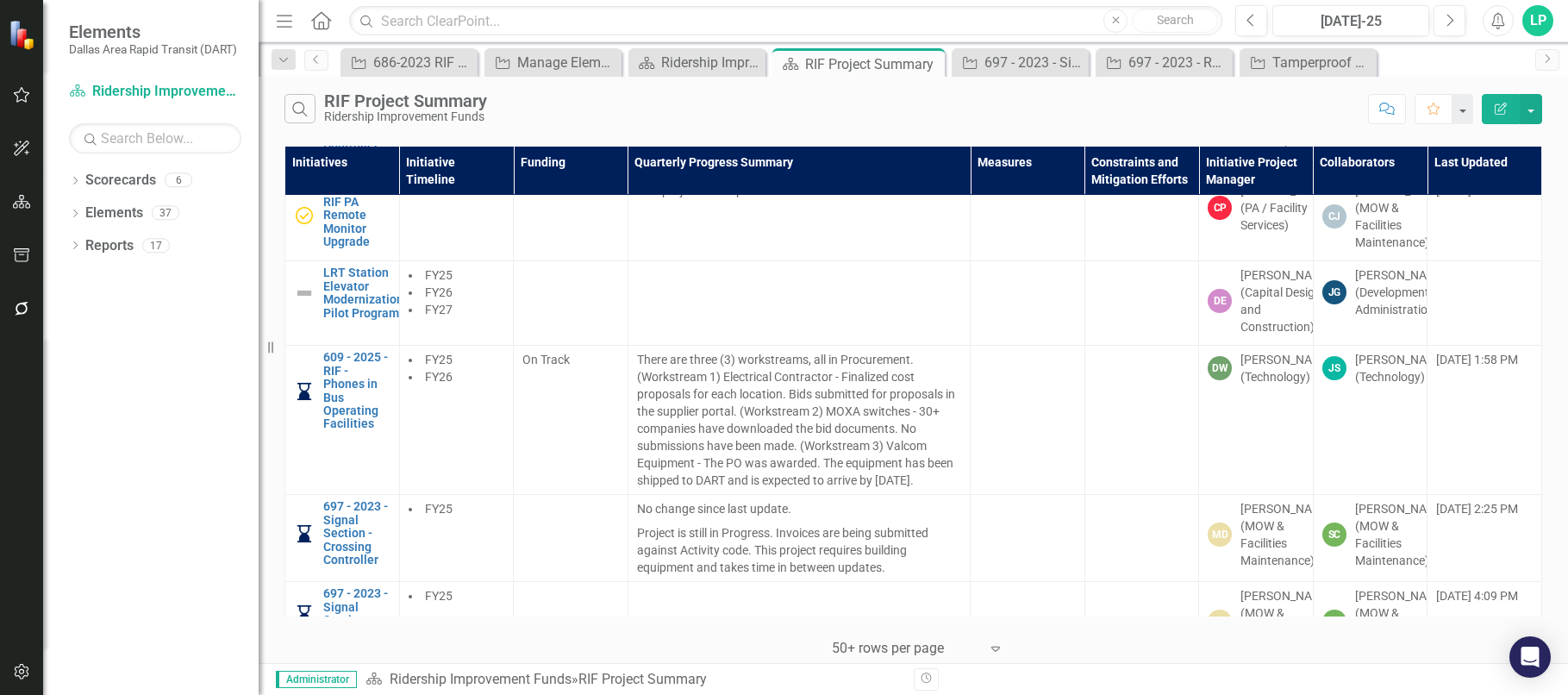
scroll to position [345, 0]
click at [371, 318] on link "LRT Station Elevator Modernization Pilot Program" at bounding box center [363, 291] width 80 height 54
